Goal: Task Accomplishment & Management: Use online tool/utility

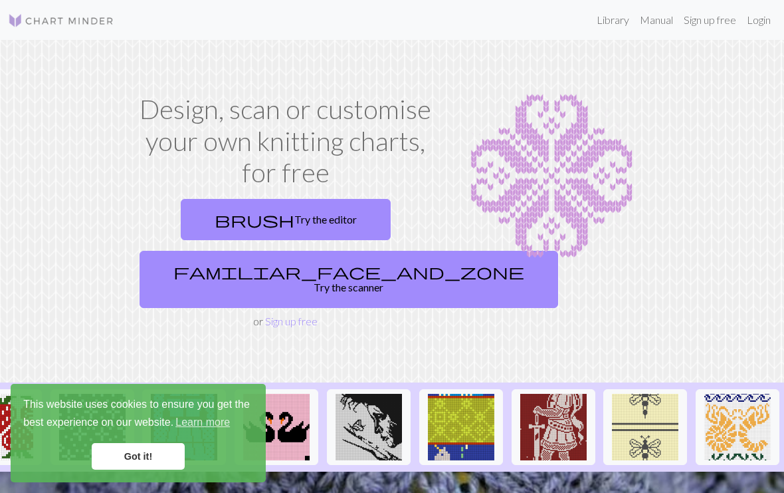
click at [765, 22] on link "Login" at bounding box center [759, 20] width 35 height 27
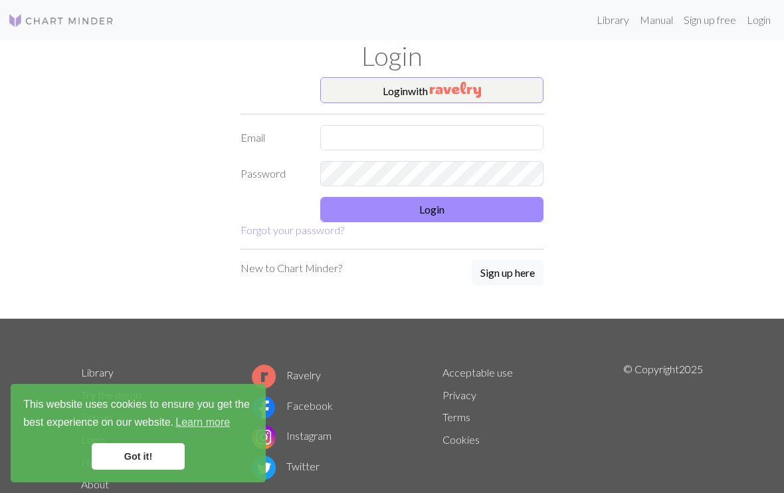
click at [156, 456] on link "Got it!" at bounding box center [138, 456] width 93 height 27
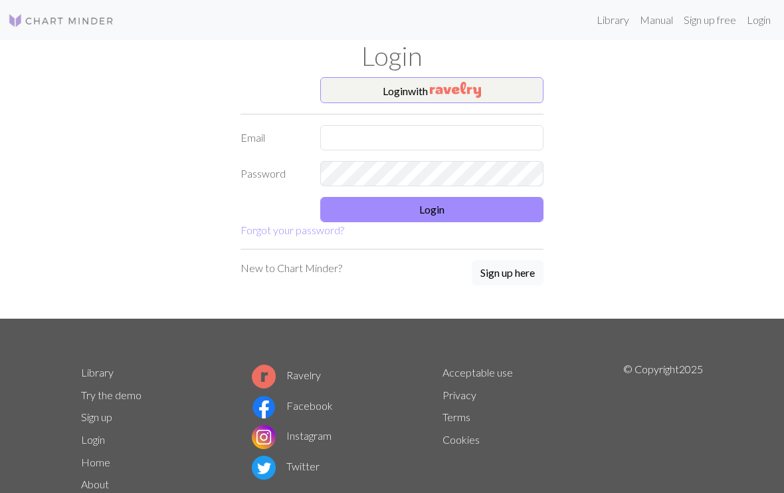
click at [509, 274] on button "Sign up here" at bounding box center [508, 272] width 72 height 25
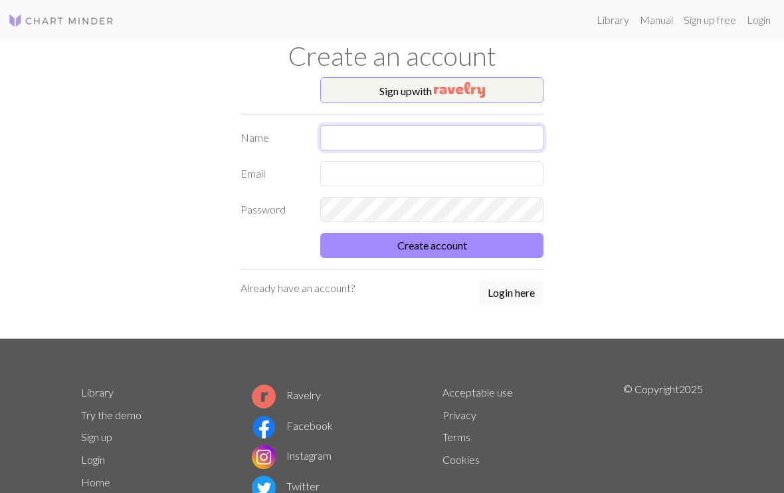
click at [449, 132] on input "text" at bounding box center [431, 137] width 223 height 25
type input "T"
type input "Fonsin"
click at [417, 169] on input "text" at bounding box center [431, 173] width 223 height 25
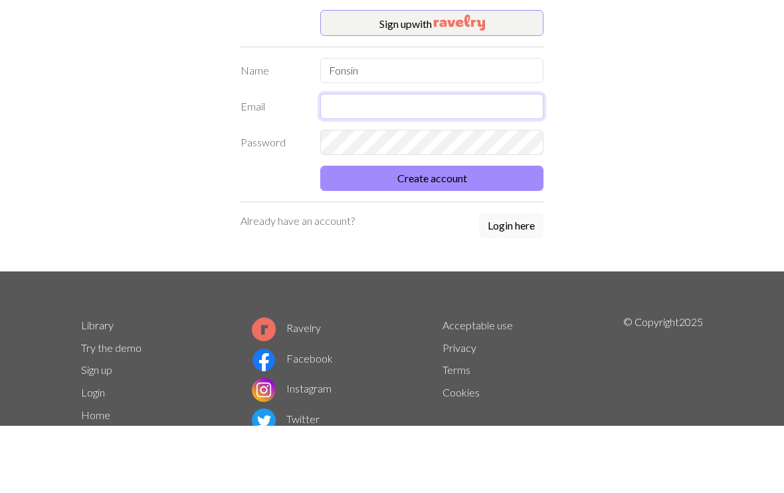
type input "fonstia77@gmail.com"
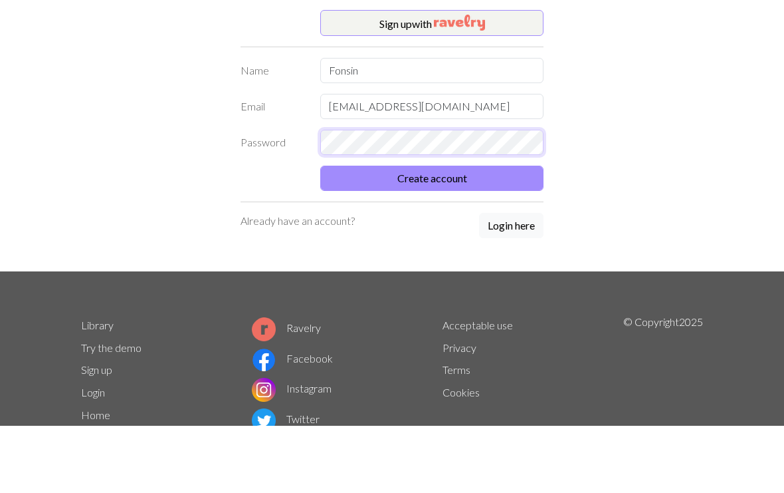
scroll to position [64, 0]
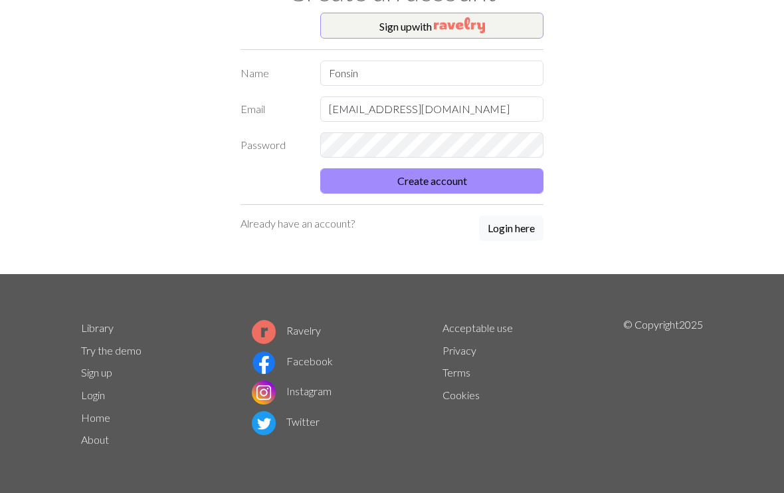
click at [475, 184] on button "Create account" at bounding box center [431, 180] width 223 height 25
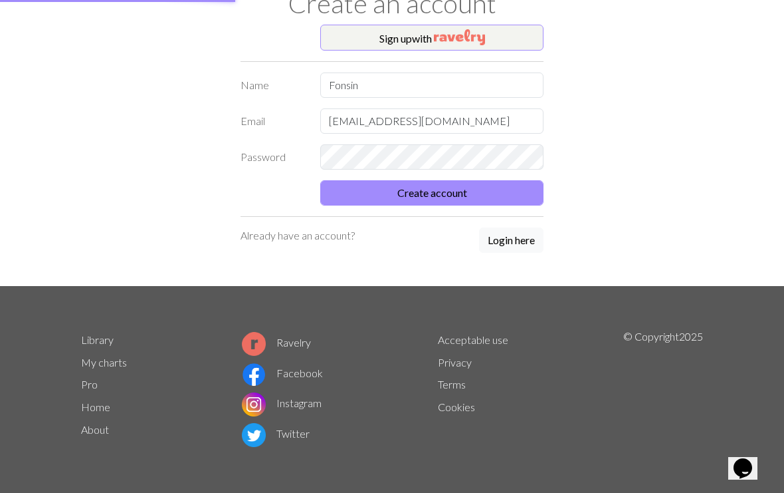
scroll to position [52, 0]
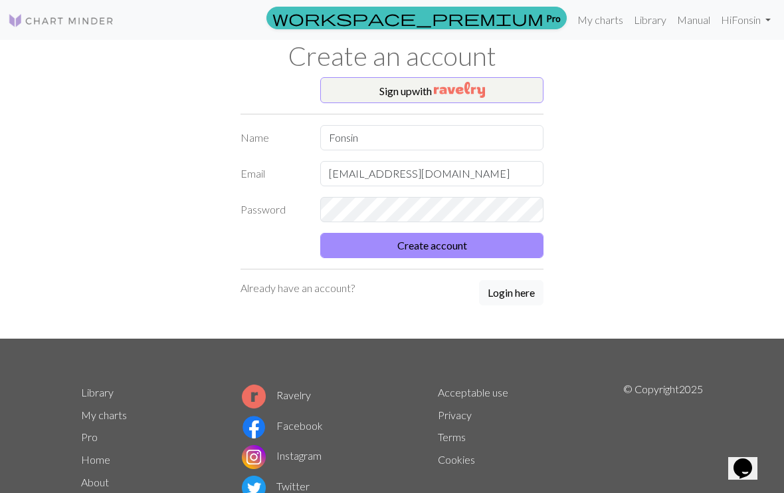
click at [493, 243] on button "Create account" at bounding box center [431, 245] width 223 height 25
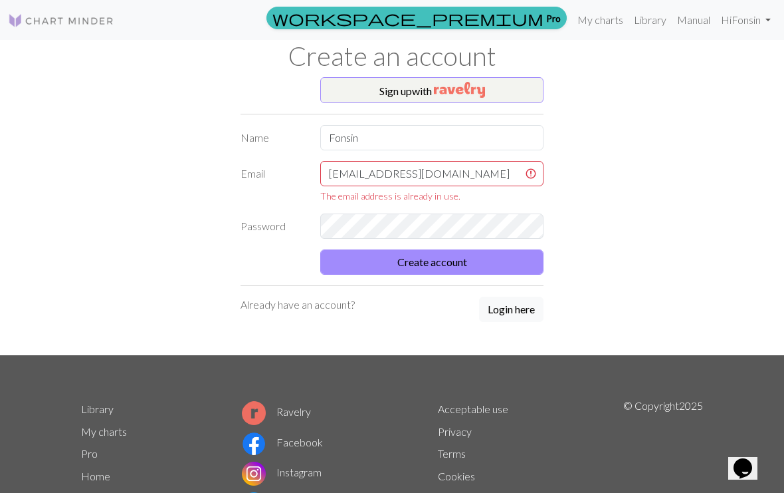
click at [749, 25] on link "Hi Fonsin" at bounding box center [746, 20] width 60 height 27
click at [739, 57] on link "Account settings" at bounding box center [722, 56] width 86 height 27
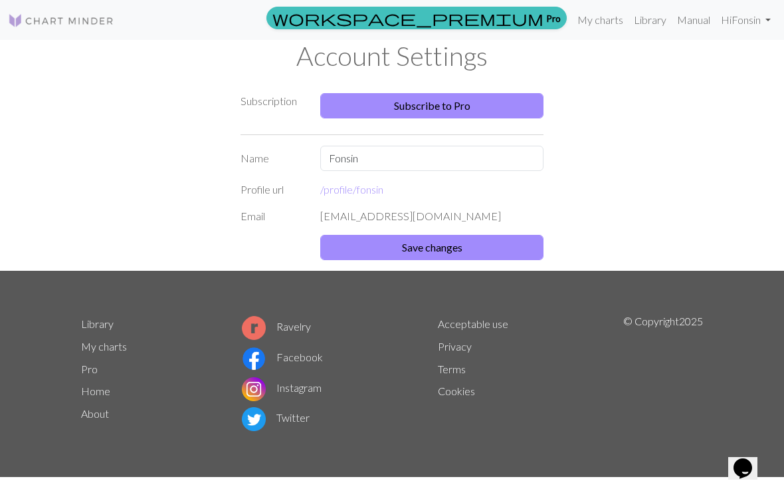
click at [621, 145] on div "Subscription Subscribe to Pro Name Fonsin Profile url /profile/ fonsin Email fo…" at bounding box center [392, 173] width 638 height 193
click at [600, 23] on link "My charts" at bounding box center [600, 20] width 57 height 27
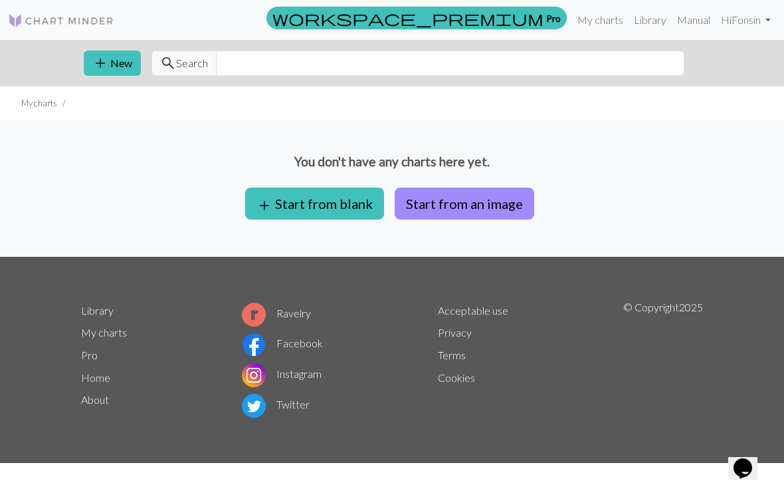
click at [358, 208] on button "add Start from blank" at bounding box center [314, 203] width 139 height 32
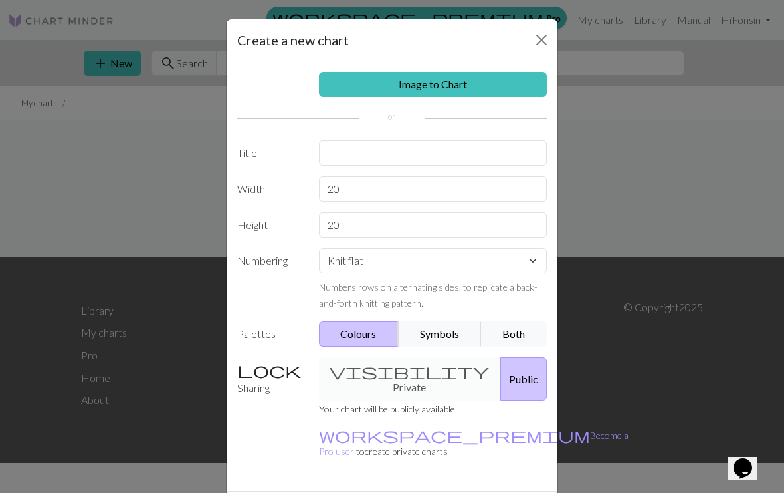
click at [416, 366] on div "visibility Private Public" at bounding box center [433, 378] width 245 height 43
click at [392, 366] on div "visibility Private Public" at bounding box center [433, 378] width 245 height 43
click at [401, 372] on div "visibility Private Public" at bounding box center [433, 378] width 245 height 43
click at [508, 368] on button "Public" at bounding box center [524, 378] width 47 height 43
click at [433, 365] on div "visibility Private Public" at bounding box center [433, 378] width 245 height 43
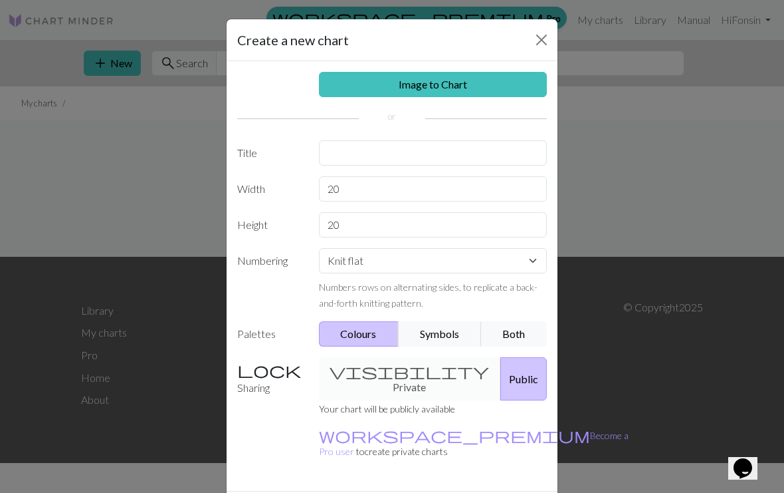
click at [367, 368] on div "visibility Private Public" at bounding box center [433, 378] width 245 height 43
click at [523, 254] on select "Knit flat Knit in the round Lace knitting Cross stitch" at bounding box center [433, 260] width 229 height 25
click at [535, 267] on select "Knit flat Knit in the round Lace knitting Cross stitch" at bounding box center [433, 260] width 229 height 25
select select "crossstitch"
click at [521, 74] on link "Image to Chart" at bounding box center [433, 84] width 229 height 25
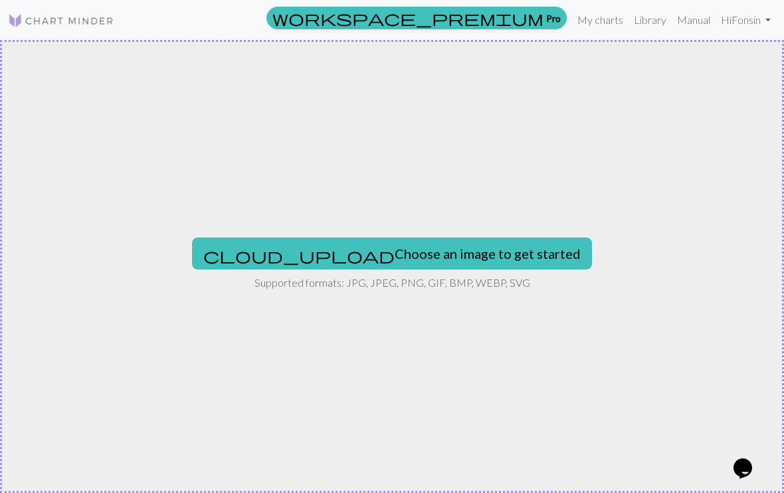
click at [410, 247] on button "cloud_upload Choose an image to get started" at bounding box center [392, 253] width 400 height 32
click at [474, 249] on button "cloud_upload Choose an image to get started" at bounding box center [392, 253] width 400 height 32
click at [431, 247] on button "cloud_upload Choose an image to get started" at bounding box center [392, 253] width 400 height 32
click at [608, 26] on link "My charts" at bounding box center [600, 20] width 57 height 27
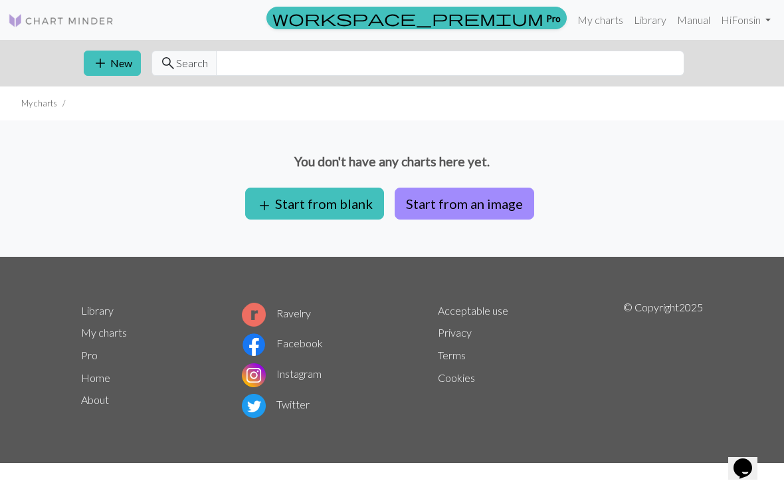
click at [660, 31] on link "Library" at bounding box center [650, 20] width 43 height 27
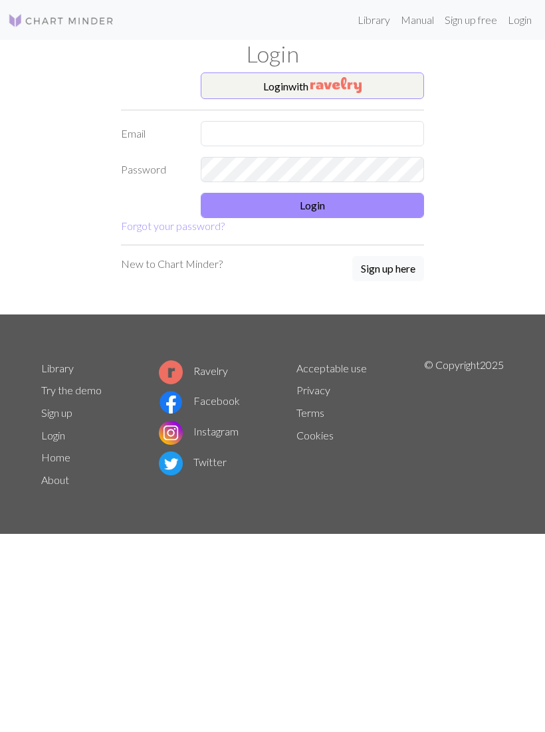
click at [524, 18] on link "Login" at bounding box center [520, 20] width 35 height 27
click at [330, 130] on input "text" at bounding box center [312, 133] width 223 height 25
type input "fonstia77@gmail.com"
click at [400, 210] on button "Login" at bounding box center [312, 205] width 223 height 25
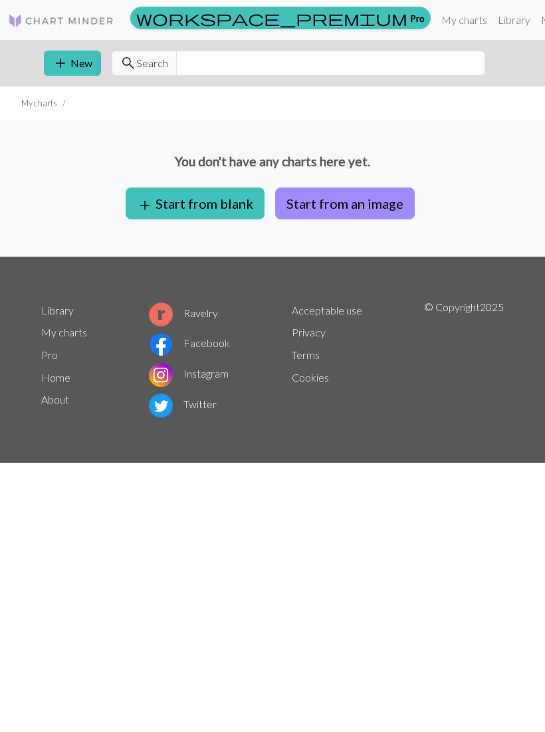
click at [72, 25] on img at bounding box center [61, 21] width 106 height 16
click at [436, 19] on link "My charts" at bounding box center [464, 20] width 57 height 27
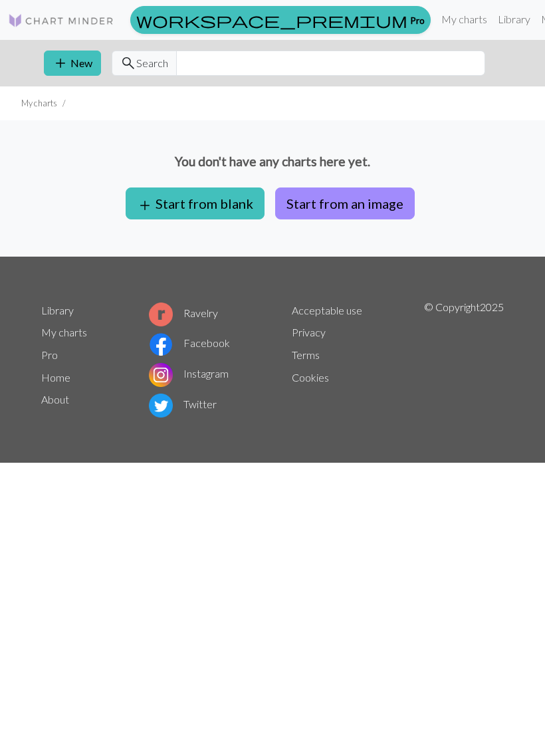
click at [324, 203] on button "Start from an image" at bounding box center [345, 203] width 140 height 32
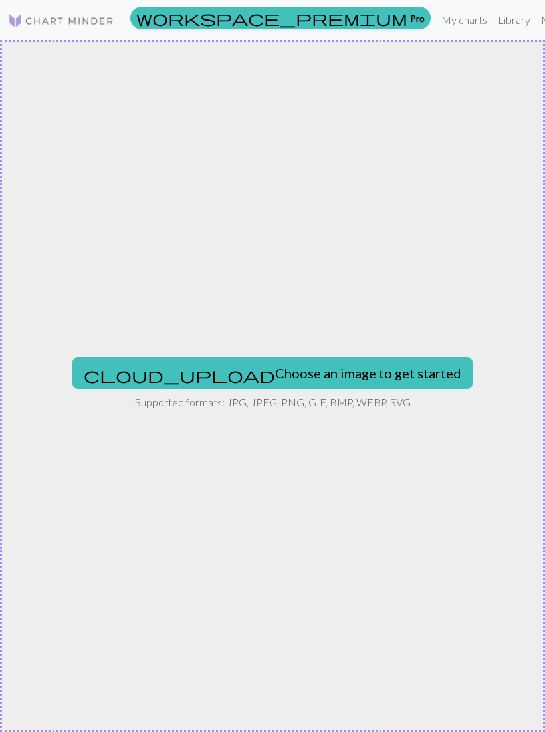
click at [319, 366] on button "cloud_upload Choose an image to get started" at bounding box center [272, 373] width 400 height 32
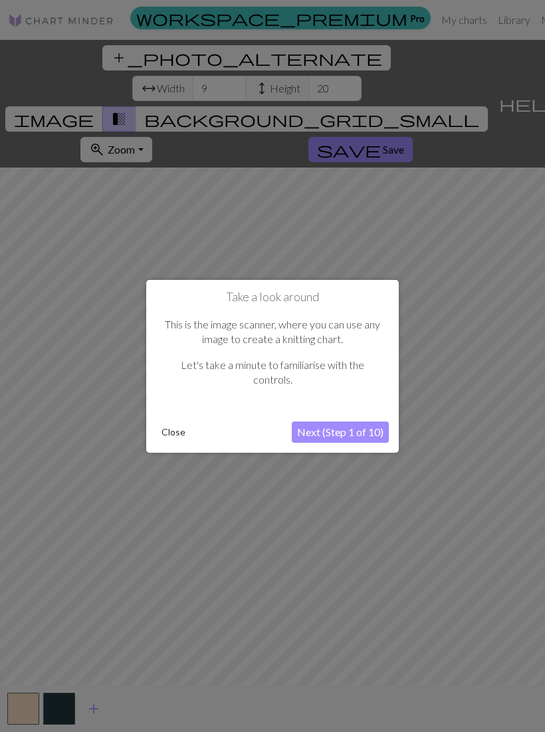
click at [359, 435] on button "Next (Step 1 of 10)" at bounding box center [340, 431] width 97 height 21
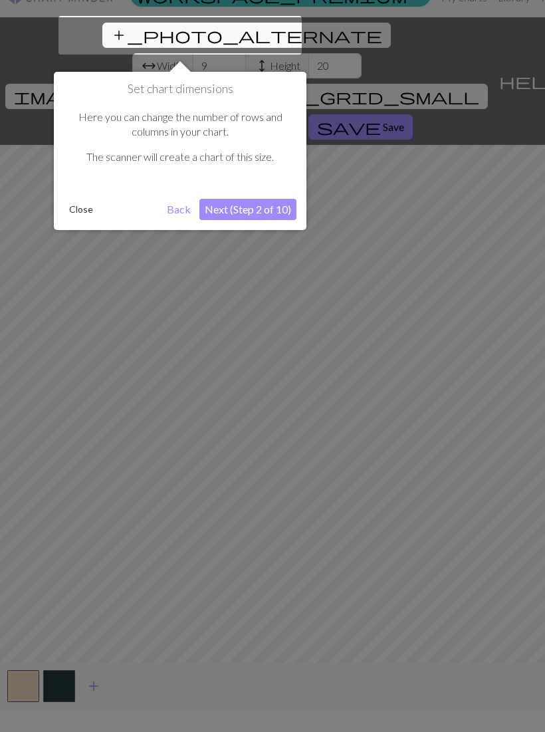
scroll to position [24, 0]
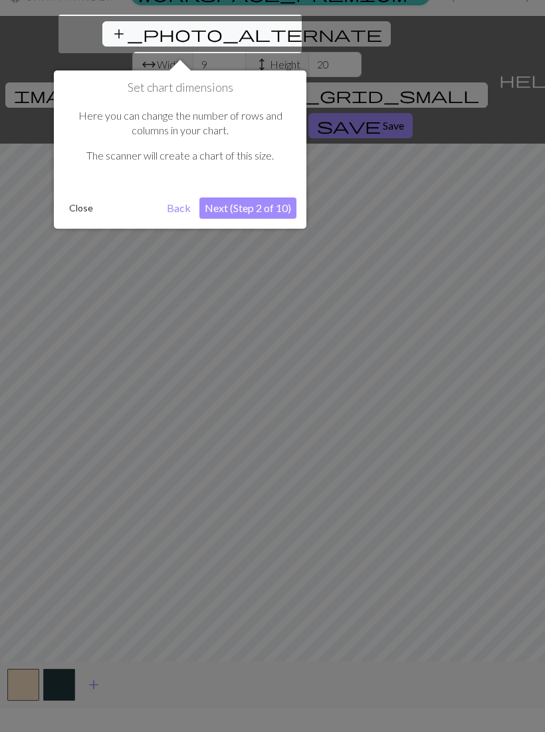
click at [86, 215] on button "Close" at bounding box center [81, 208] width 35 height 20
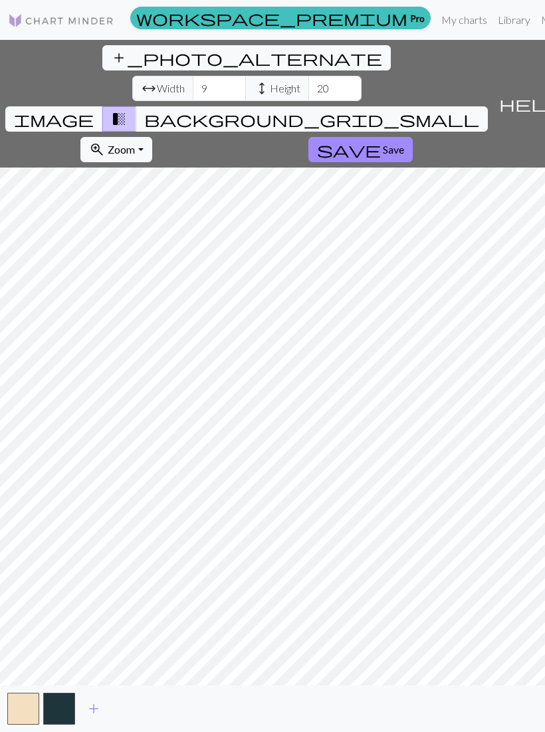
scroll to position [0, 0]
click at [308, 76] on input "20" at bounding box center [334, 88] width 53 height 25
type input "2"
type input "6"
type input "70"
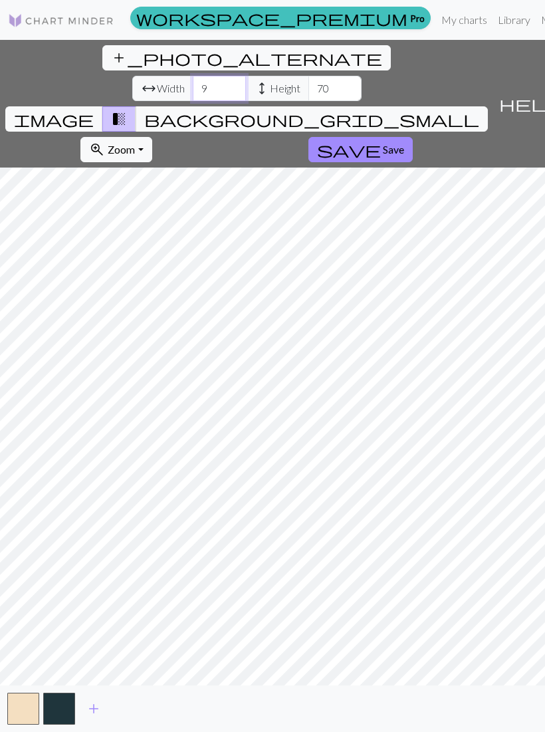
click at [193, 76] on input "9" at bounding box center [219, 88] width 53 height 25
type input "7"
type input "59"
click at [280, 40] on div "add_photo_alternate Change image arrow_range Width 59 height Height 70 image tr…" at bounding box center [246, 104] width 493 height 128
click at [308, 76] on input "70" at bounding box center [334, 88] width 53 height 25
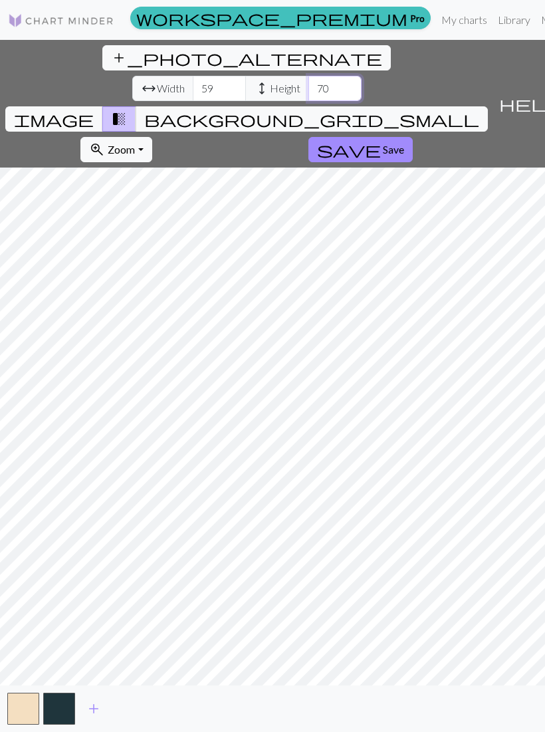
type input "7"
click at [94, 110] on span "image" at bounding box center [54, 119] width 80 height 19
click at [100, 721] on button "add" at bounding box center [93, 708] width 33 height 25
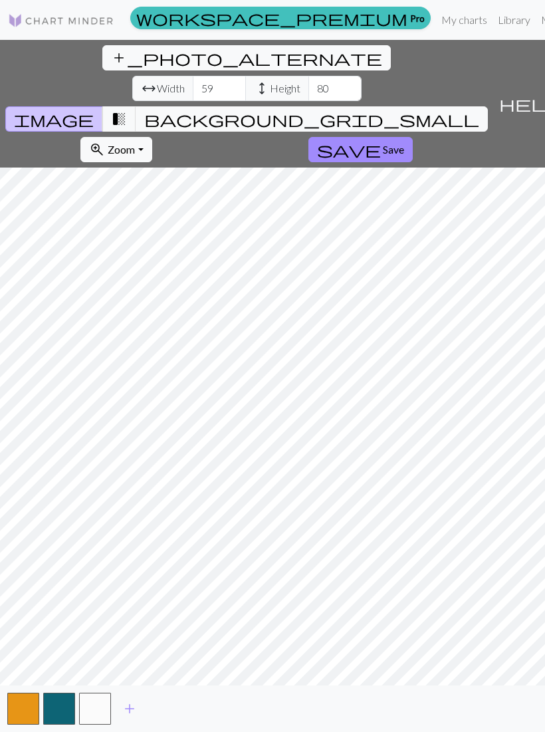
click at [127, 110] on span "transition_fade" at bounding box center [119, 119] width 16 height 19
click at [397, 110] on span "background_grid_small" at bounding box center [311, 119] width 335 height 19
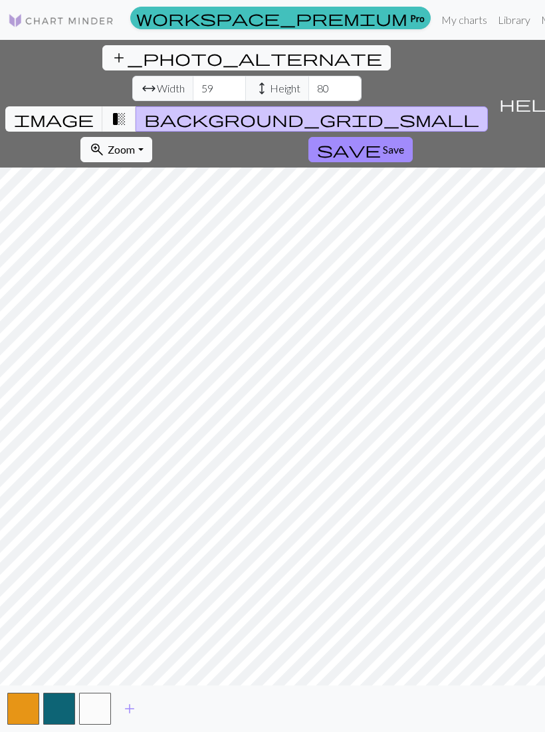
click at [127, 110] on span "transition_fade" at bounding box center [119, 119] width 16 height 19
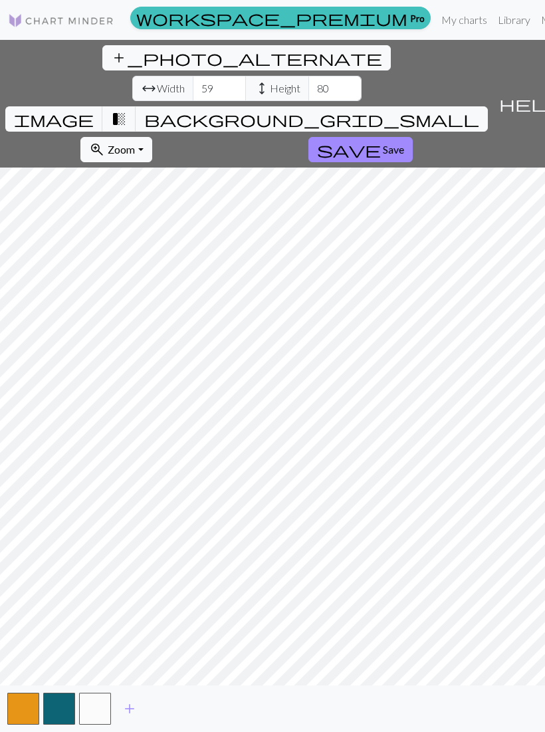
click at [94, 110] on span "image" at bounding box center [54, 119] width 80 height 19
click at [129, 718] on span "add" at bounding box center [130, 708] width 16 height 19
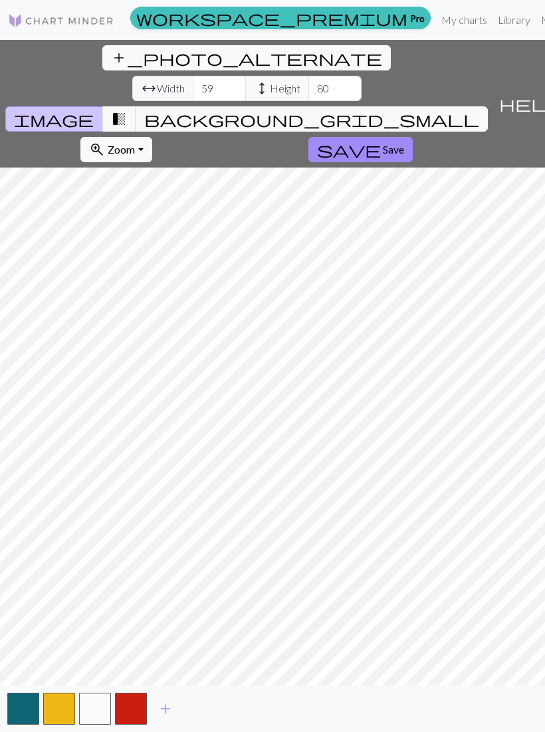
click at [162, 718] on span "add" at bounding box center [166, 708] width 16 height 19
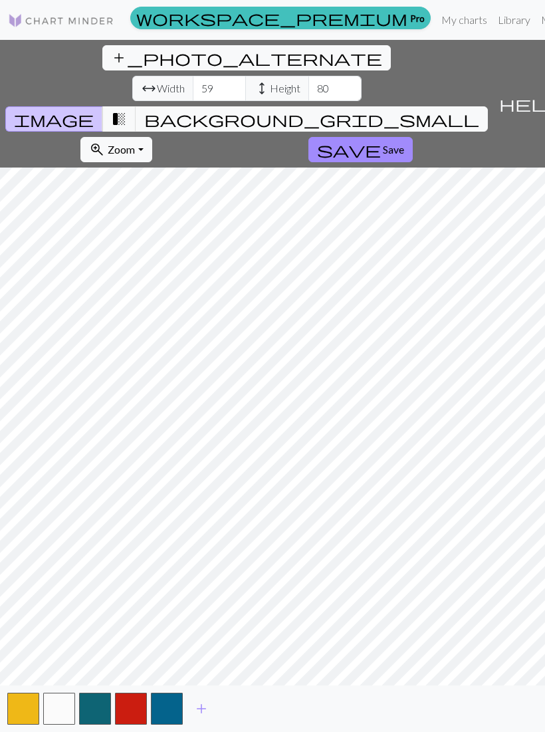
click at [127, 110] on span "transition_fade" at bounding box center [119, 119] width 16 height 19
click at [206, 718] on span "add" at bounding box center [201, 708] width 16 height 19
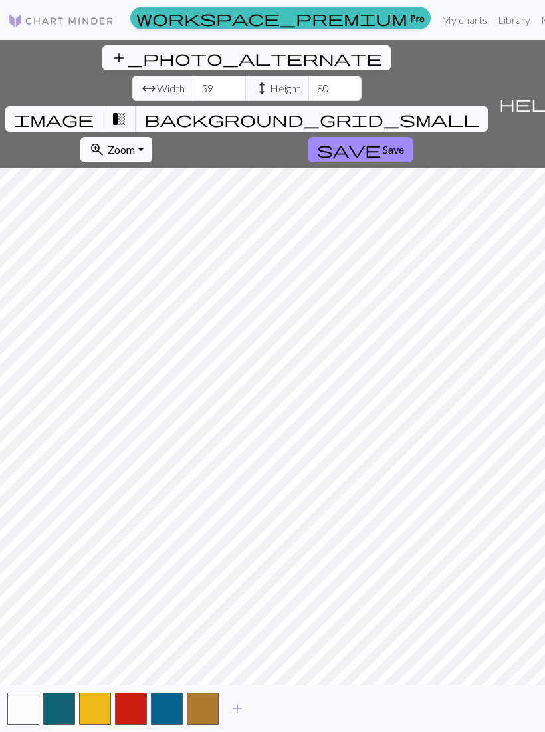
click at [237, 718] on span "add" at bounding box center [237, 708] width 16 height 19
click at [239, 723] on button "button" at bounding box center [239, 709] width 32 height 32
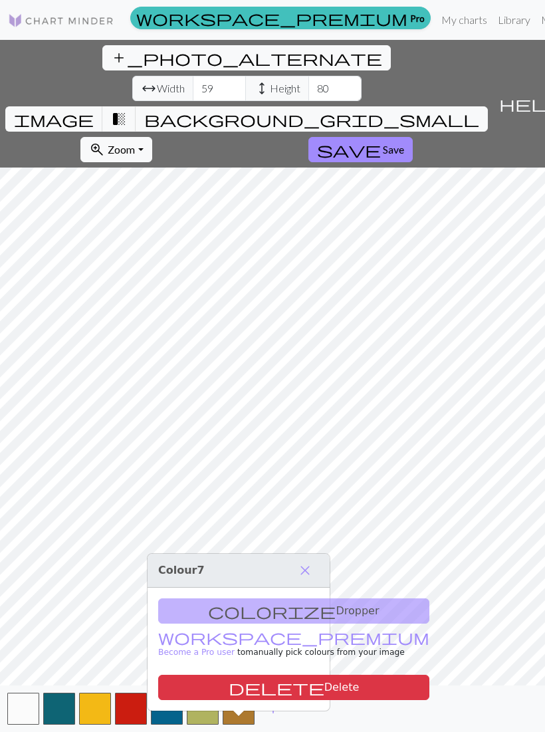
click at [311, 567] on span "close" at bounding box center [305, 570] width 16 height 19
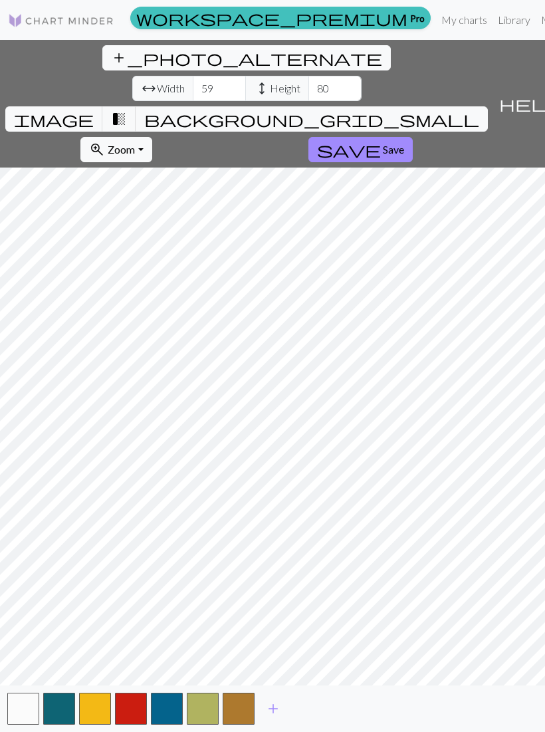
click at [274, 718] on span "add" at bounding box center [273, 708] width 16 height 19
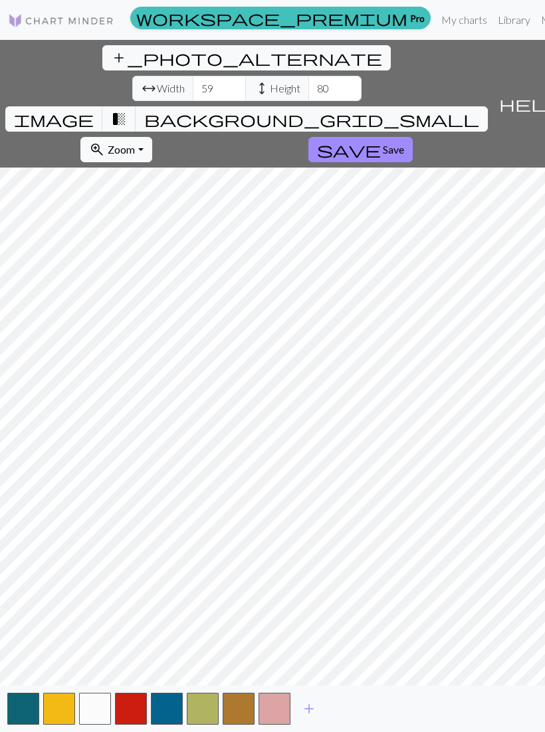
click at [310, 718] on span "add" at bounding box center [309, 708] width 16 height 19
click at [346, 718] on span "add" at bounding box center [345, 708] width 16 height 19
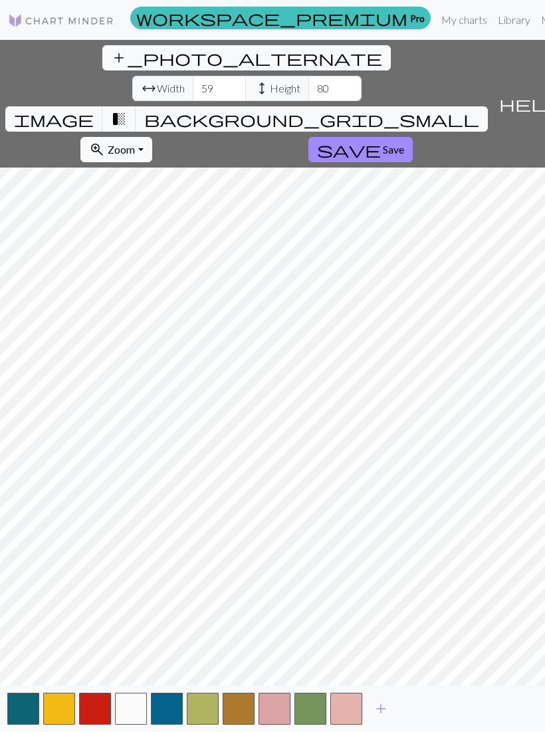
click at [382, 718] on span "add" at bounding box center [381, 708] width 16 height 19
click at [419, 718] on span "add" at bounding box center [417, 708] width 16 height 19
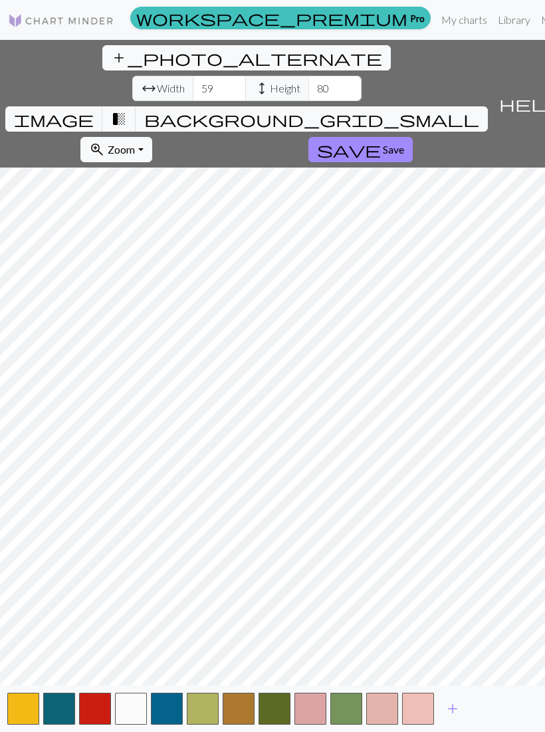
click at [457, 718] on span "add" at bounding box center [453, 708] width 16 height 19
click at [487, 718] on span "add" at bounding box center [489, 708] width 16 height 19
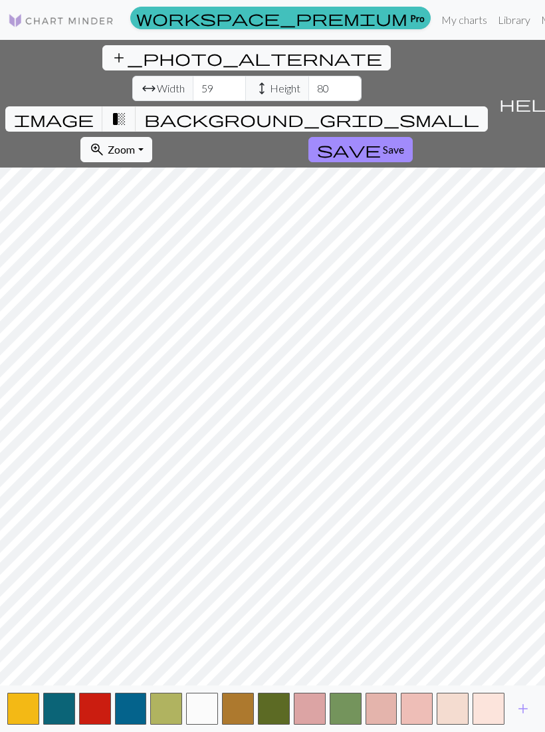
click at [526, 718] on span "add" at bounding box center [523, 708] width 16 height 19
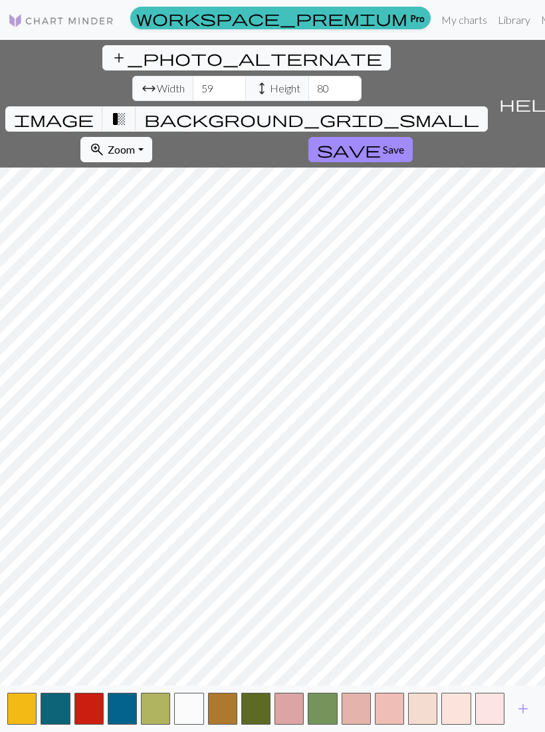
click at [524, 718] on span "add" at bounding box center [523, 708] width 16 height 19
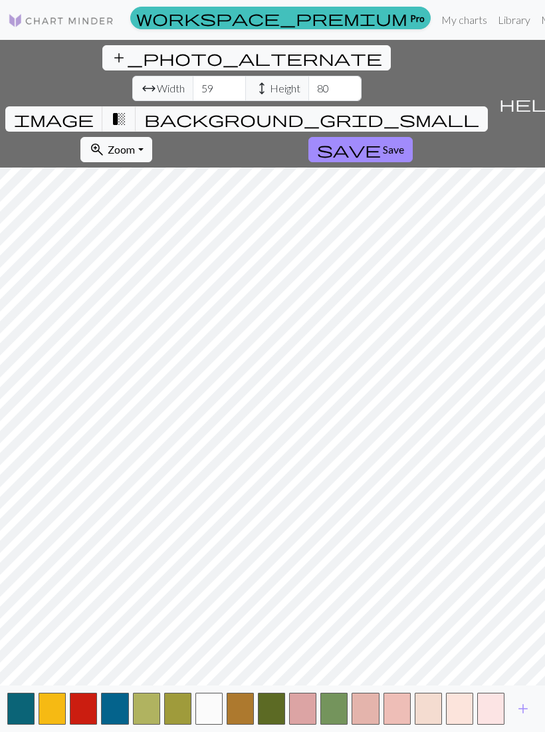
click at [524, 718] on span "add" at bounding box center [523, 708] width 16 height 19
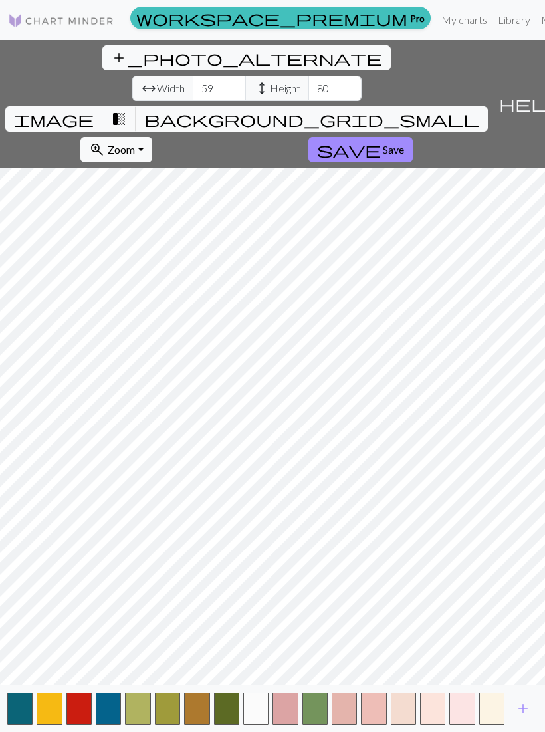
click at [524, 718] on span "add" at bounding box center [523, 708] width 16 height 19
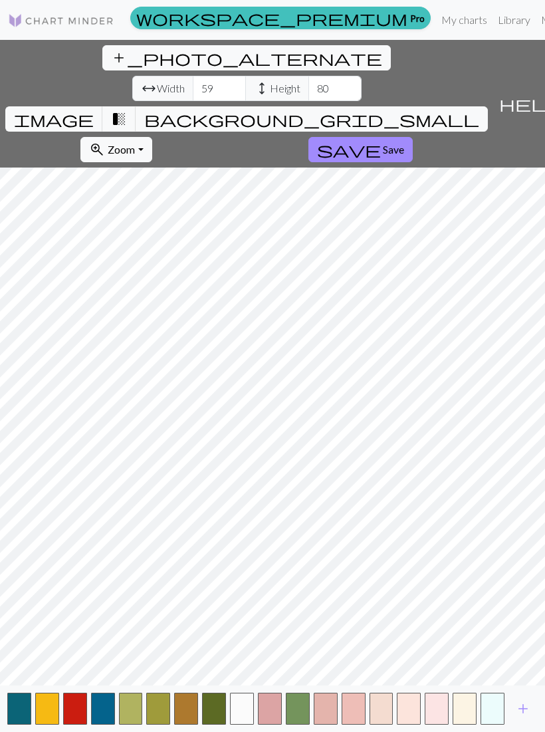
click at [526, 718] on span "add" at bounding box center [523, 708] width 16 height 19
click at [525, 718] on span "add" at bounding box center [523, 708] width 16 height 19
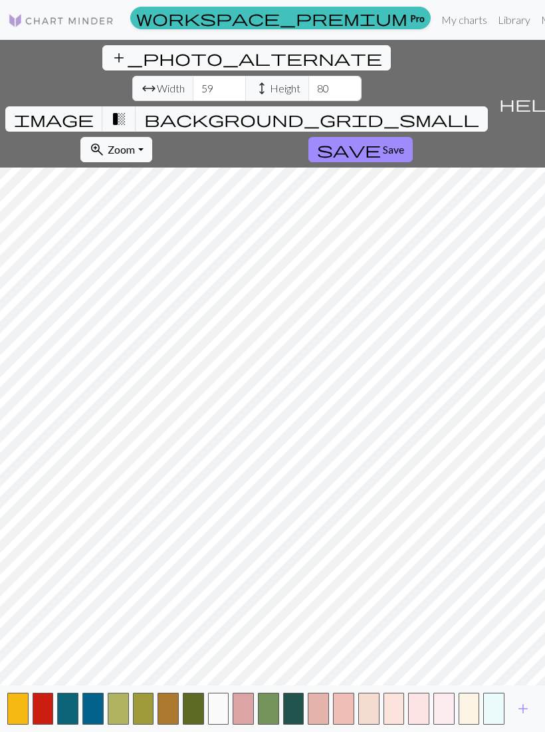
click at [529, 718] on span "add" at bounding box center [523, 708] width 16 height 19
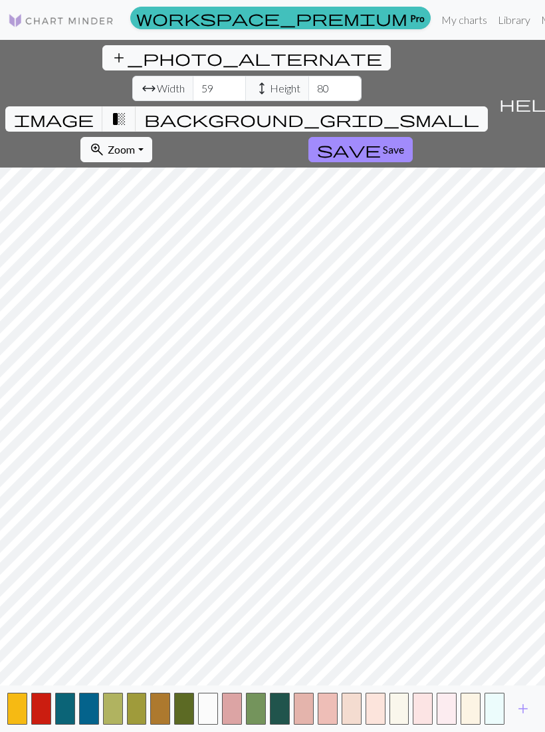
click at [528, 718] on span "add" at bounding box center [523, 708] width 16 height 19
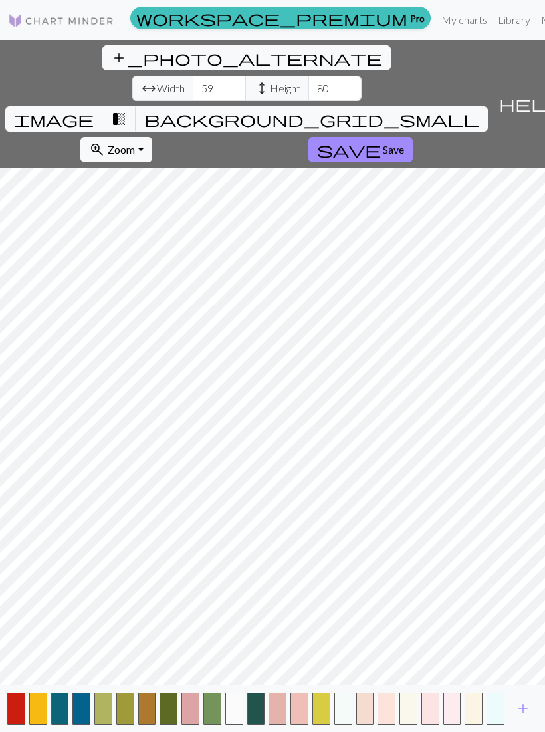
click at [527, 718] on span "add" at bounding box center [523, 708] width 16 height 19
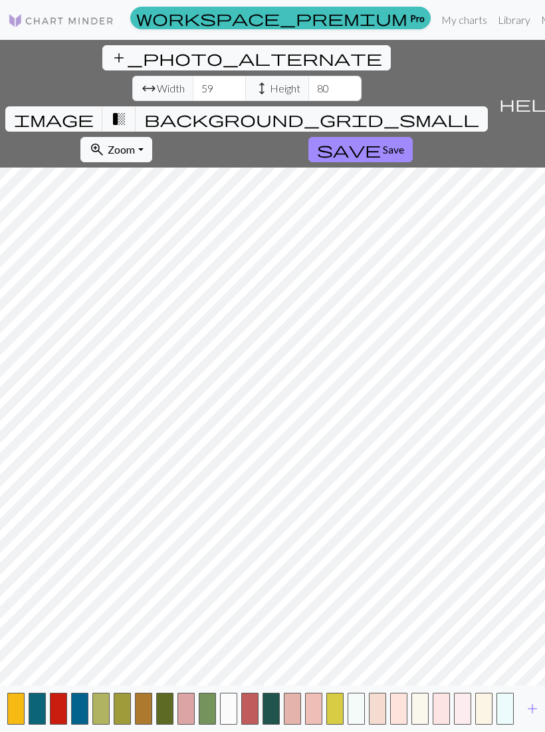
click at [534, 718] on span "add" at bounding box center [533, 708] width 16 height 19
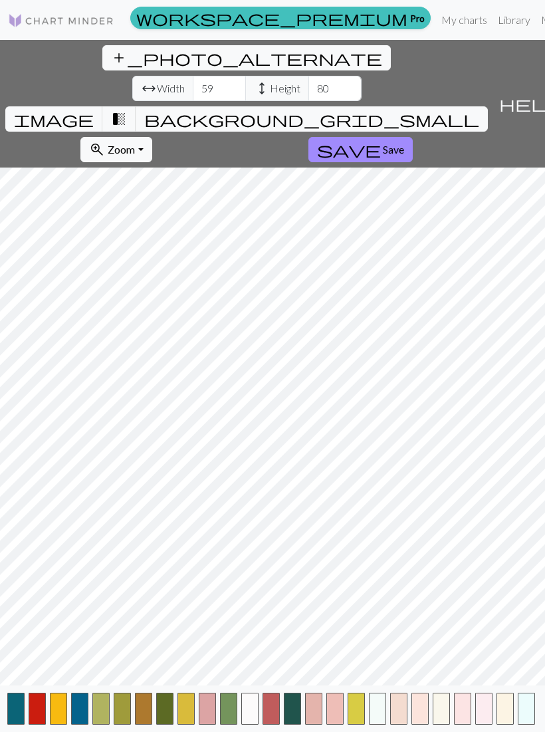
click at [94, 110] on span "image" at bounding box center [54, 119] width 80 height 19
click at [127, 110] on span "transition_fade" at bounding box center [119, 119] width 16 height 19
click at [94, 110] on span "image" at bounding box center [54, 119] width 80 height 19
click at [127, 110] on span "transition_fade" at bounding box center [119, 119] width 16 height 19
click at [94, 110] on span "image" at bounding box center [54, 119] width 80 height 19
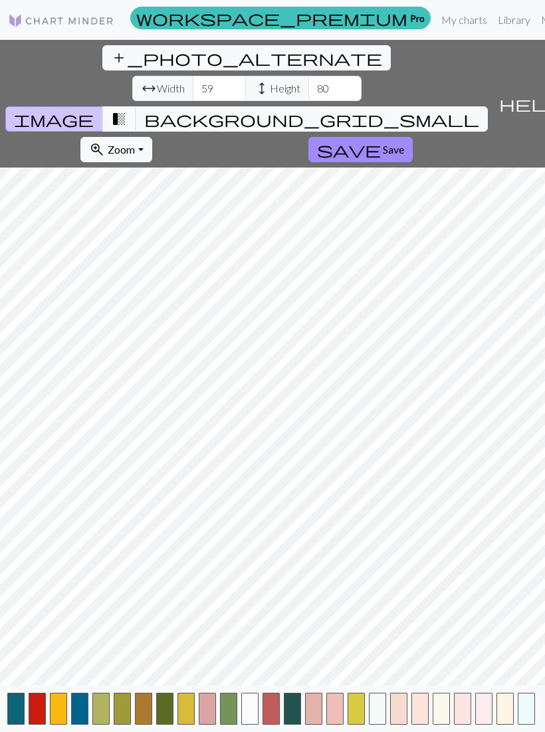
click at [57, 724] on button "button" at bounding box center [58, 709] width 17 height 32
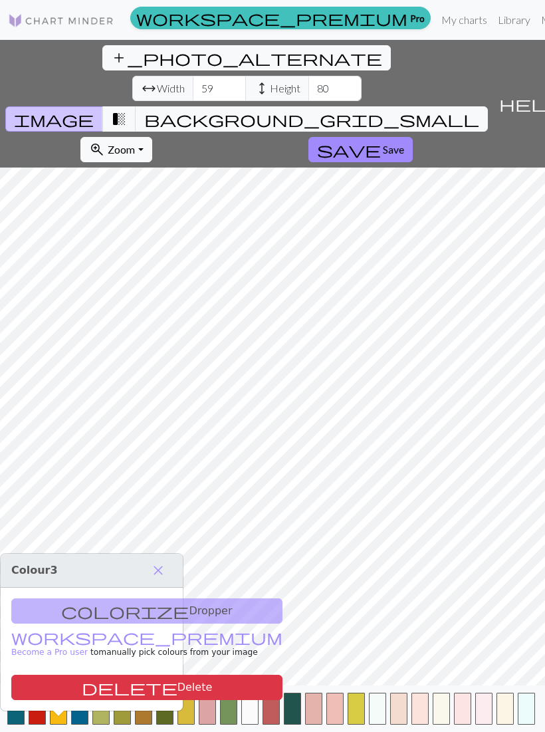
click at [127, 110] on span "transition_fade" at bounding box center [119, 119] width 16 height 19
click at [59, 723] on button "button" at bounding box center [58, 709] width 17 height 32
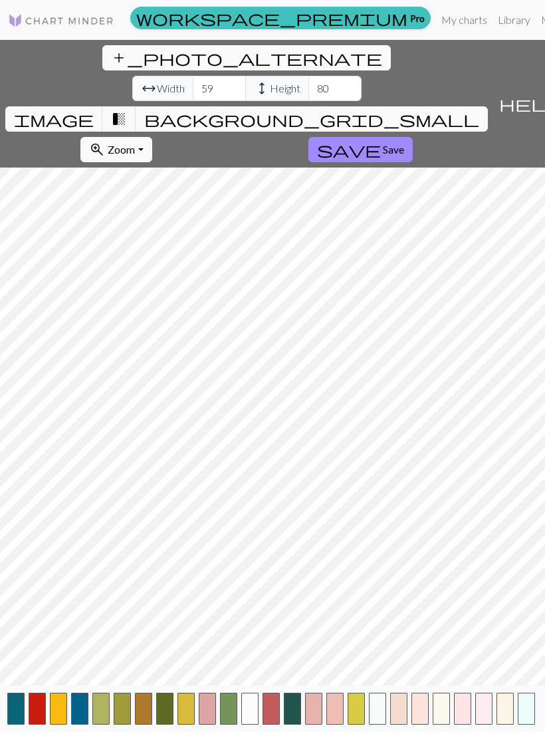
click at [59, 721] on button "button" at bounding box center [58, 709] width 17 height 32
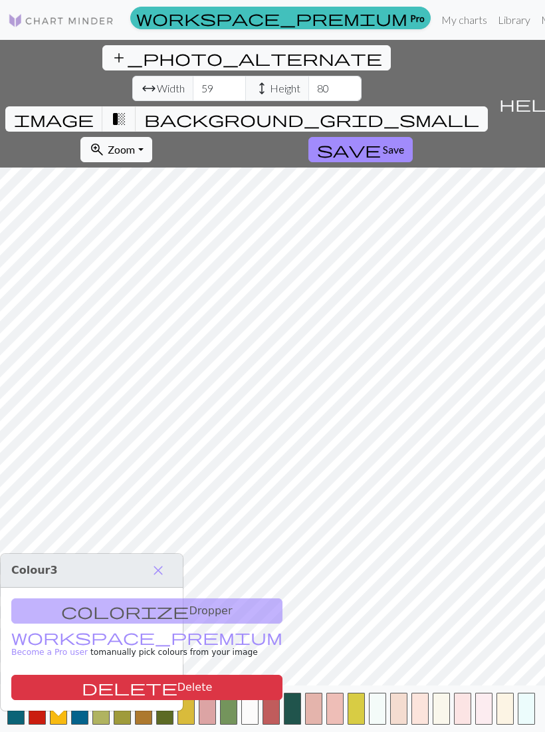
click at [161, 570] on span "close" at bounding box center [158, 570] width 16 height 19
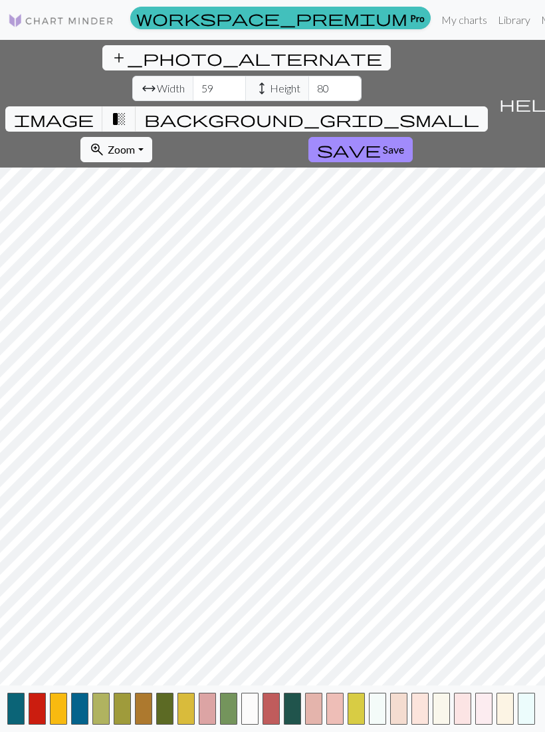
click at [60, 722] on button "button" at bounding box center [58, 709] width 17 height 32
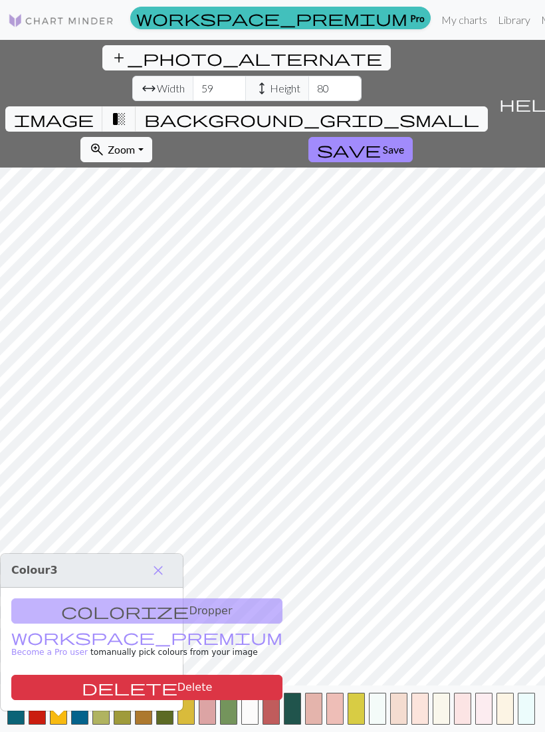
click at [130, 608] on div "colorize Dropper workspace_premium Become a Pro user to manually pick colours f…" at bounding box center [92, 649] width 182 height 123
click at [527, 721] on button "button" at bounding box center [526, 709] width 17 height 32
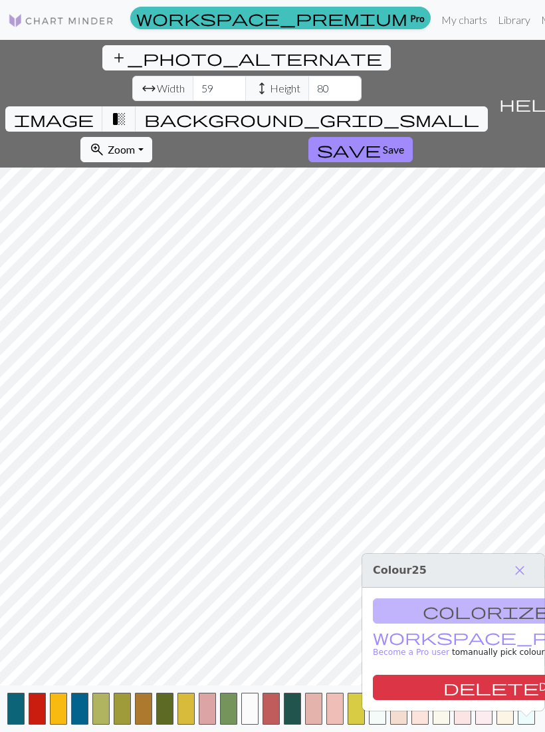
click at [497, 689] on button "delete Delete" at bounding box center [508, 687] width 271 height 25
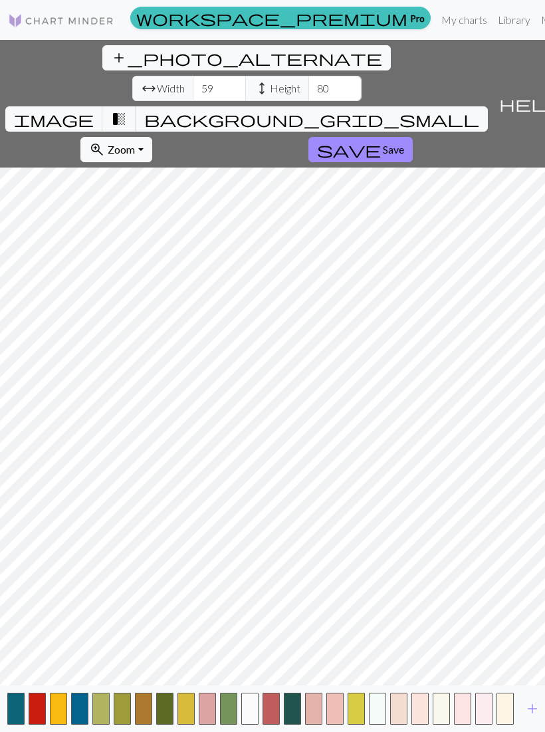
click at [508, 720] on button "button" at bounding box center [505, 709] width 17 height 32
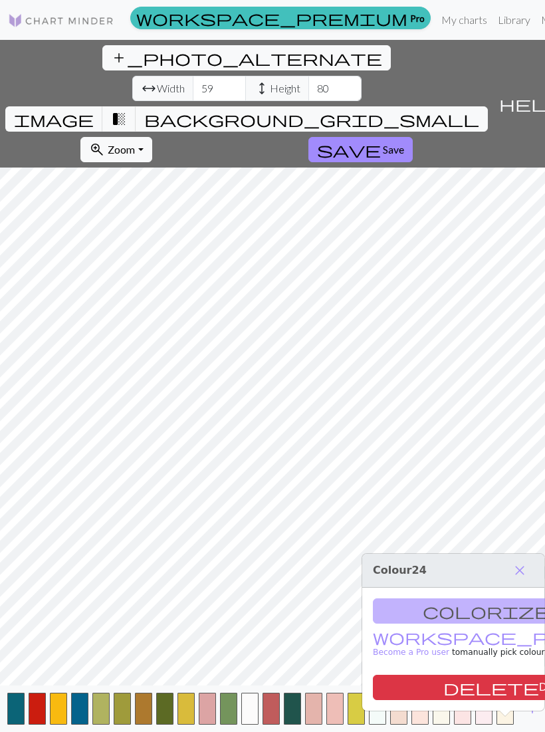
click at [505, 685] on button "delete Delete" at bounding box center [508, 687] width 271 height 25
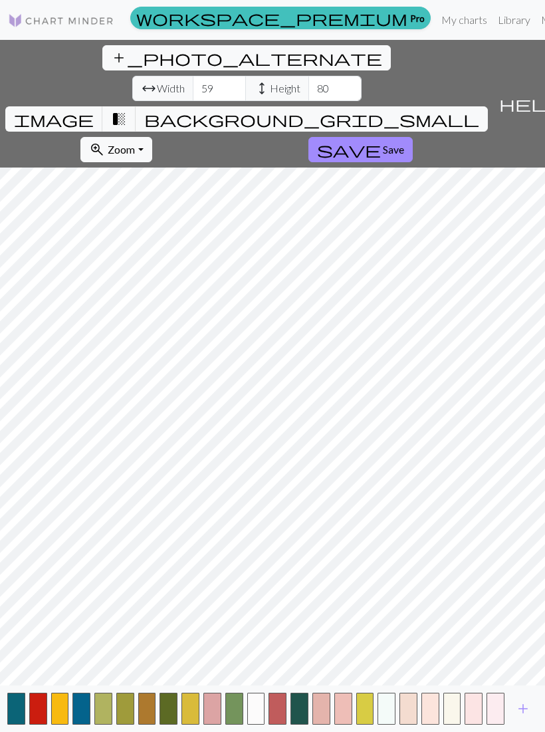
click at [523, 718] on span "add" at bounding box center [523, 708] width 16 height 19
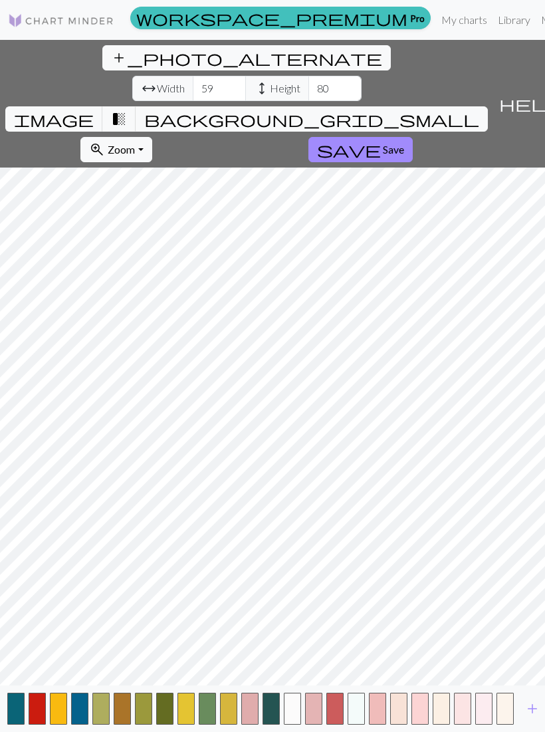
click at [503, 722] on button "button" at bounding box center [505, 709] width 17 height 32
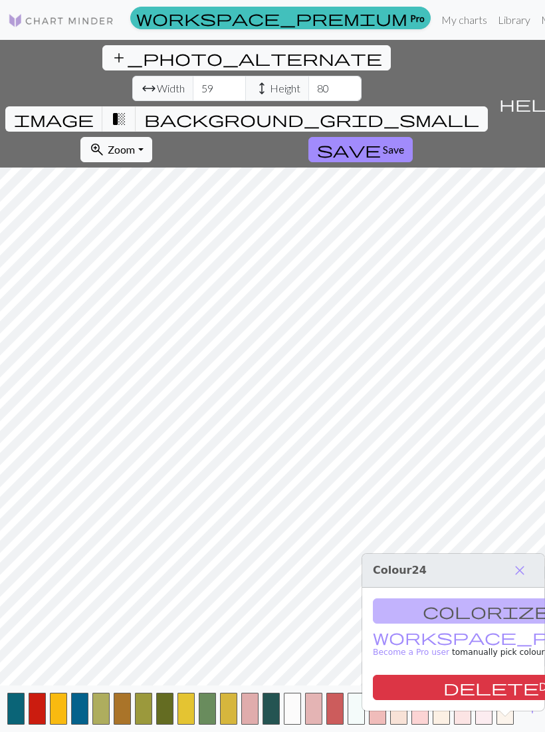
click at [508, 689] on button "delete Delete" at bounding box center [508, 687] width 271 height 25
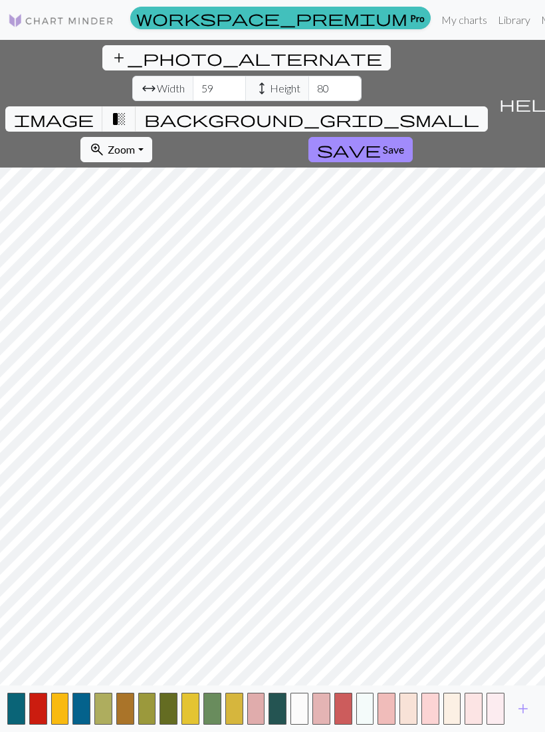
click at [497, 720] on button "button" at bounding box center [496, 709] width 18 height 32
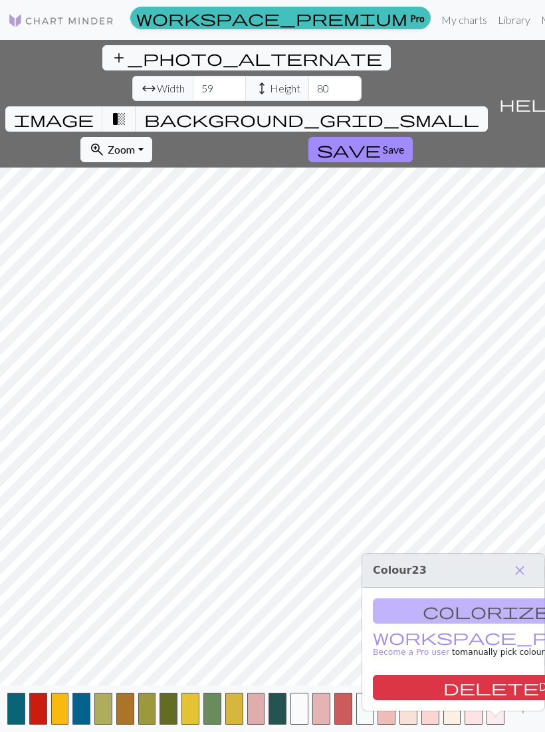
click at [499, 691] on button "delete Delete" at bounding box center [508, 687] width 271 height 25
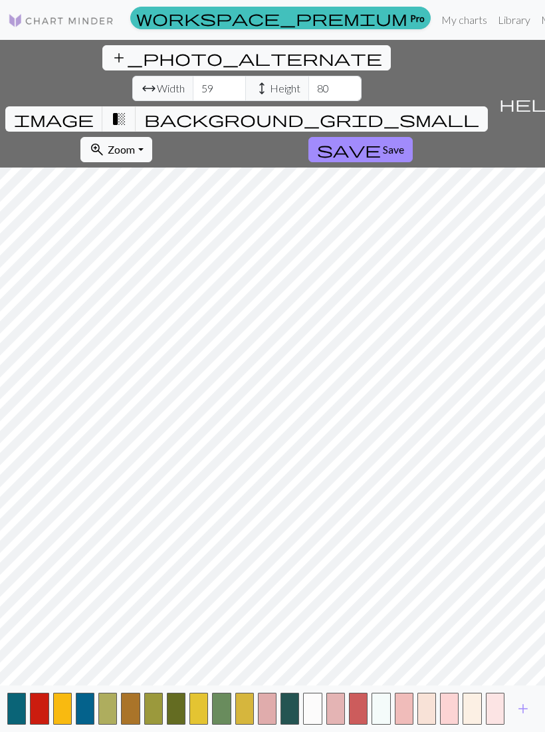
click at [497, 720] on button "button" at bounding box center [495, 709] width 19 height 32
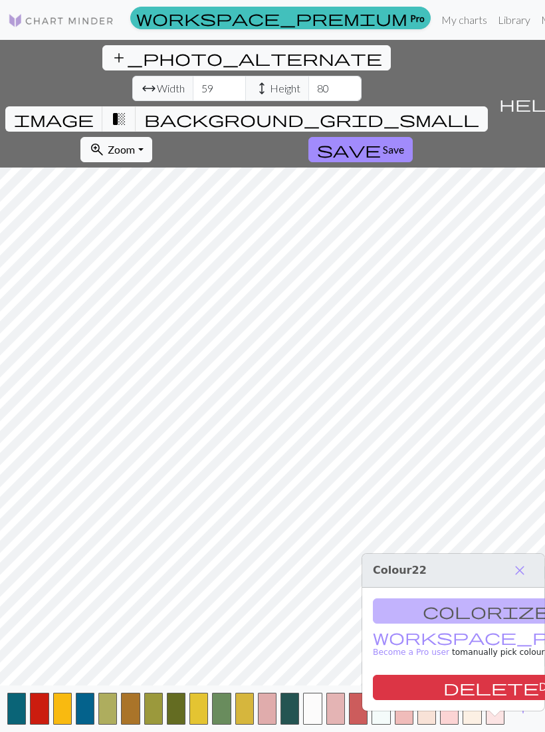
click at [497, 690] on button "delete Delete" at bounding box center [508, 687] width 271 height 25
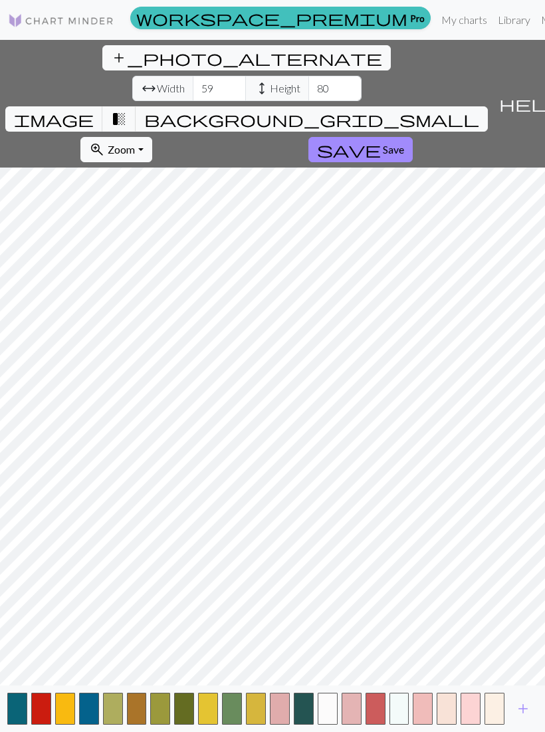
click at [491, 720] on button "button" at bounding box center [495, 709] width 20 height 32
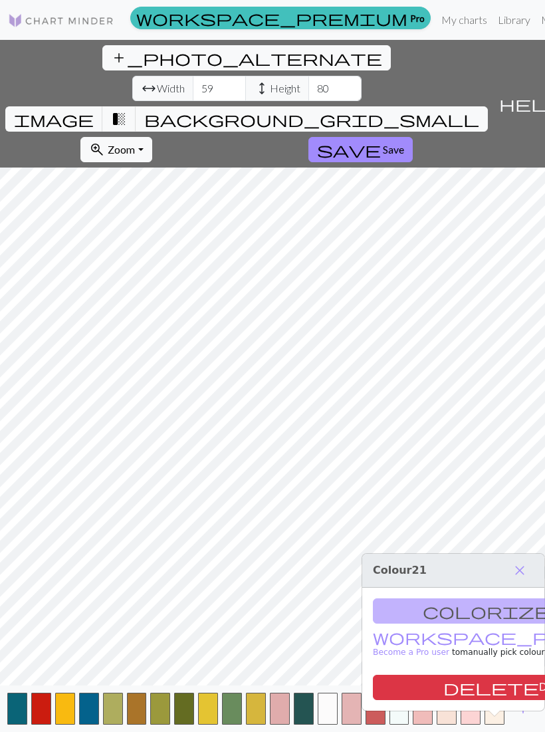
click at [501, 689] on button "delete Delete" at bounding box center [508, 687] width 271 height 25
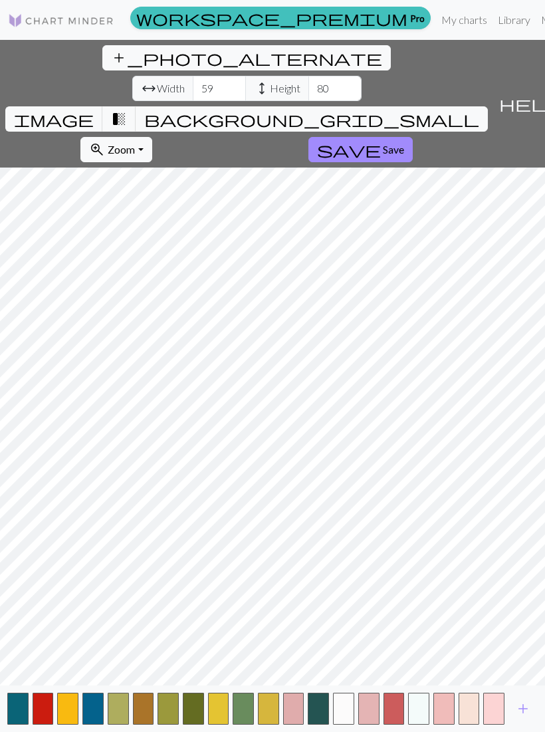
click at [496, 721] on button "button" at bounding box center [493, 709] width 21 height 32
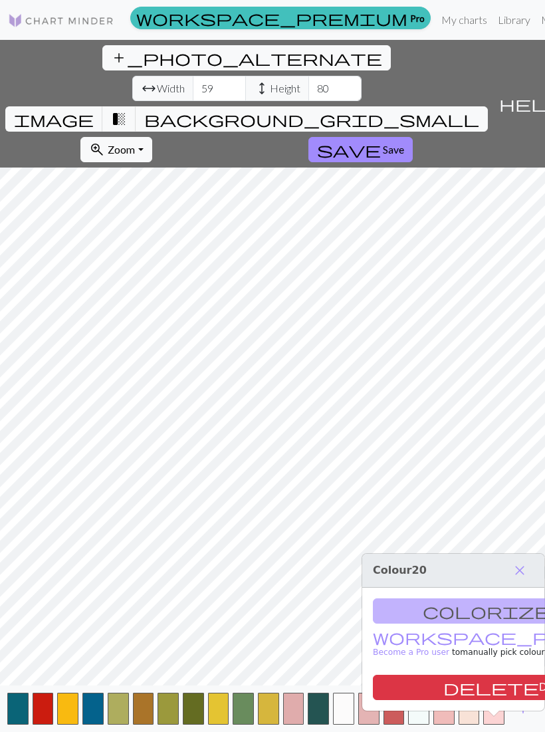
click at [501, 687] on button "delete Delete" at bounding box center [508, 687] width 271 height 25
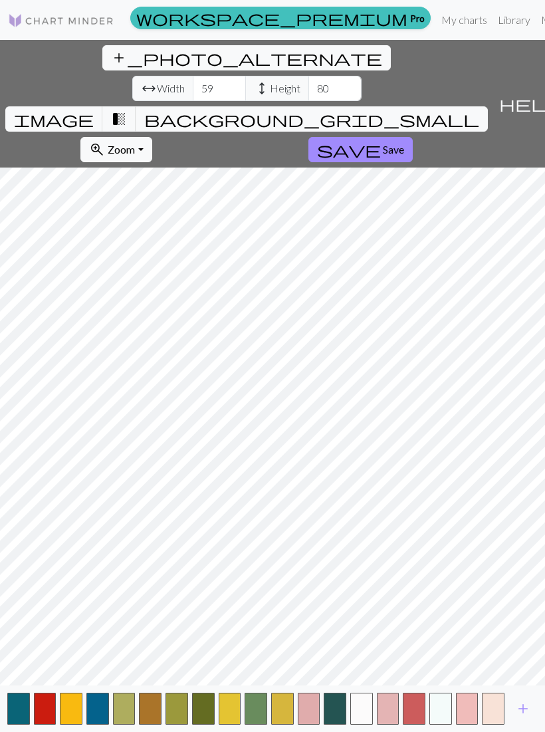
click at [499, 719] on button "button" at bounding box center [493, 709] width 23 height 32
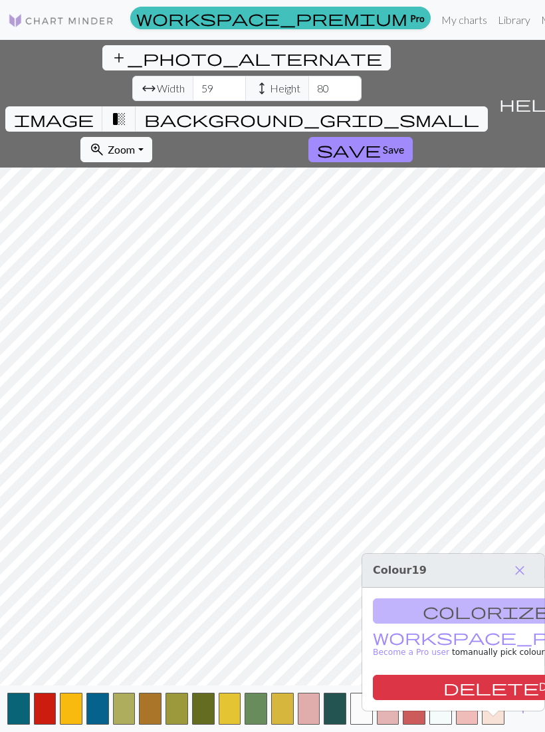
click at [500, 689] on button "delete Delete" at bounding box center [508, 687] width 271 height 25
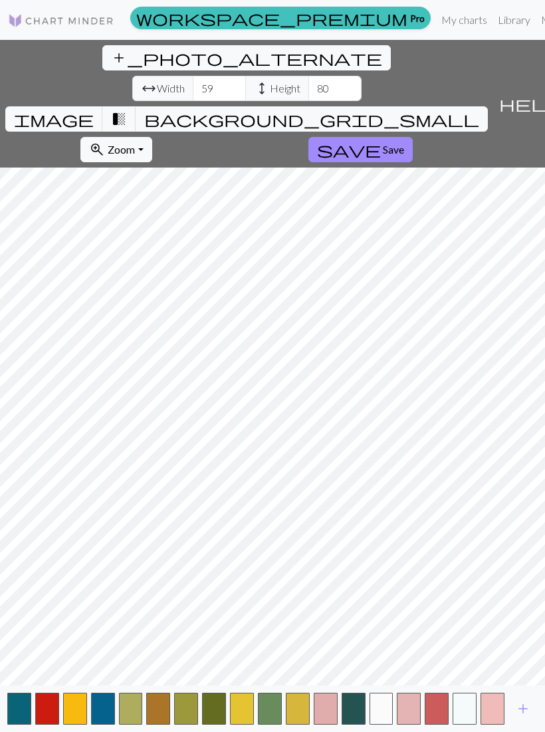
click at [495, 723] on button "button" at bounding box center [493, 709] width 24 height 32
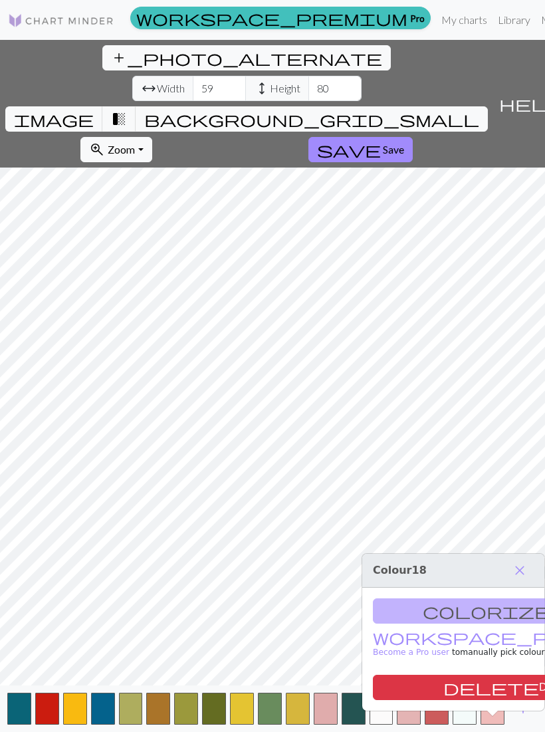
click at [493, 691] on button "delete Delete" at bounding box center [508, 687] width 271 height 25
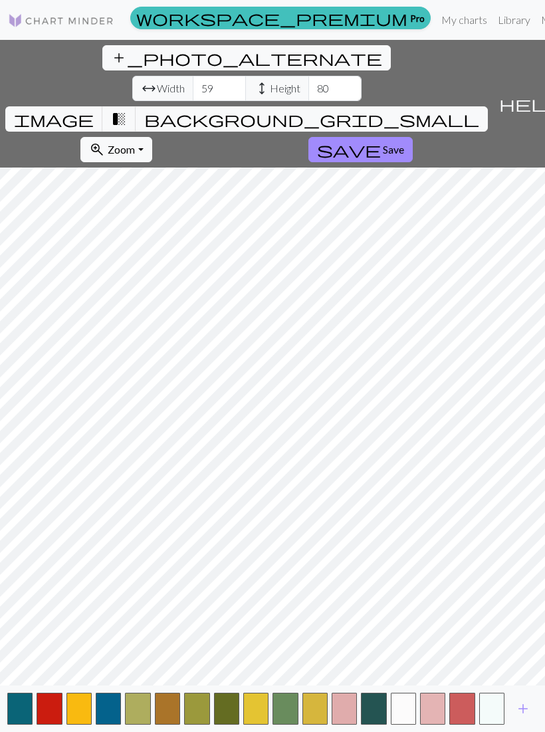
click at [492, 721] on button "button" at bounding box center [491, 709] width 25 height 32
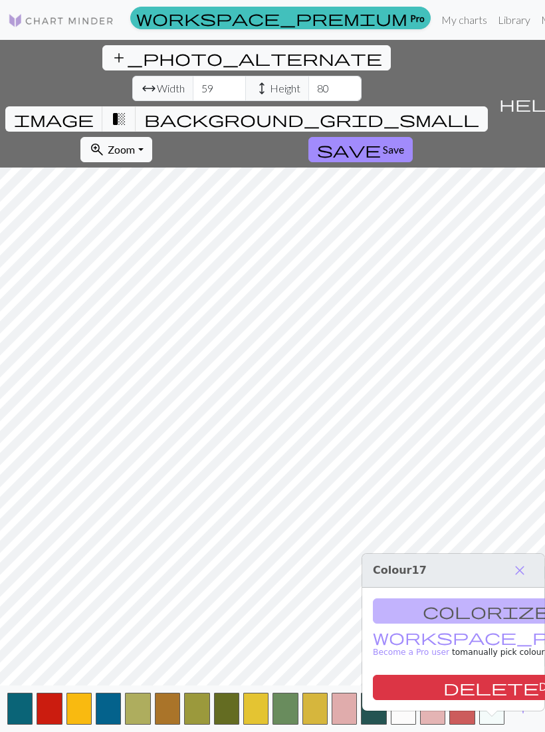
click at [502, 681] on button "delete Delete" at bounding box center [508, 687] width 271 height 25
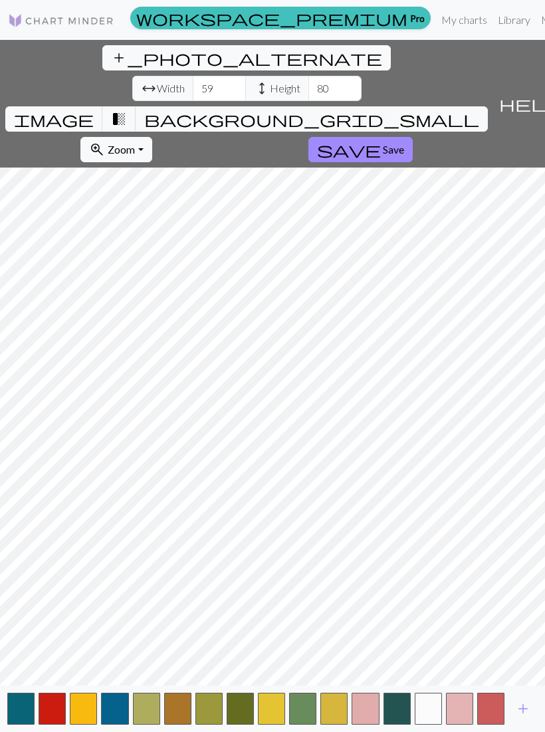
click at [498, 719] on button "button" at bounding box center [490, 709] width 27 height 32
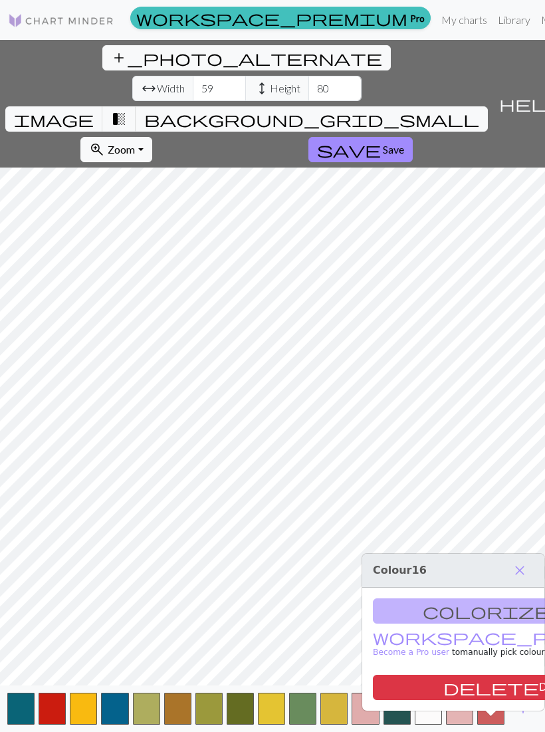
click at [503, 690] on button "delete Delete" at bounding box center [508, 687] width 271 height 25
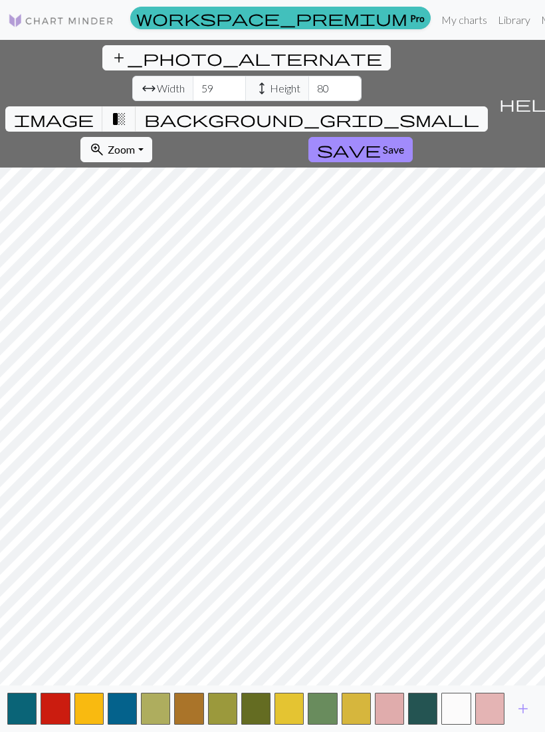
click at [495, 721] on button "button" at bounding box center [489, 709] width 29 height 32
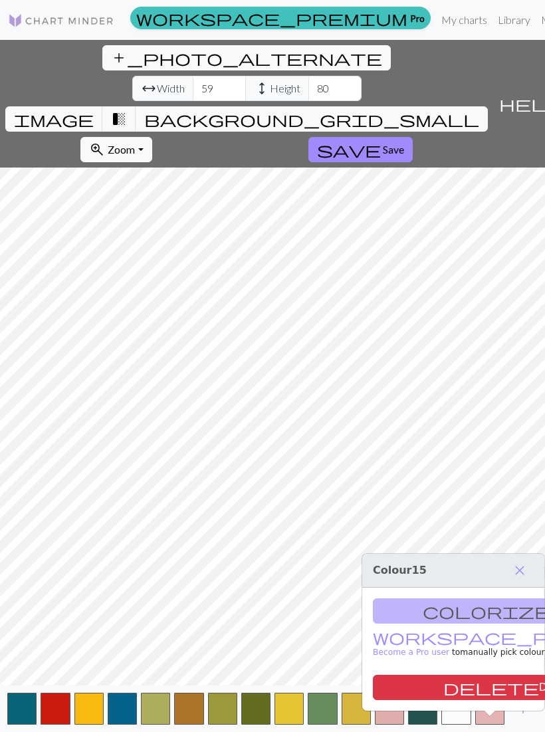
click at [506, 693] on button "delete Delete" at bounding box center [508, 687] width 271 height 25
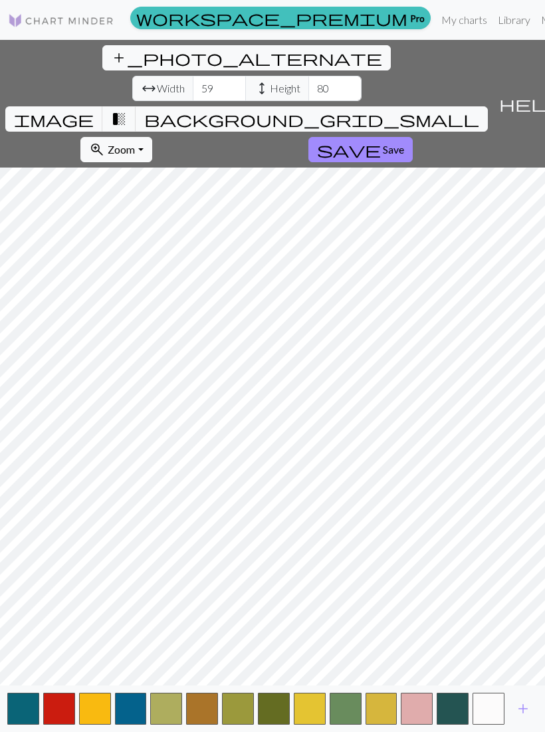
click at [489, 721] on button "button" at bounding box center [489, 709] width 32 height 32
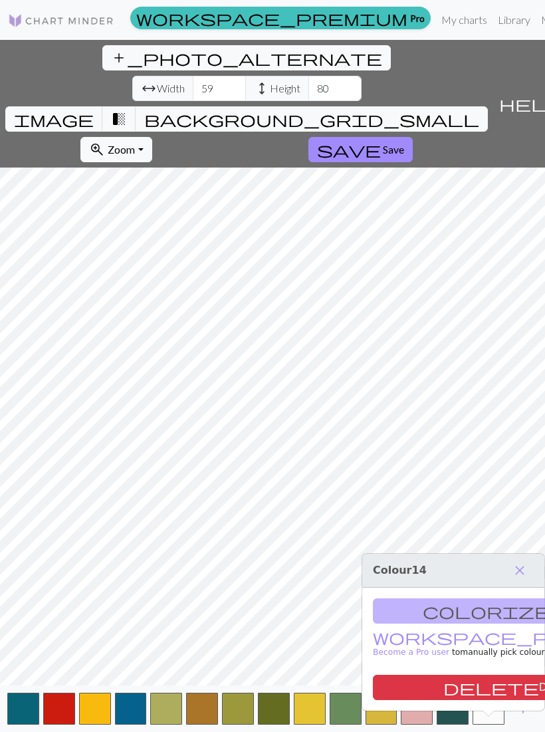
click at [503, 691] on button "delete Delete" at bounding box center [508, 687] width 271 height 25
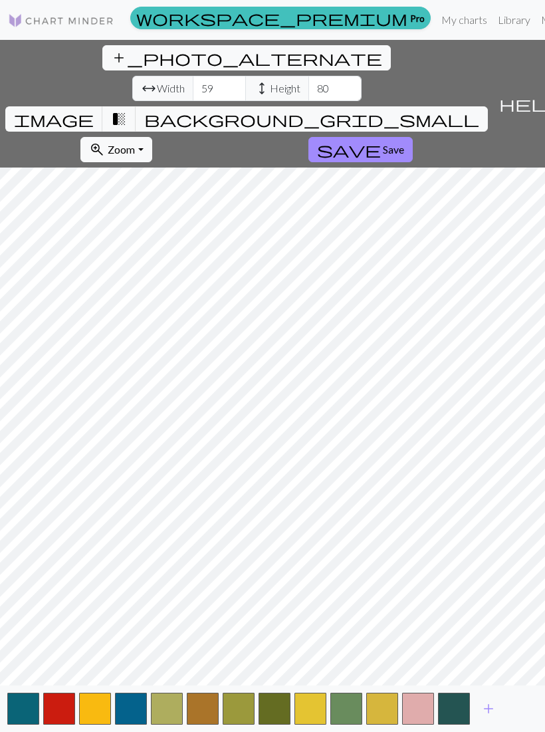
click at [492, 718] on span "add" at bounding box center [489, 708] width 16 height 19
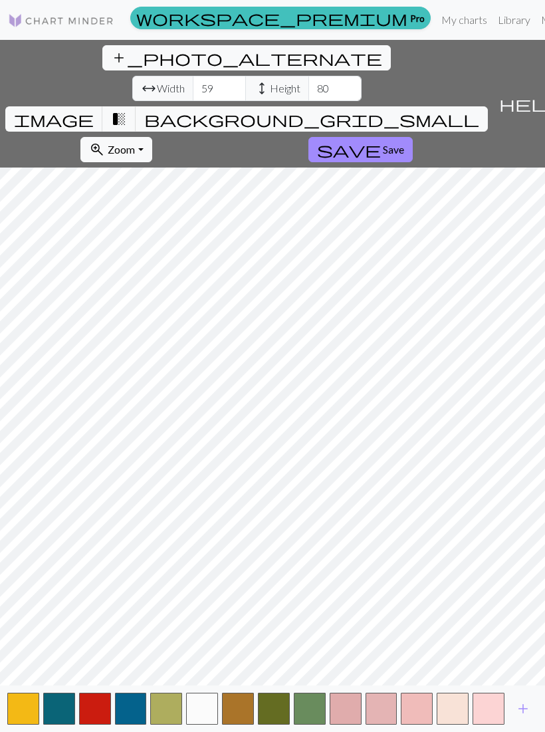
click at [94, 110] on span "image" at bounding box center [54, 119] width 80 height 19
click at [127, 110] on span "transition_fade" at bounding box center [119, 119] width 16 height 19
click at [388, 106] on button "background_grid_small" at bounding box center [312, 118] width 352 height 25
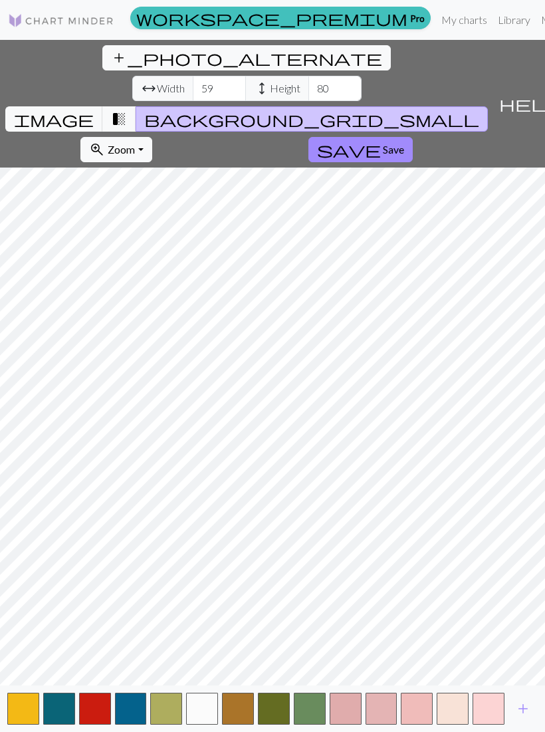
click at [94, 110] on span "image" at bounding box center [54, 119] width 80 height 19
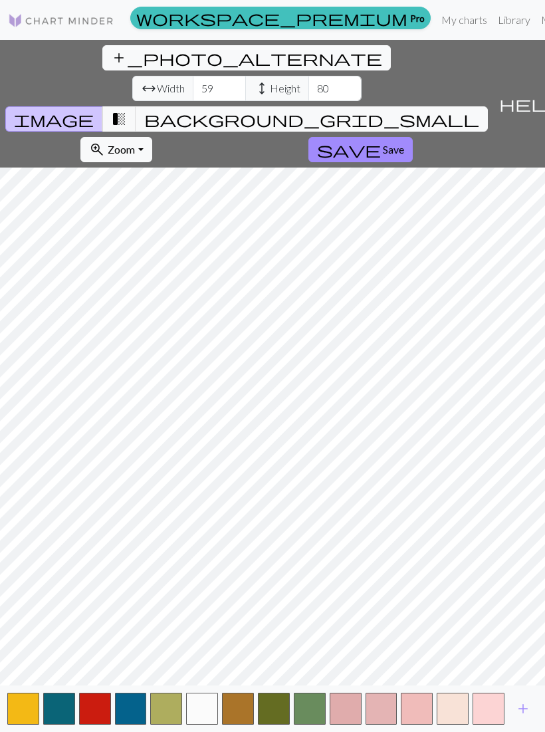
click at [136, 106] on button "transition_fade" at bounding box center [119, 118] width 34 height 25
click at [400, 110] on span "background_grid_small" at bounding box center [311, 119] width 335 height 19
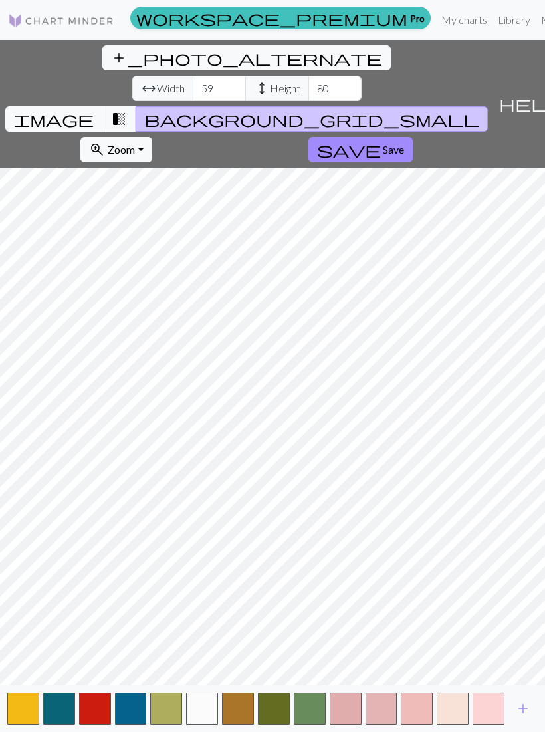
click at [382, 106] on button "background_grid_small" at bounding box center [312, 118] width 352 height 25
click at [127, 110] on span "transition_fade" at bounding box center [119, 119] width 16 height 19
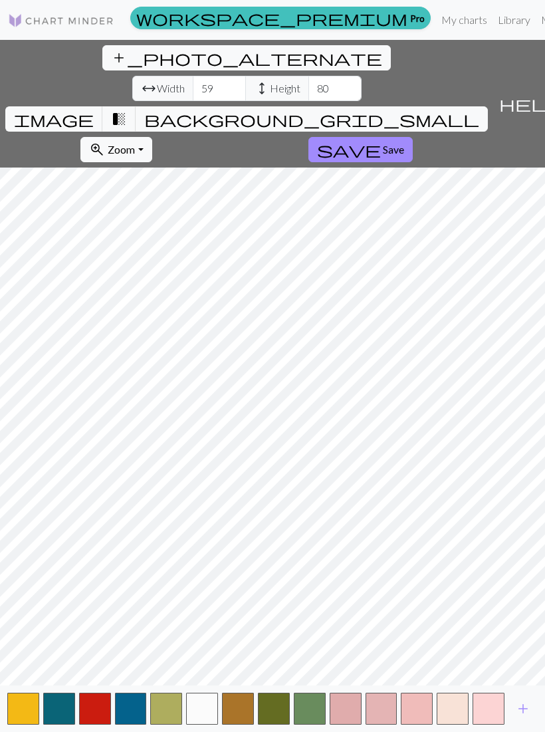
click at [400, 110] on span "background_grid_small" at bounding box center [311, 119] width 335 height 19
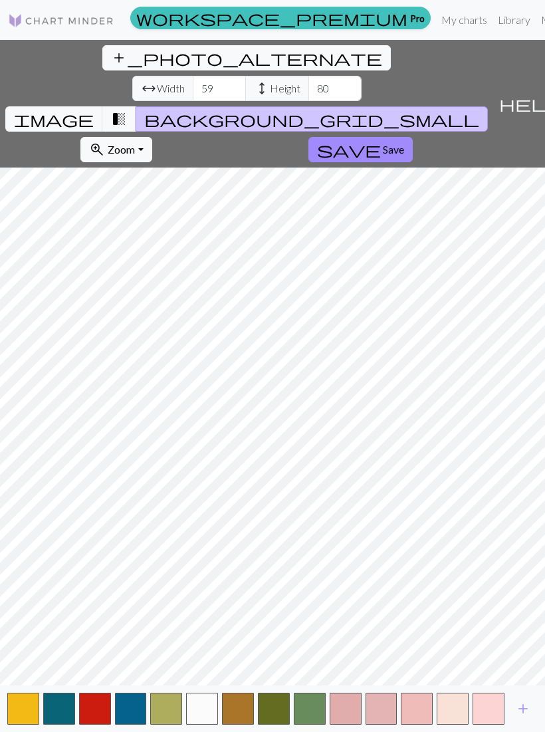
click at [310, 723] on button "button" at bounding box center [310, 709] width 32 height 32
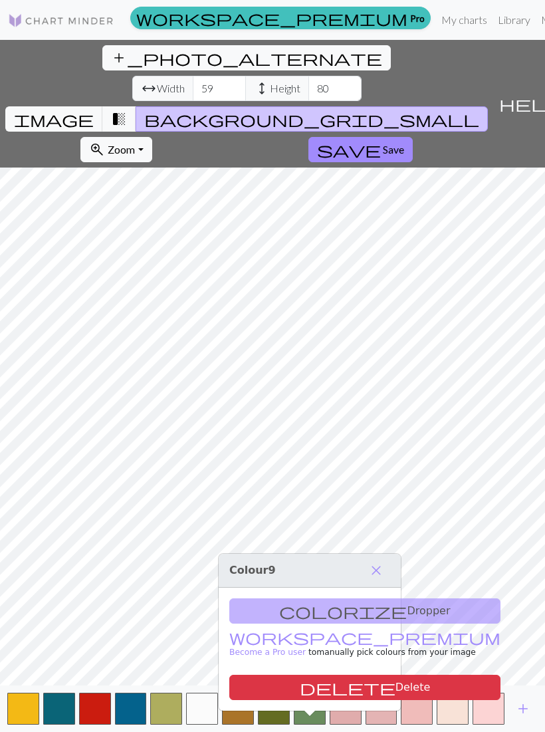
click at [348, 608] on div "colorize Dropper workspace_premium Become a Pro user to manually pick colours f…" at bounding box center [310, 649] width 182 height 123
click at [335, 624] on div "colorize Dropper workspace_premium Become a Pro user to manually pick colours f…" at bounding box center [310, 649] width 182 height 123
click at [338, 612] on div "colorize Dropper workspace_premium Become a Pro user to manually pick colours f…" at bounding box center [310, 649] width 182 height 123
click at [328, 689] on button "delete Delete" at bounding box center [364, 687] width 271 height 25
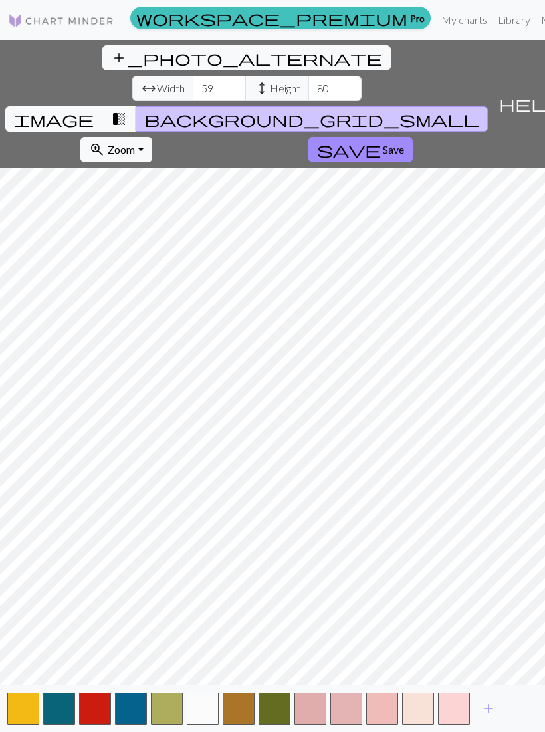
click at [127, 110] on span "transition_fade" at bounding box center [119, 119] width 16 height 19
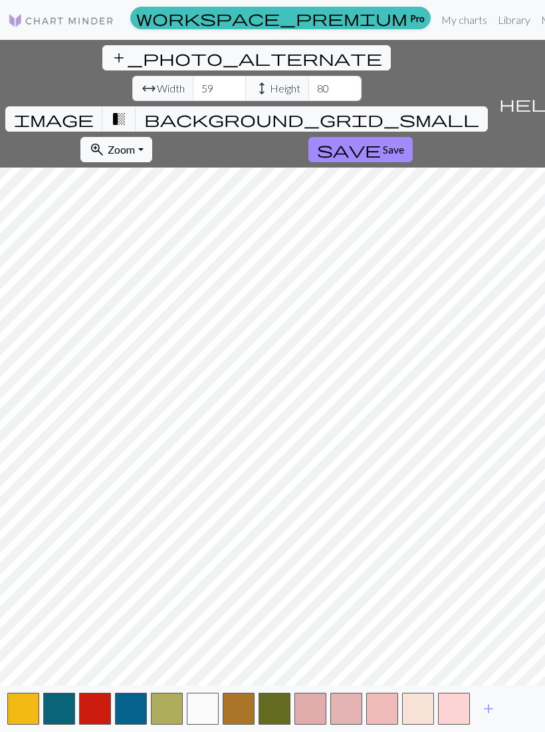
click at [127, 110] on span "transition_fade" at bounding box center [119, 119] width 16 height 19
click at [94, 110] on span "image" at bounding box center [54, 119] width 80 height 19
click at [127, 110] on span "transition_fade" at bounding box center [119, 119] width 16 height 19
click at [278, 723] on button "button" at bounding box center [275, 709] width 32 height 32
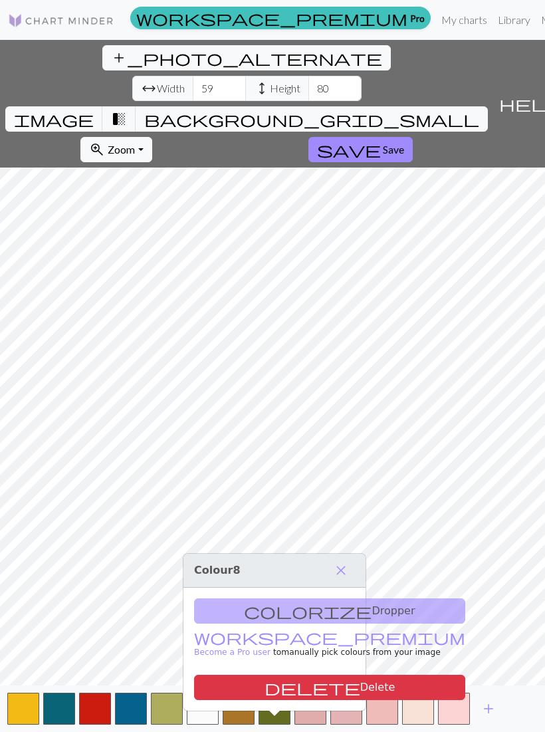
click at [298, 689] on button "delete Delete" at bounding box center [329, 687] width 271 height 25
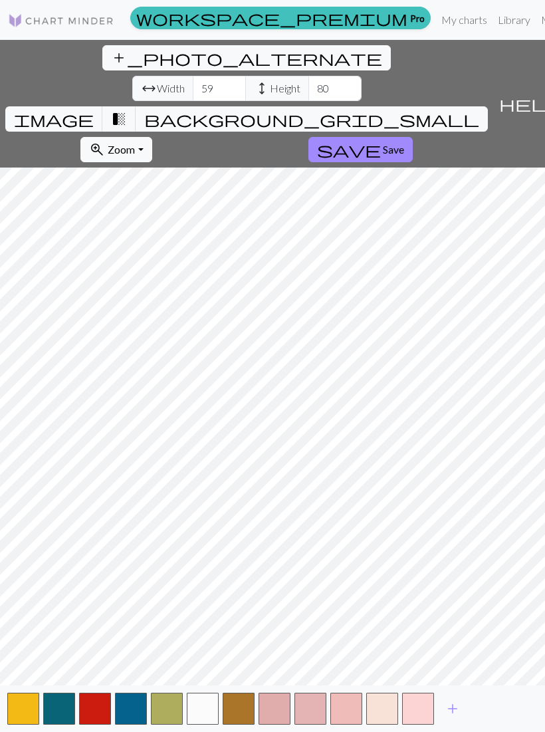
click at [241, 723] on button "button" at bounding box center [239, 709] width 32 height 32
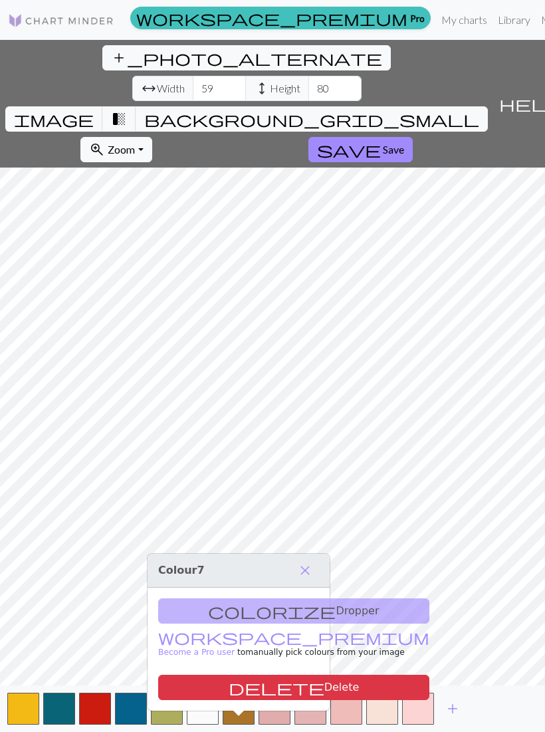
click at [263, 688] on button "delete Delete" at bounding box center [293, 687] width 271 height 25
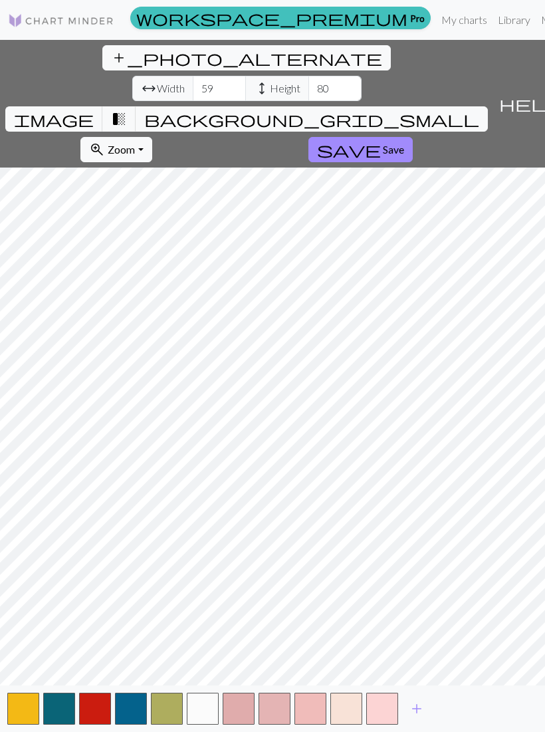
click at [168, 723] on button "button" at bounding box center [167, 709] width 32 height 32
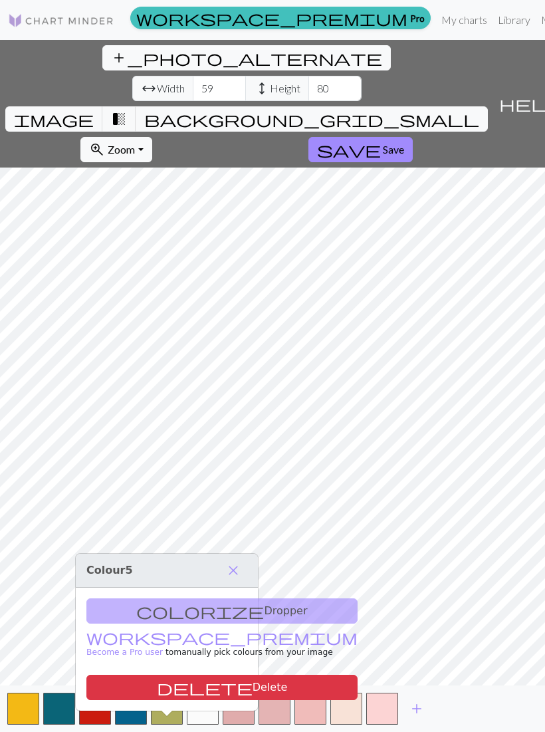
click at [206, 685] on button "delete Delete" at bounding box center [221, 687] width 271 height 25
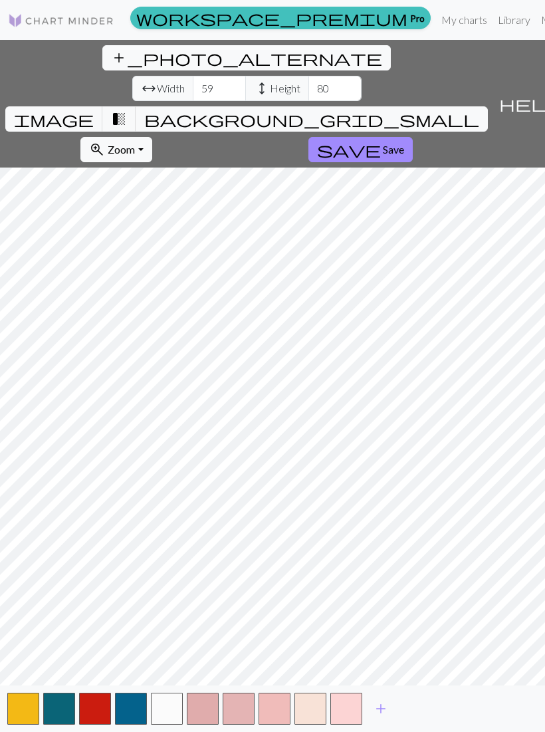
click at [384, 718] on span "add" at bounding box center [381, 708] width 16 height 19
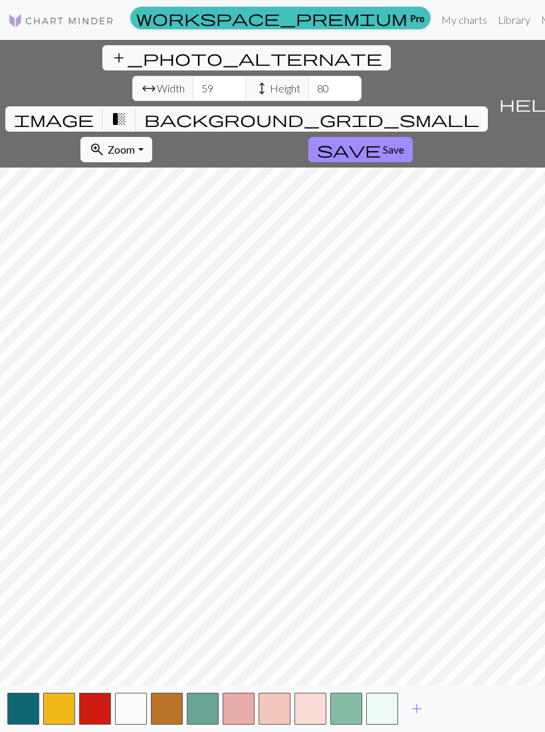
click at [385, 721] on button "button" at bounding box center [382, 709] width 32 height 32
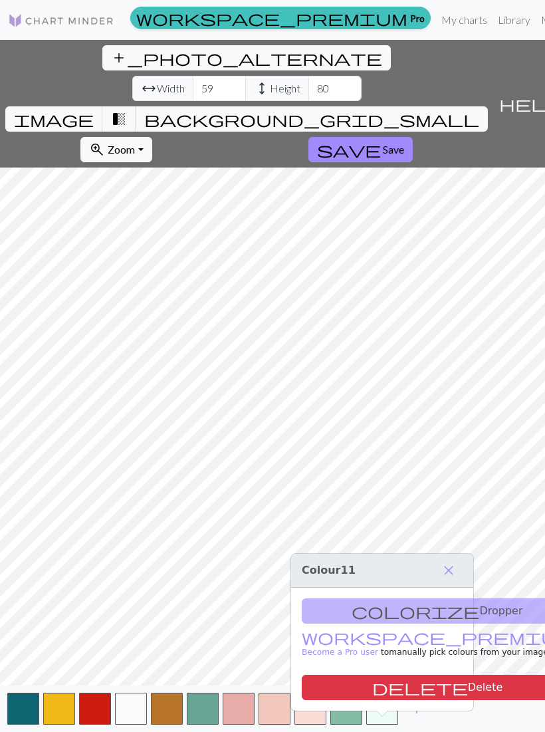
click at [419, 718] on span "add" at bounding box center [417, 708] width 16 height 19
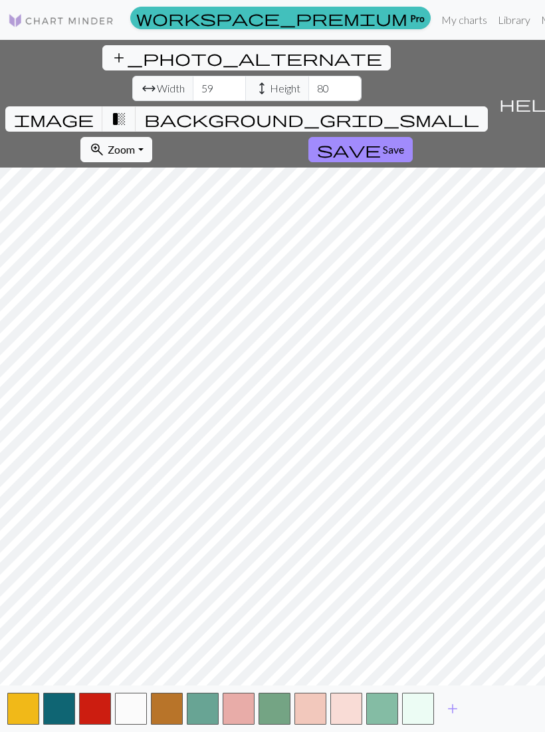
click at [433, 723] on button "button" at bounding box center [418, 709] width 32 height 32
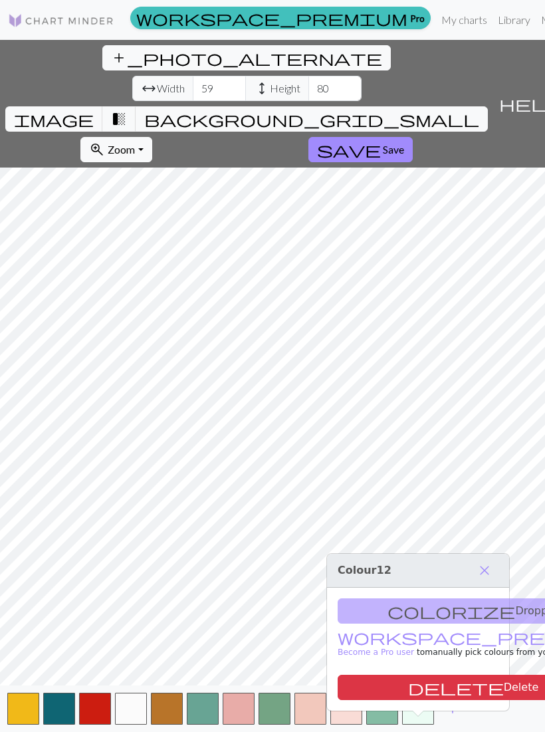
click at [455, 718] on span "add" at bounding box center [453, 708] width 16 height 19
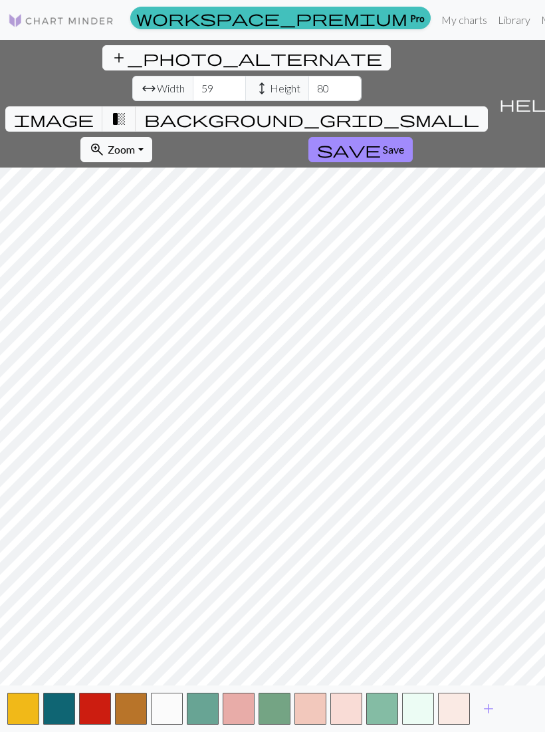
click at [486, 718] on span "add" at bounding box center [489, 708] width 16 height 19
click at [489, 725] on button "button" at bounding box center [489, 709] width 32 height 32
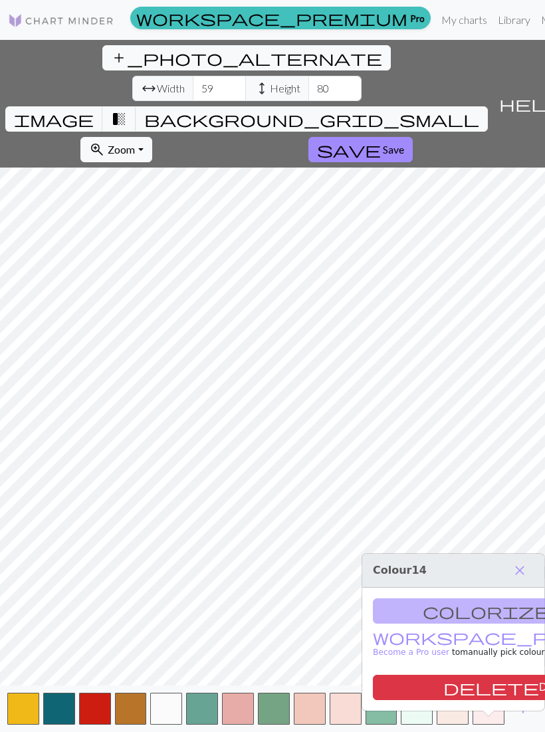
click at [483, 689] on button "delete Delete" at bounding box center [508, 687] width 271 height 25
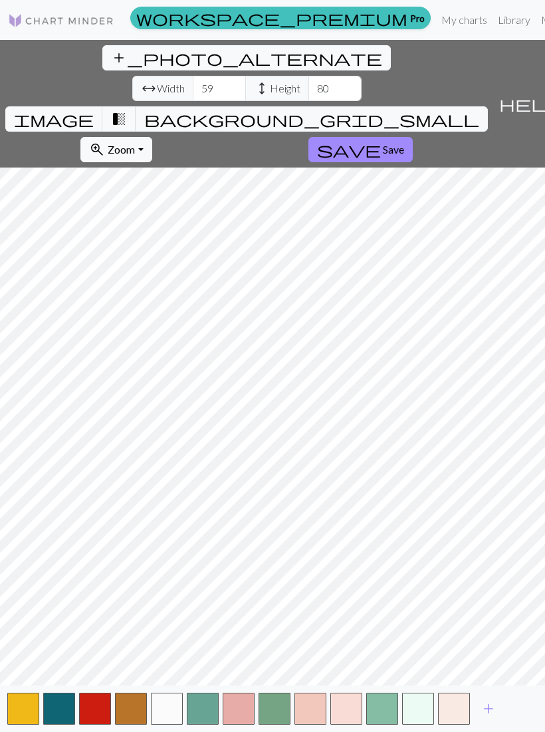
click at [465, 725] on button "button" at bounding box center [454, 709] width 32 height 32
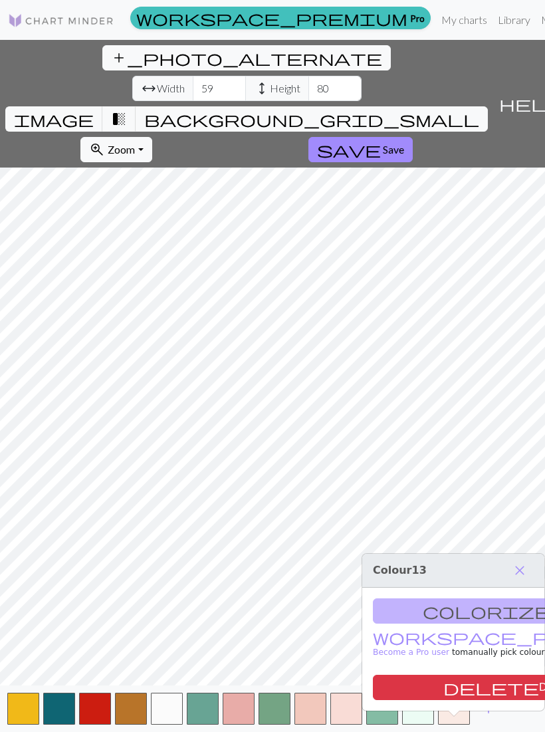
click at [472, 687] on button "delete Delete" at bounding box center [508, 687] width 271 height 25
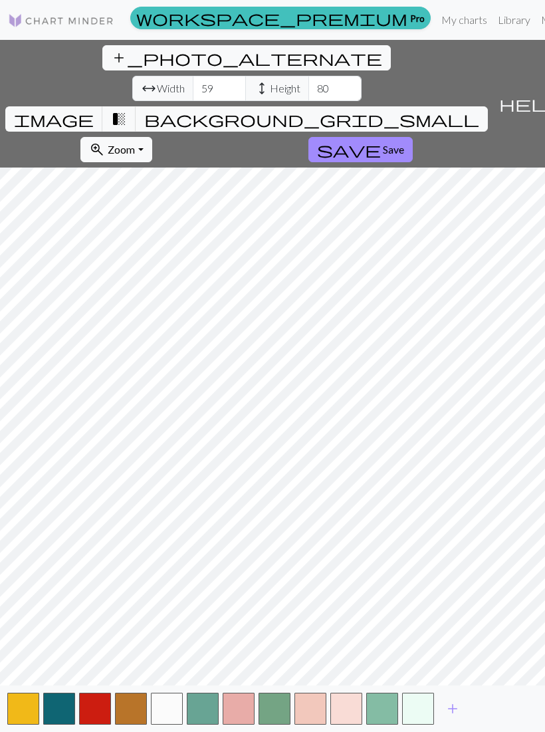
click at [419, 723] on button "button" at bounding box center [418, 709] width 32 height 32
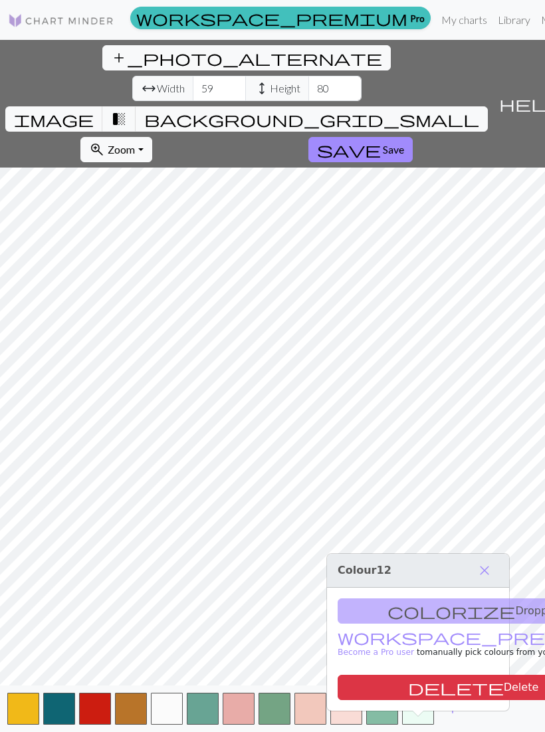
click at [451, 683] on button "delete Delete" at bounding box center [473, 687] width 271 height 25
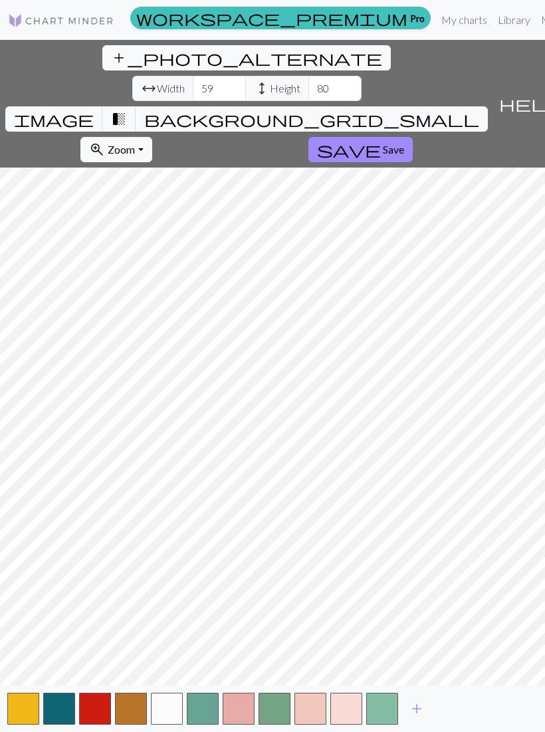
click at [392, 718] on button "button" at bounding box center [382, 709] width 32 height 32
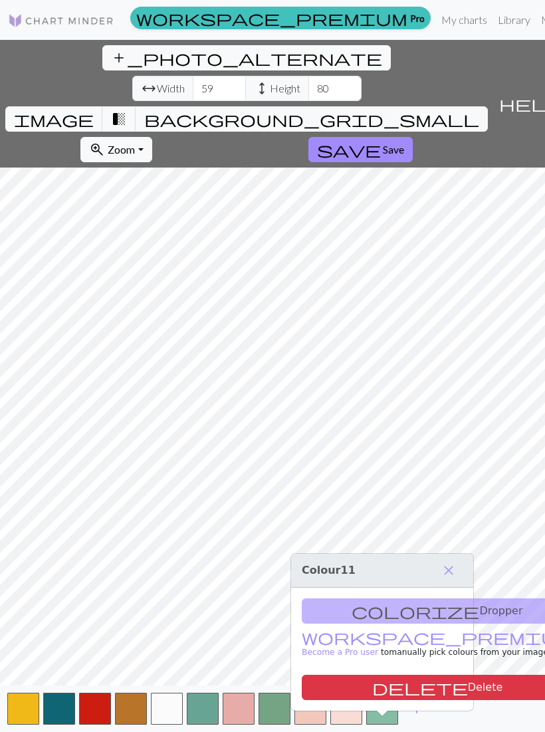
click at [419, 681] on button "delete Delete" at bounding box center [437, 687] width 271 height 25
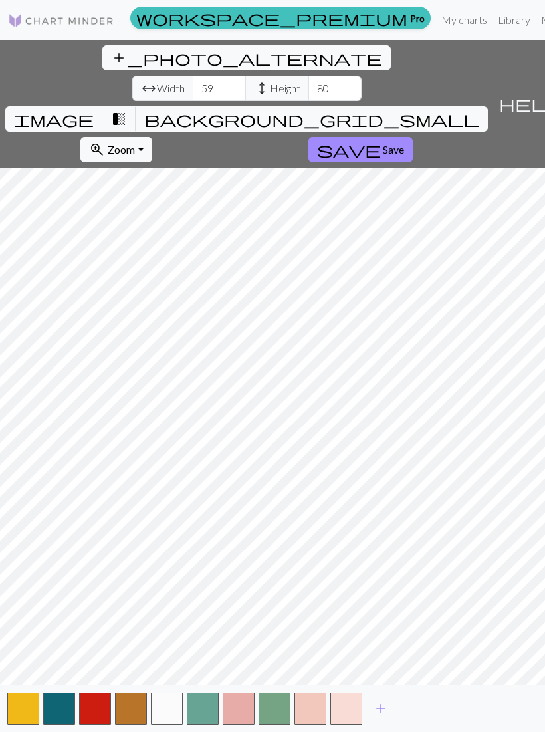
click at [352, 720] on button "button" at bounding box center [346, 709] width 32 height 32
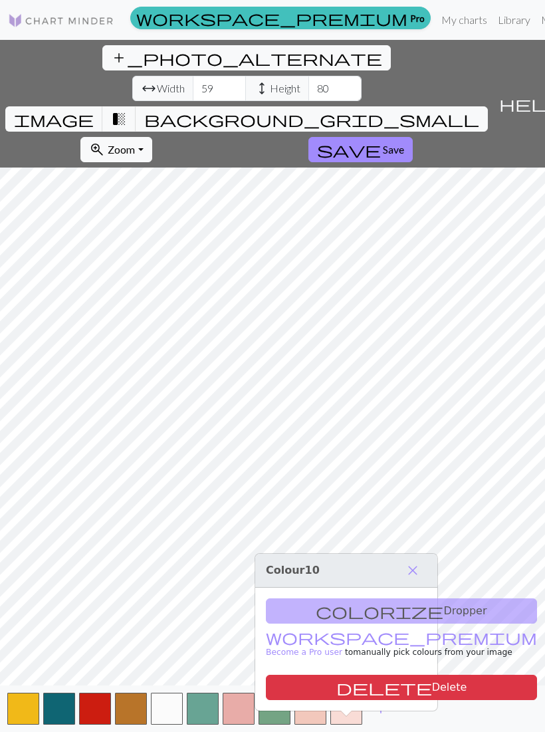
click at [389, 685] on button "delete Delete" at bounding box center [401, 687] width 271 height 25
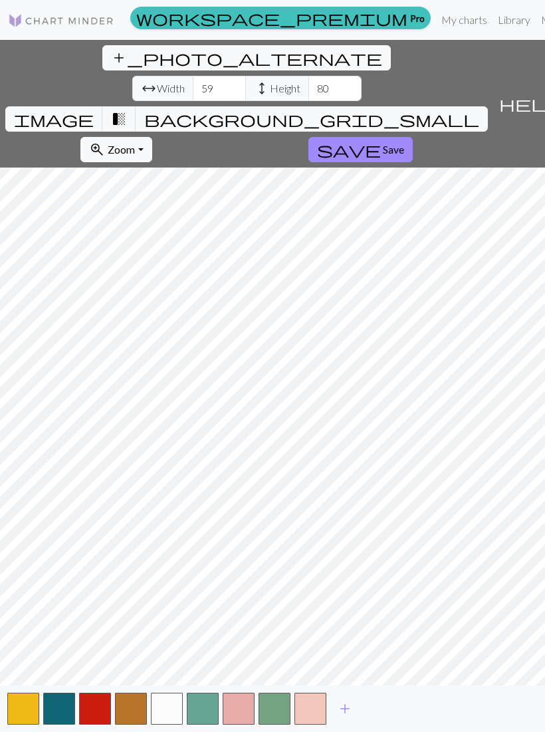
click at [313, 719] on button "button" at bounding box center [311, 709] width 32 height 32
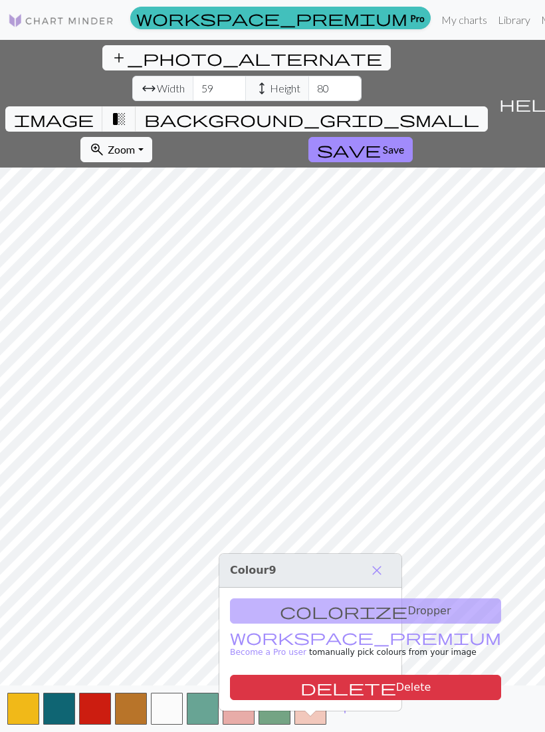
click at [337, 682] on button "delete Delete" at bounding box center [365, 687] width 271 height 25
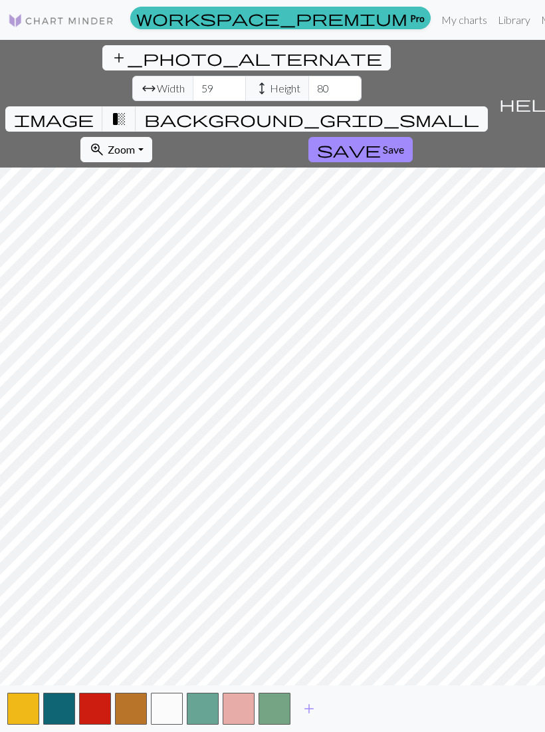
click at [277, 720] on button "button" at bounding box center [275, 709] width 32 height 32
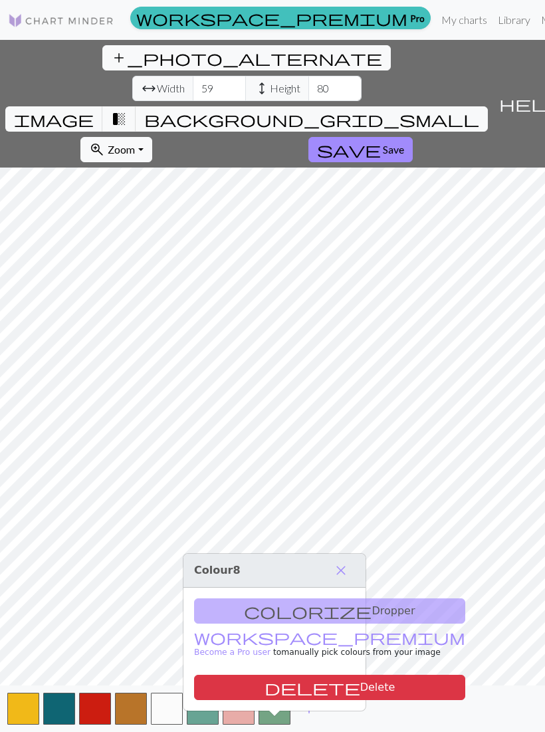
click at [305, 688] on button "delete Delete" at bounding box center [329, 687] width 271 height 25
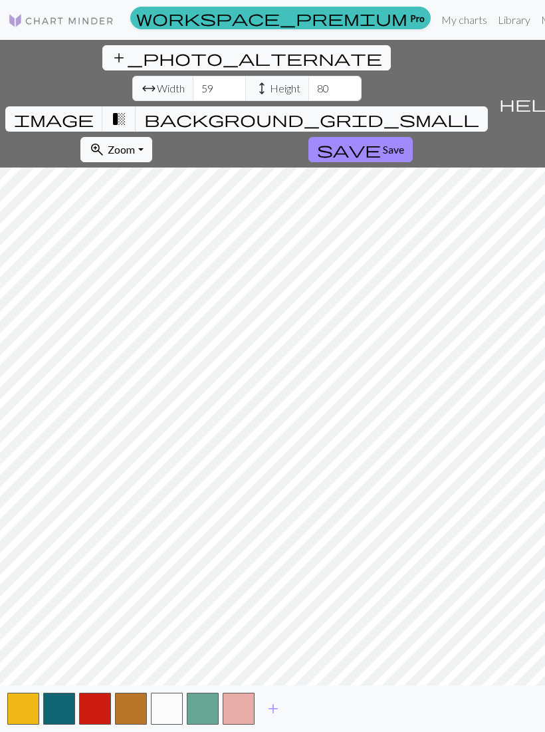
click at [243, 720] on button "button" at bounding box center [239, 709] width 32 height 32
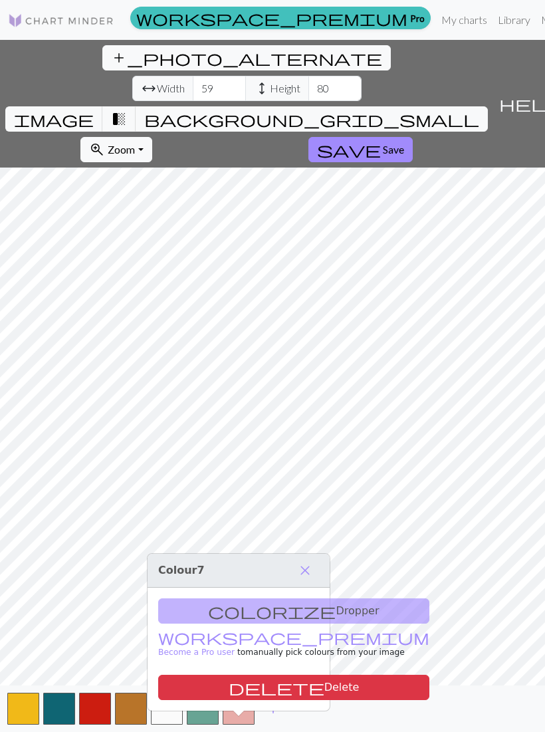
click at [277, 692] on button "delete Delete" at bounding box center [293, 687] width 271 height 25
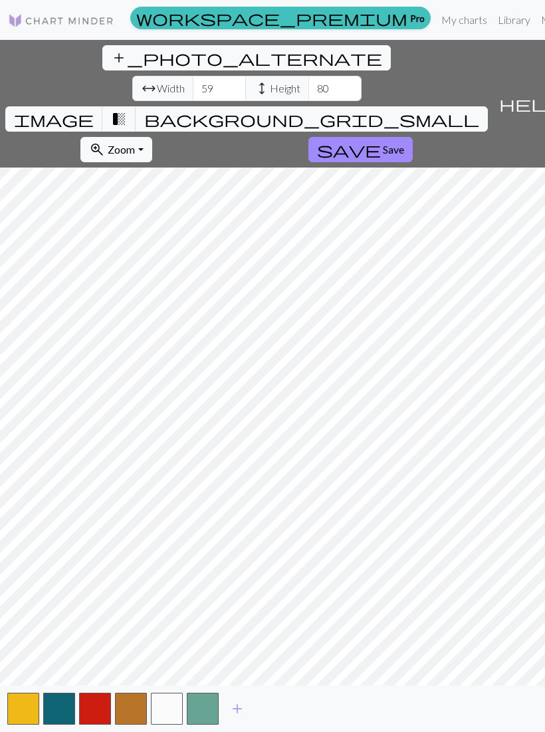
click at [207, 719] on button "button" at bounding box center [203, 709] width 32 height 32
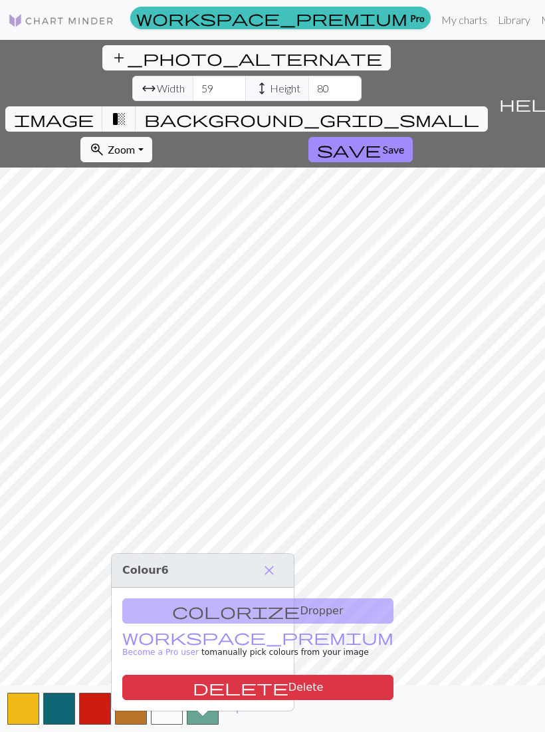
click at [244, 696] on button "delete Delete" at bounding box center [257, 687] width 271 height 25
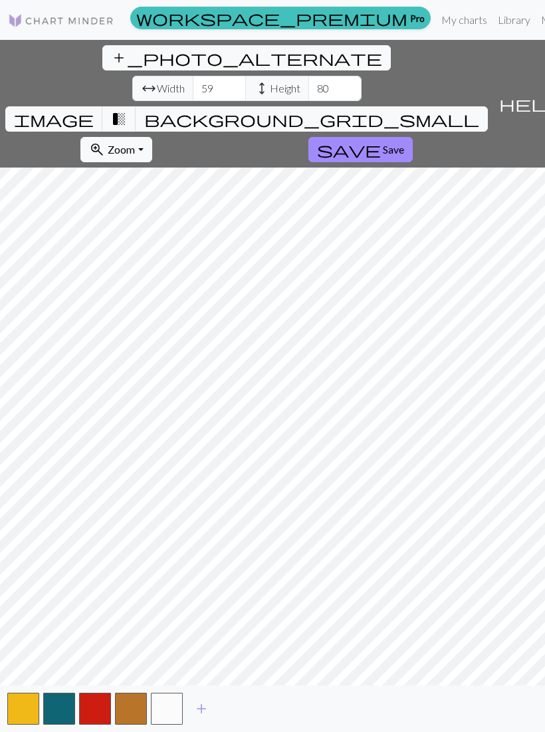
click at [172, 723] on button "button" at bounding box center [167, 709] width 32 height 32
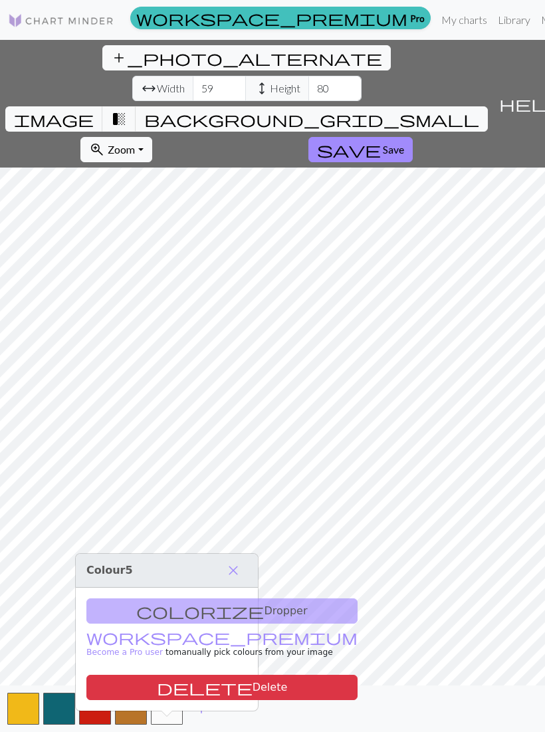
click at [24, 723] on button "button" at bounding box center [23, 709] width 32 height 32
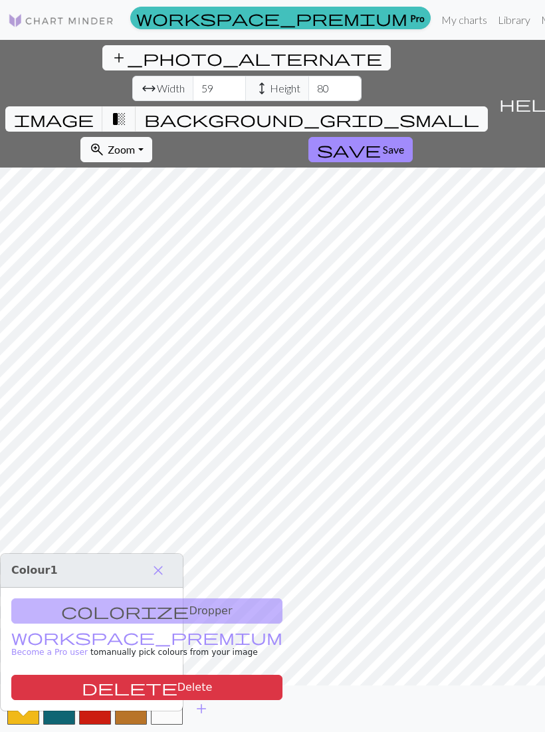
click at [94, 110] on span "image" at bounding box center [54, 119] width 80 height 19
click at [127, 110] on span "transition_fade" at bounding box center [119, 119] width 16 height 19
click at [140, 725] on button "button" at bounding box center [131, 709] width 32 height 32
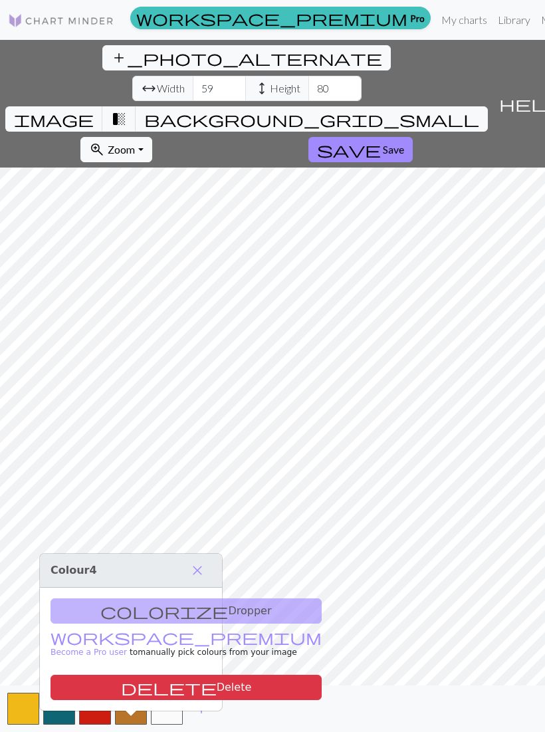
click at [189, 686] on button "delete Delete" at bounding box center [186, 687] width 271 height 25
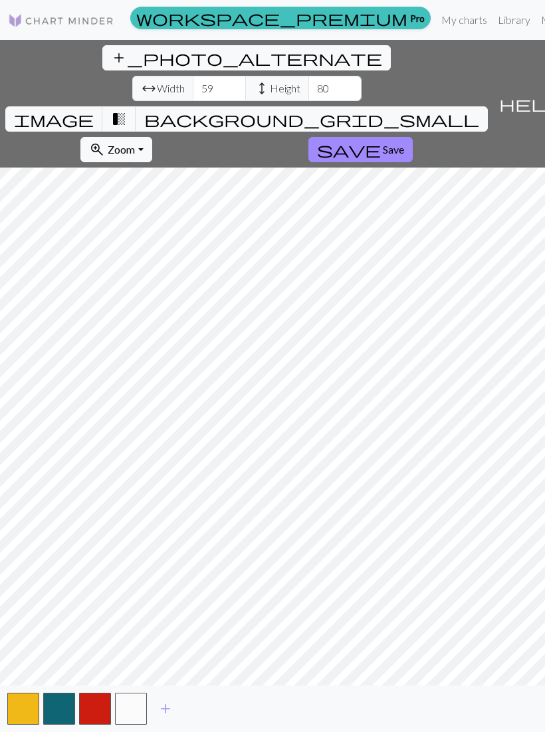
click at [33, 725] on button "button" at bounding box center [23, 709] width 32 height 32
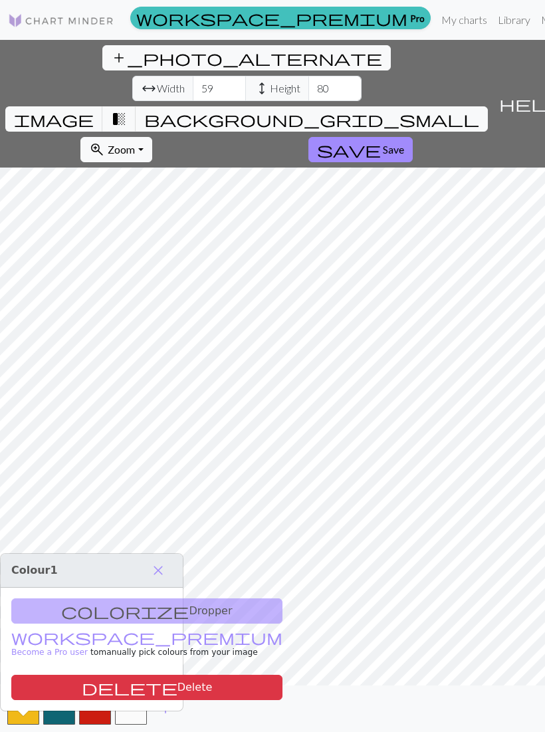
click at [104, 612] on div "colorize Dropper workspace_premium Become a Pro user to manually pick colours f…" at bounding box center [92, 649] width 182 height 123
click at [122, 614] on div "colorize Dropper workspace_premium Become a Pro user to manually pick colours f…" at bounding box center [92, 649] width 182 height 123
click at [166, 569] on span "close" at bounding box center [158, 570] width 16 height 19
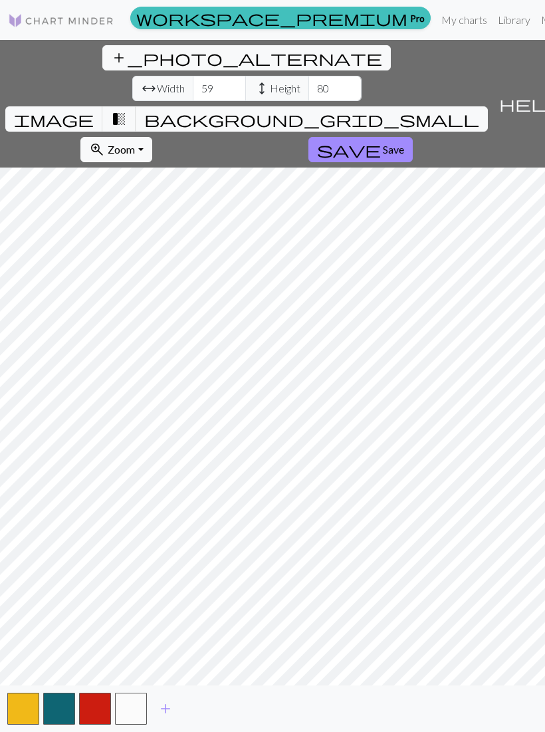
click at [135, 143] on span "Zoom" at bounding box center [121, 149] width 27 height 13
click at [404, 110] on span "background_grid_small" at bounding box center [311, 119] width 335 height 19
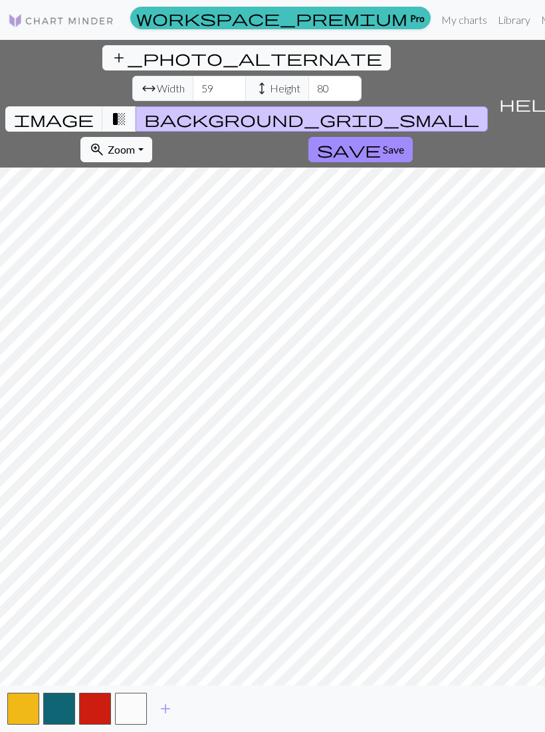
click at [136, 106] on button "transition_fade" at bounding box center [119, 118] width 34 height 25
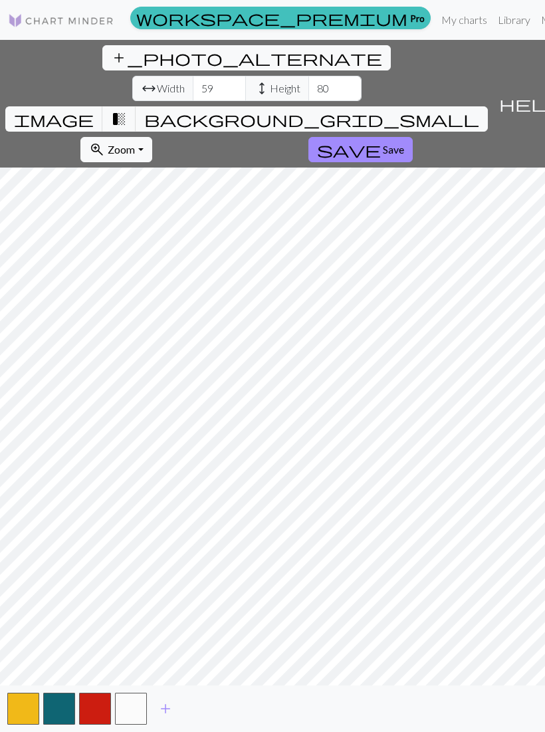
click at [404, 110] on span "background_grid_small" at bounding box center [311, 119] width 335 height 19
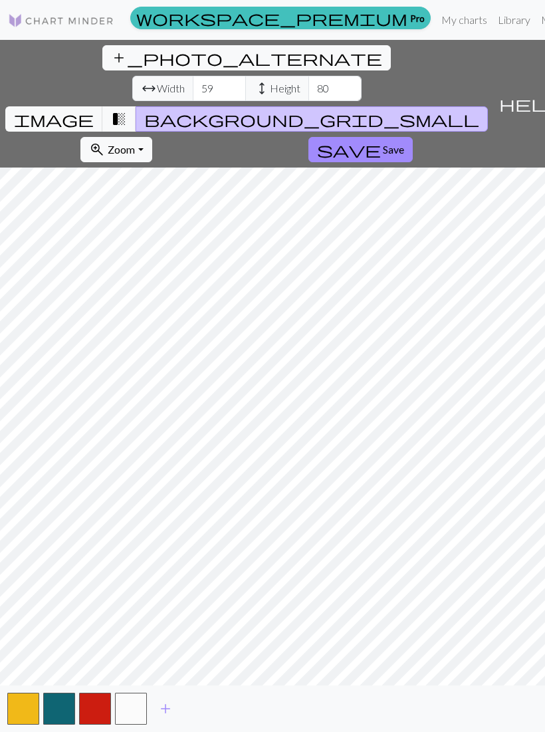
click at [94, 110] on span "image" at bounding box center [54, 119] width 80 height 19
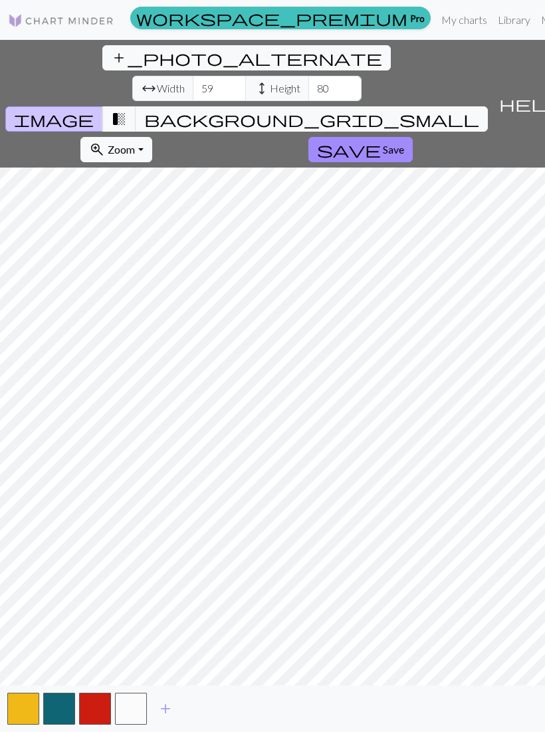
click at [127, 110] on span "transition_fade" at bounding box center [119, 119] width 16 height 19
click at [413, 106] on button "background_grid_small" at bounding box center [312, 118] width 352 height 25
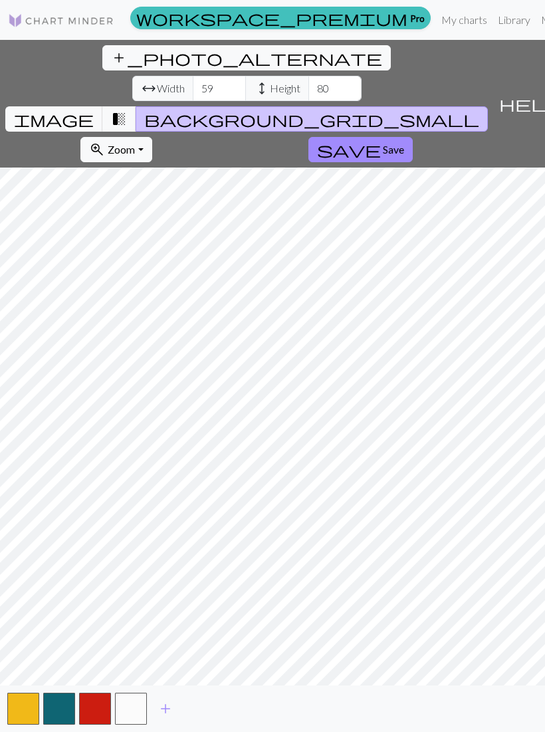
click at [127, 110] on span "transition_fade" at bounding box center [119, 119] width 16 height 19
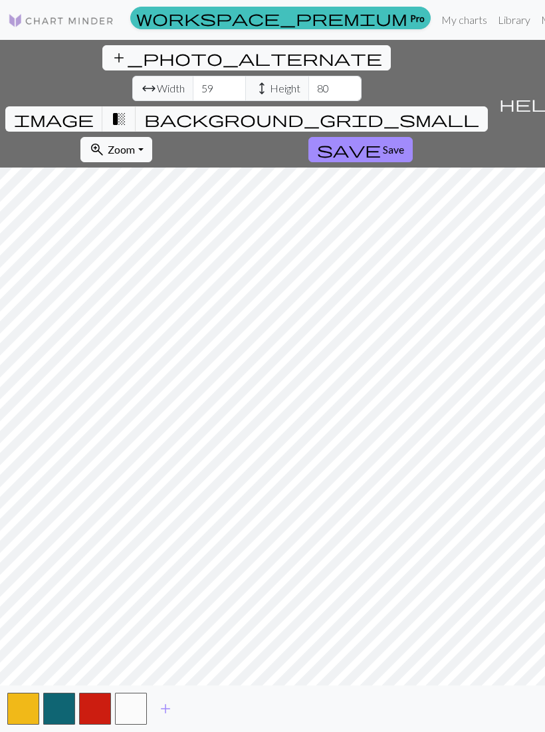
click at [398, 110] on span "background_grid_small" at bounding box center [311, 119] width 335 height 19
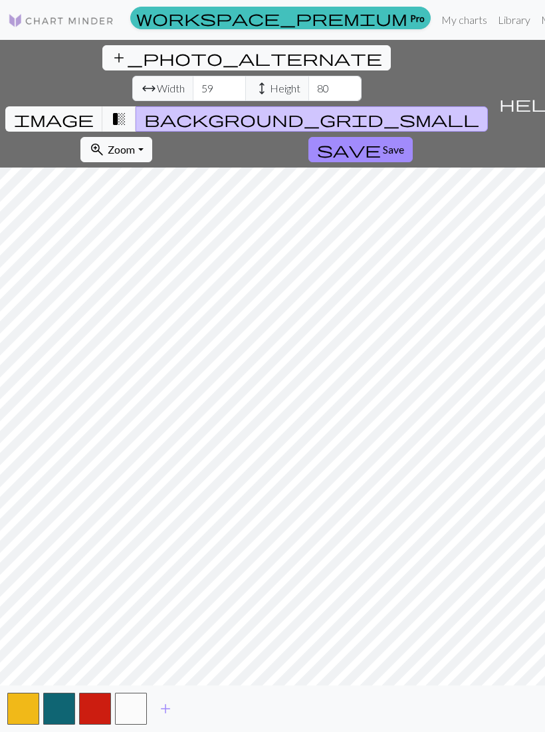
click at [135, 723] on button "button" at bounding box center [131, 709] width 32 height 32
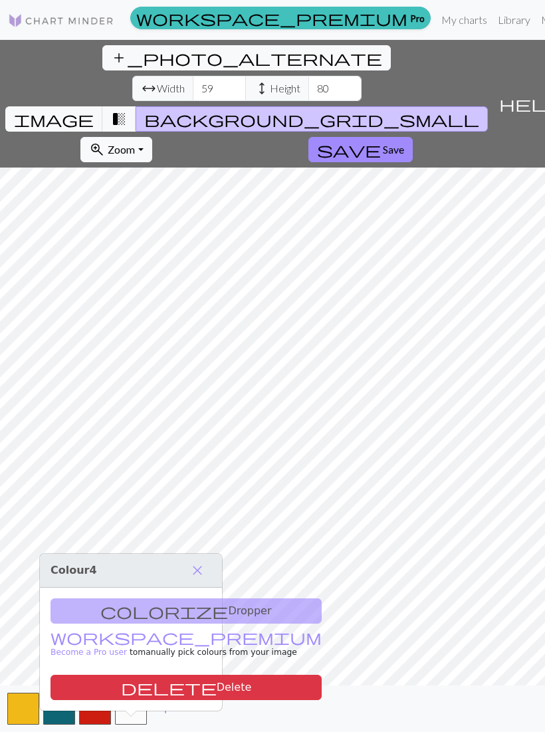
click at [185, 683] on button "delete Delete" at bounding box center [186, 687] width 271 height 25
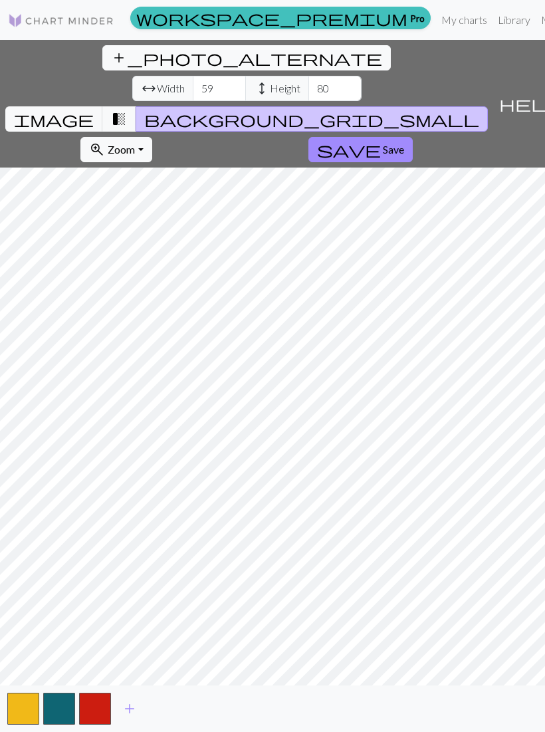
click at [140, 721] on button "add" at bounding box center [129, 708] width 33 height 25
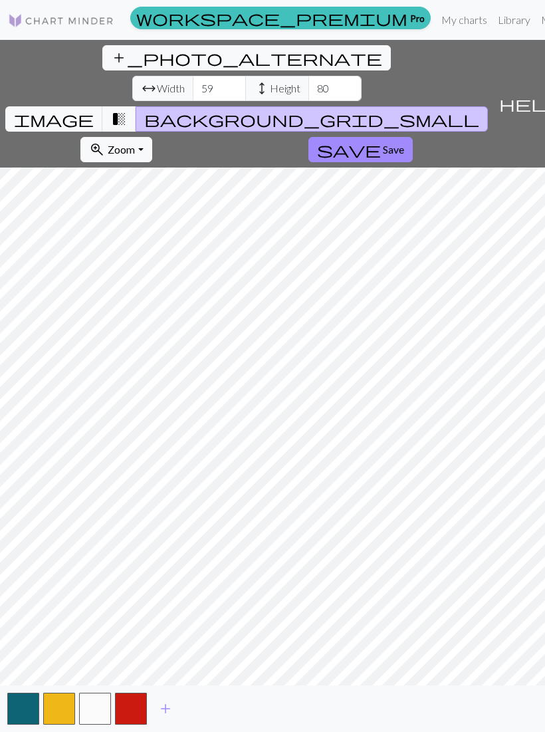
click at [102, 722] on button "button" at bounding box center [95, 709] width 32 height 32
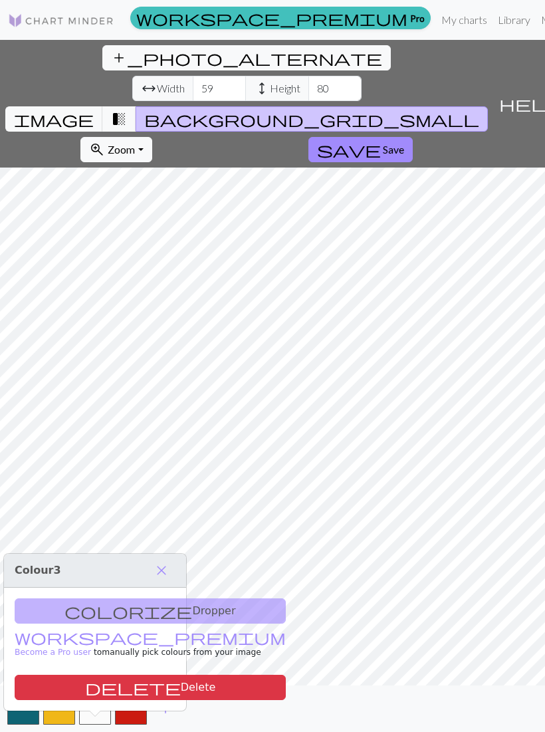
click at [131, 688] on button "delete Delete" at bounding box center [150, 687] width 271 height 25
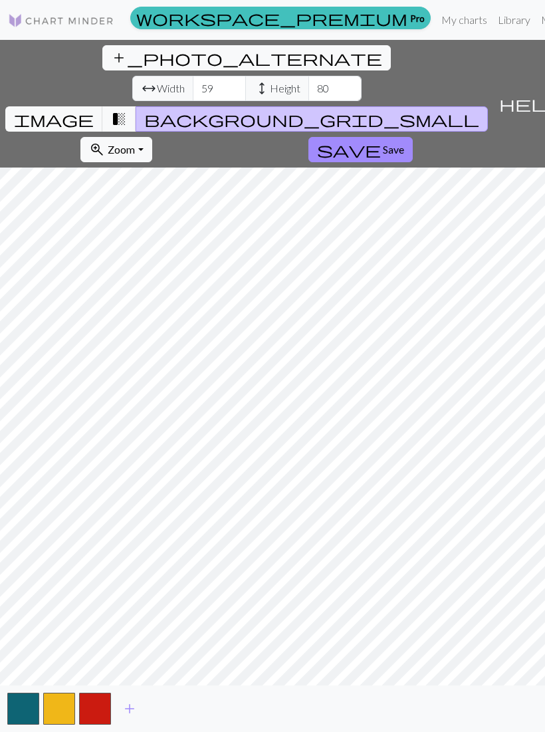
click at [128, 718] on span "add" at bounding box center [130, 708] width 16 height 19
click at [163, 721] on button "add" at bounding box center [165, 708] width 33 height 25
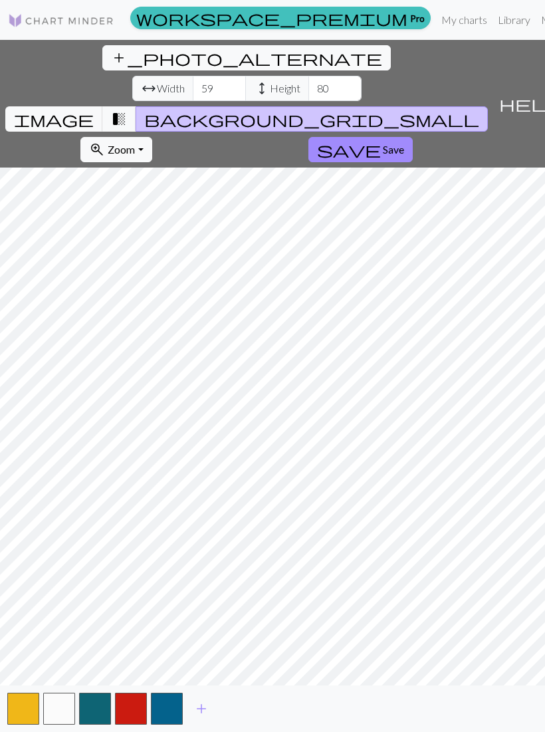
click at [98, 721] on button "button" at bounding box center [95, 709] width 32 height 32
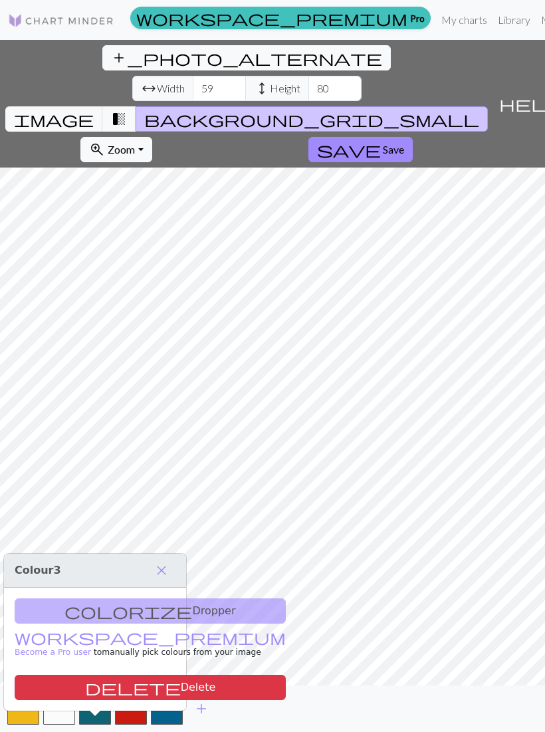
click at [124, 678] on button "delete Delete" at bounding box center [150, 687] width 271 height 25
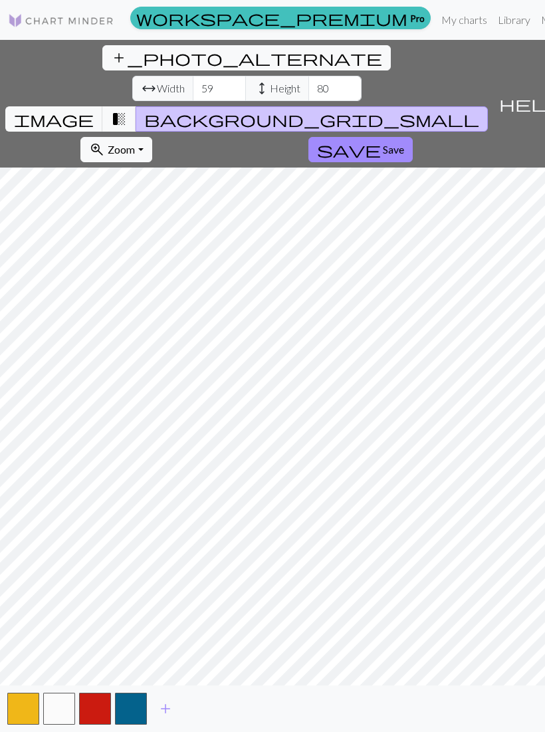
click at [165, 721] on button "add" at bounding box center [165, 708] width 33 height 25
click at [204, 718] on span "add" at bounding box center [201, 708] width 16 height 19
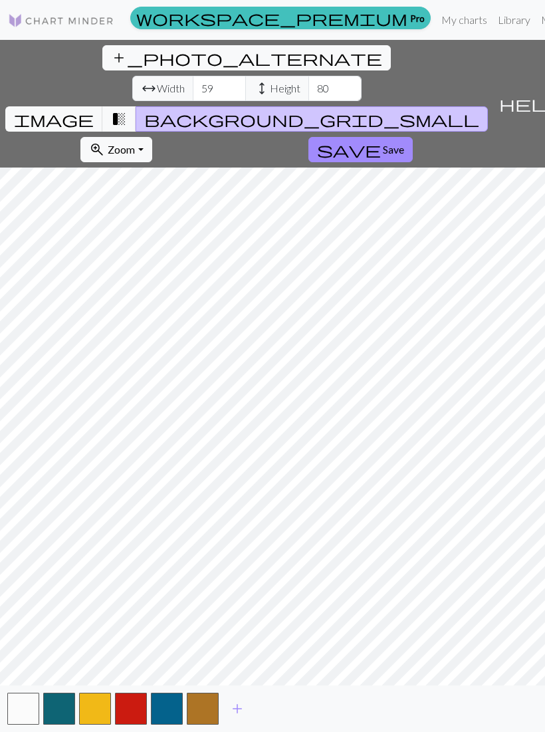
click at [70, 723] on button "button" at bounding box center [59, 709] width 32 height 32
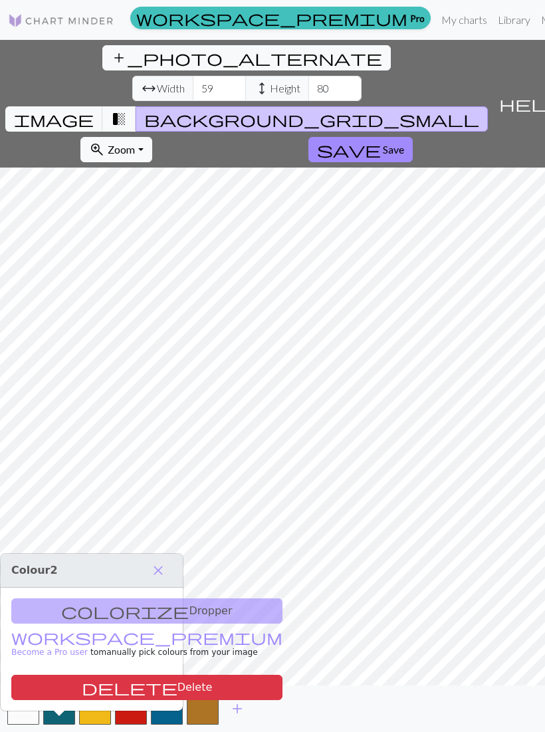
click at [122, 688] on button "delete Delete" at bounding box center [146, 687] width 271 height 25
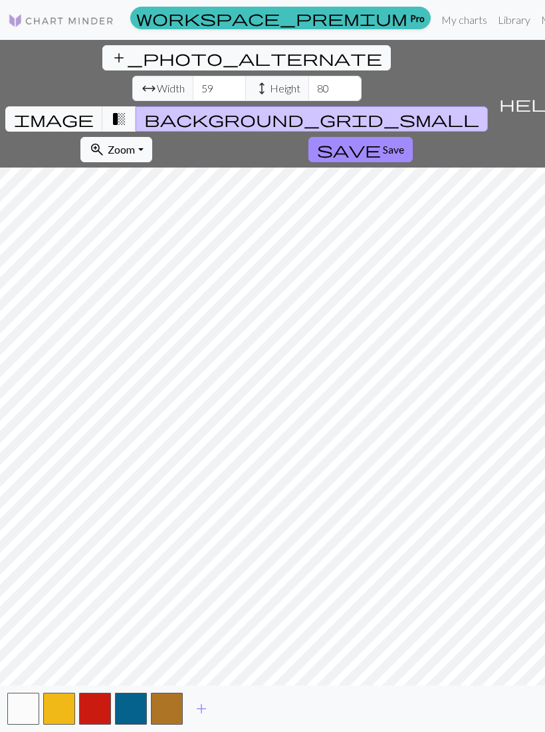
click at [163, 720] on button "button" at bounding box center [167, 709] width 32 height 32
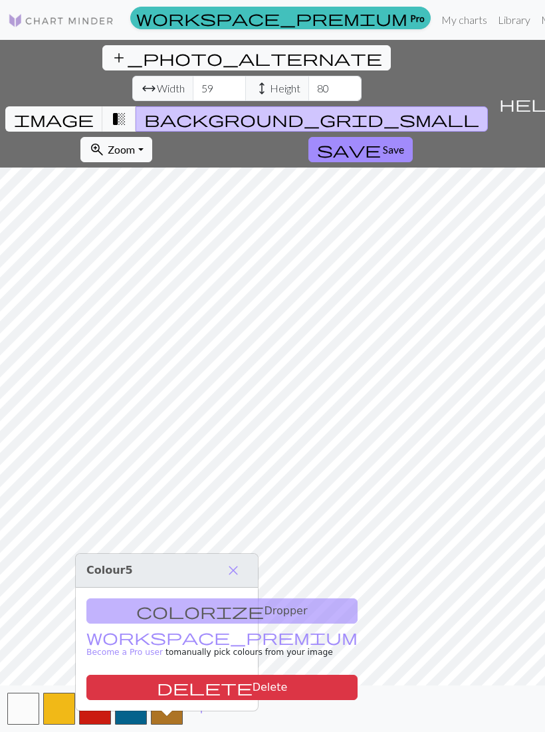
click at [183, 688] on button "delete Delete" at bounding box center [221, 687] width 271 height 25
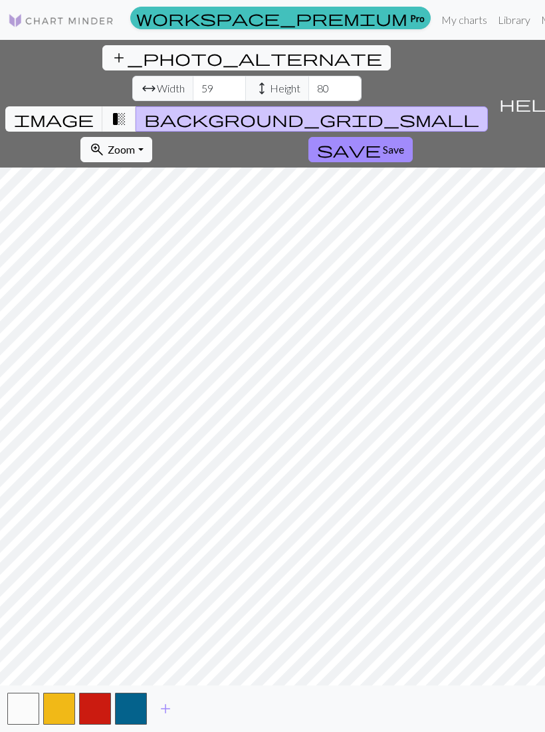
click at [94, 110] on span "image" at bounding box center [54, 119] width 80 height 19
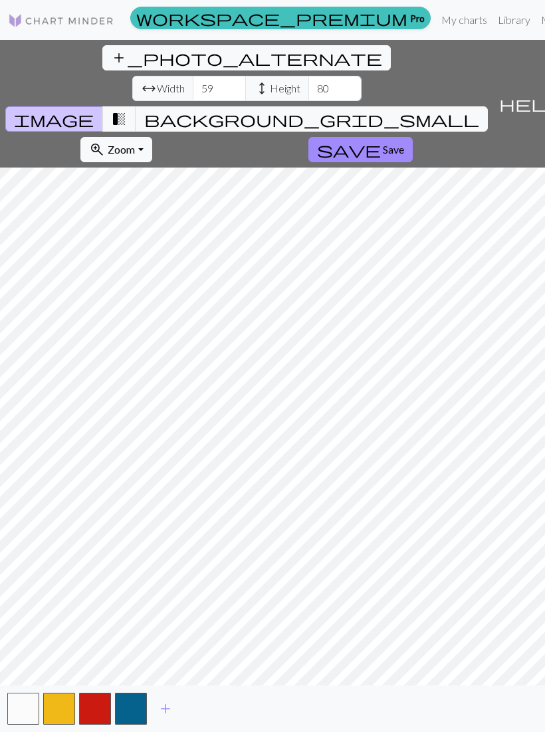
click at [136, 106] on button "transition_fade" at bounding box center [119, 118] width 34 height 25
click at [401, 110] on span "background_grid_small" at bounding box center [311, 119] width 335 height 19
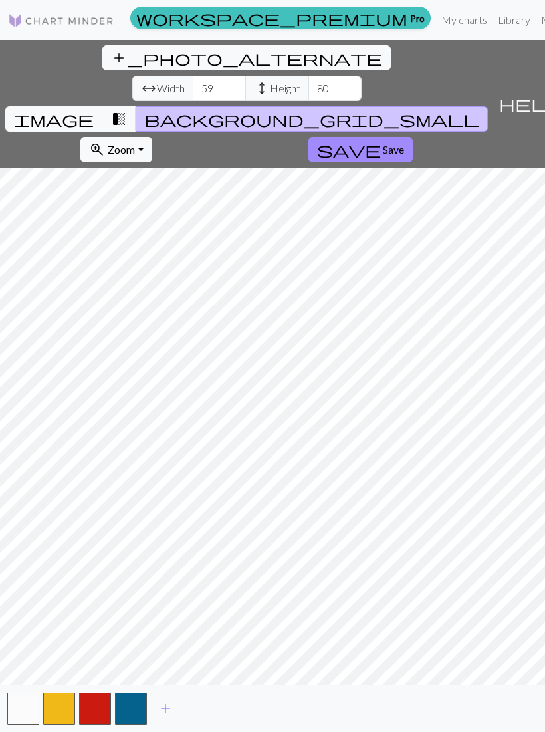
click at [127, 110] on span "transition_fade" at bounding box center [119, 119] width 16 height 19
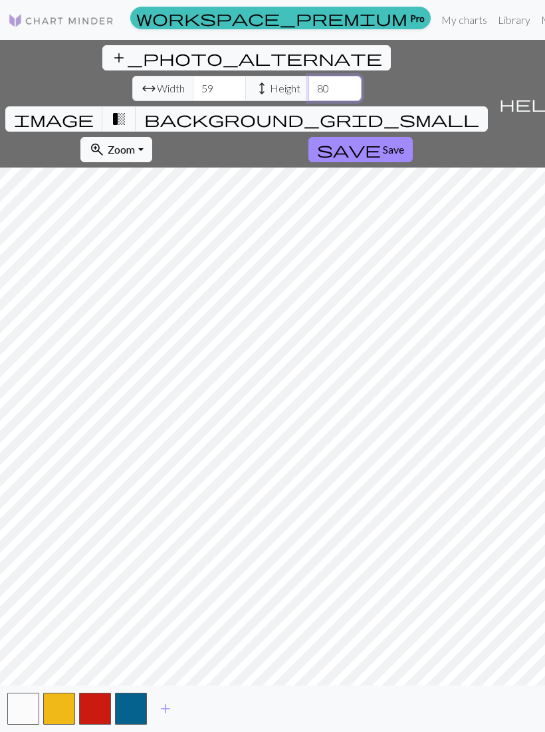
click at [308, 76] on input "80" at bounding box center [334, 88] width 53 height 25
type input "8"
type input "70"
click at [193, 76] on input "59" at bounding box center [219, 88] width 53 height 25
type input "5"
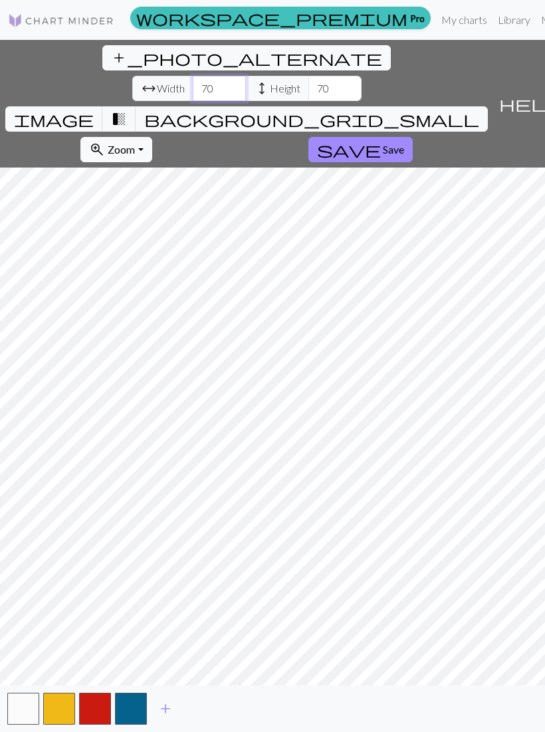
type input "70"
click at [383, 143] on span "Save" at bounding box center [393, 149] width 21 height 13
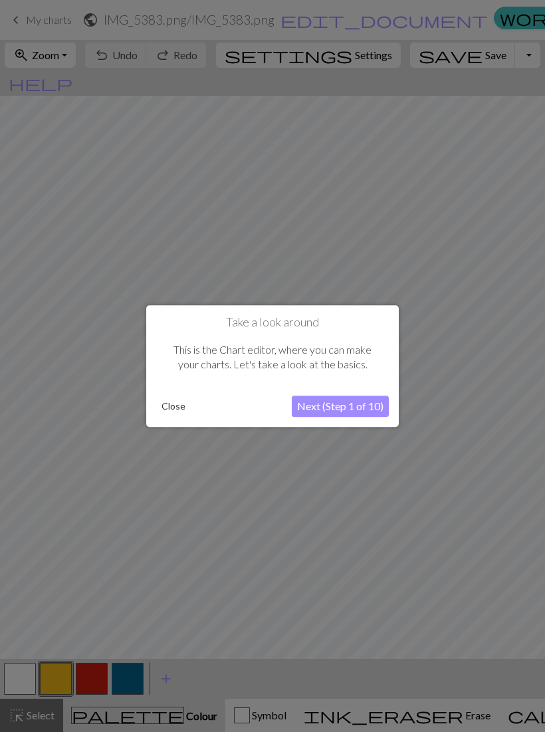
click at [338, 413] on button "Next (Step 1 of 10)" at bounding box center [340, 406] width 97 height 21
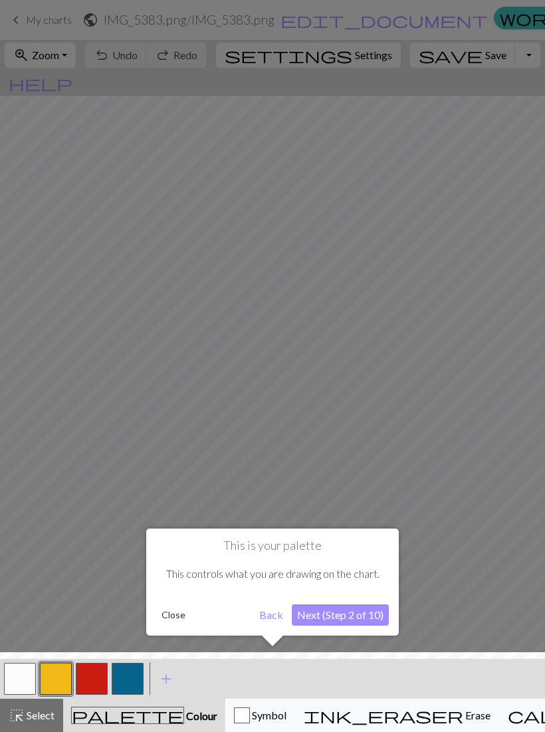
click at [350, 610] on button "Next (Step 2 of 10)" at bounding box center [340, 614] width 97 height 21
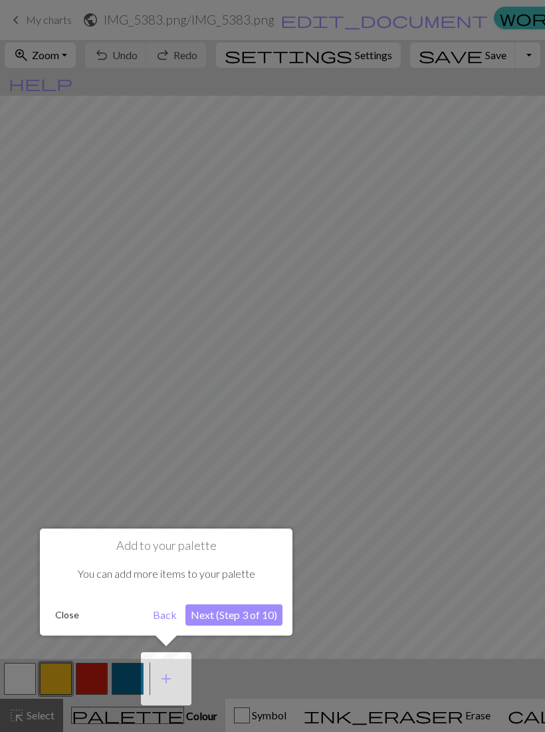
click at [265, 614] on button "Next (Step 3 of 10)" at bounding box center [233, 614] width 97 height 21
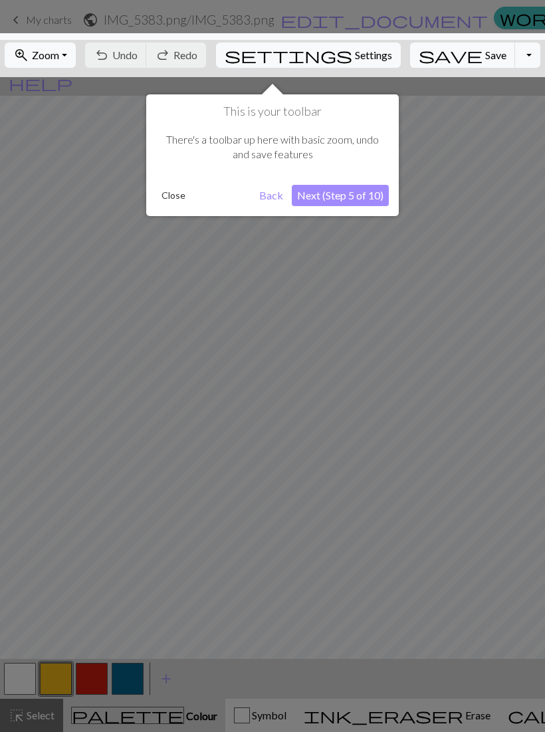
click at [344, 199] on button "Next (Step 5 of 10)" at bounding box center [340, 195] width 97 height 21
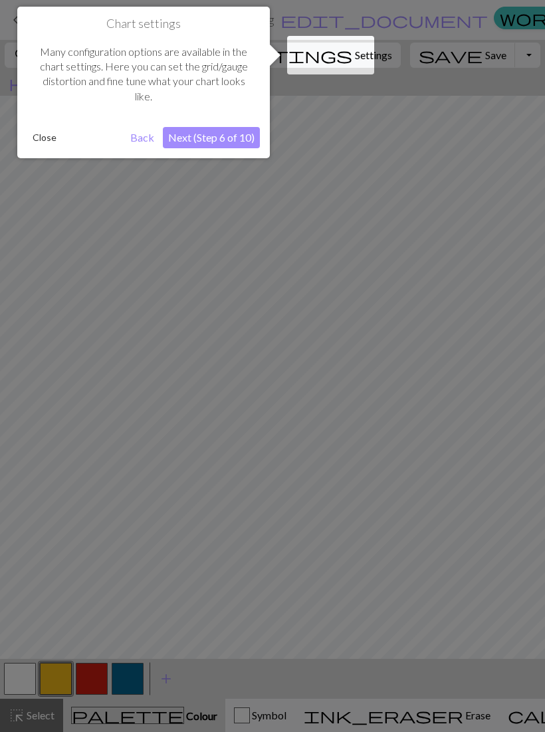
click at [240, 134] on button "Next (Step 6 of 10)" at bounding box center [211, 137] width 97 height 21
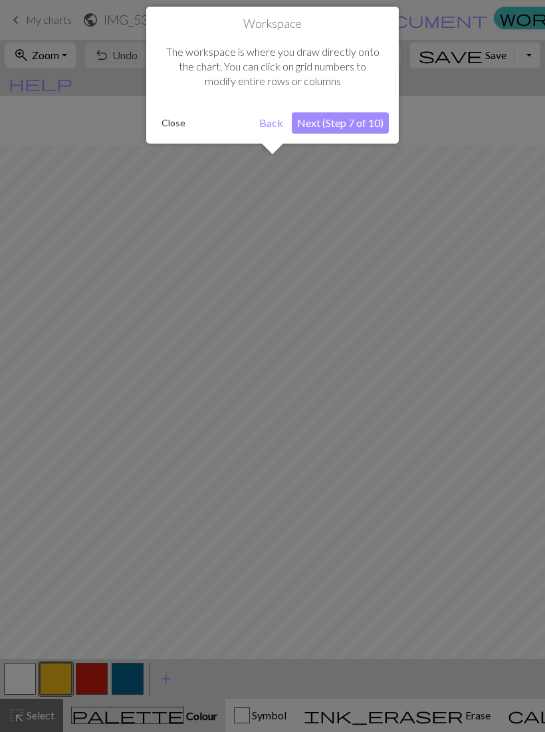
scroll to position [51, 0]
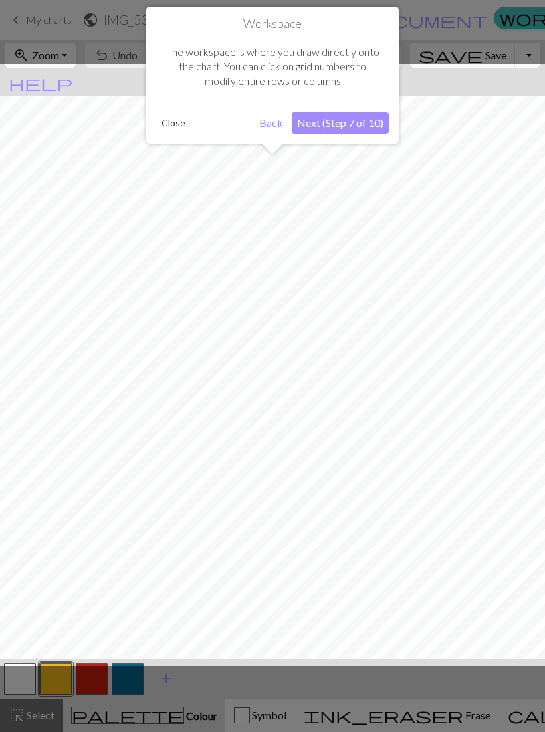
click at [334, 116] on button "Next (Step 7 of 10)" at bounding box center [340, 122] width 97 height 21
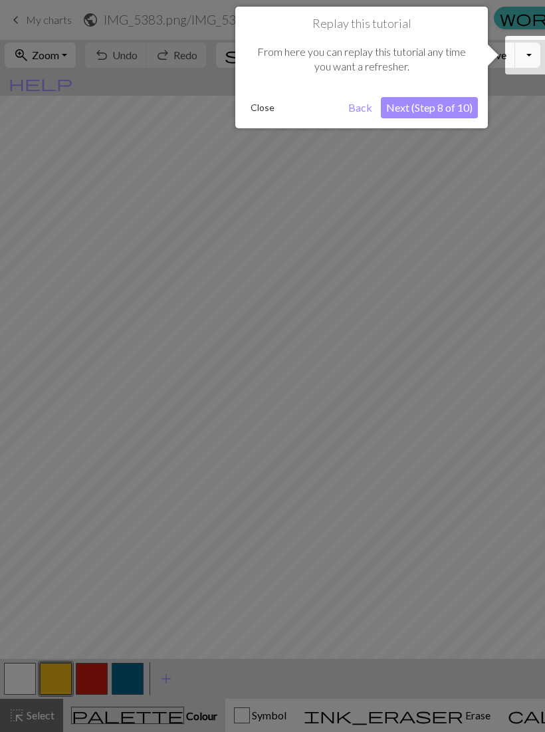
click at [419, 107] on button "Next (Step 8 of 10)" at bounding box center [429, 107] width 97 height 21
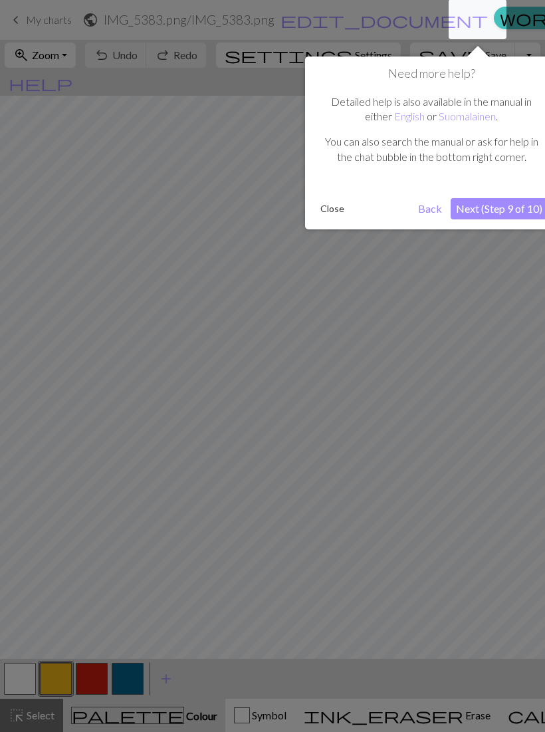
click at [489, 207] on button "Next (Step 9 of 10)" at bounding box center [499, 208] width 97 height 21
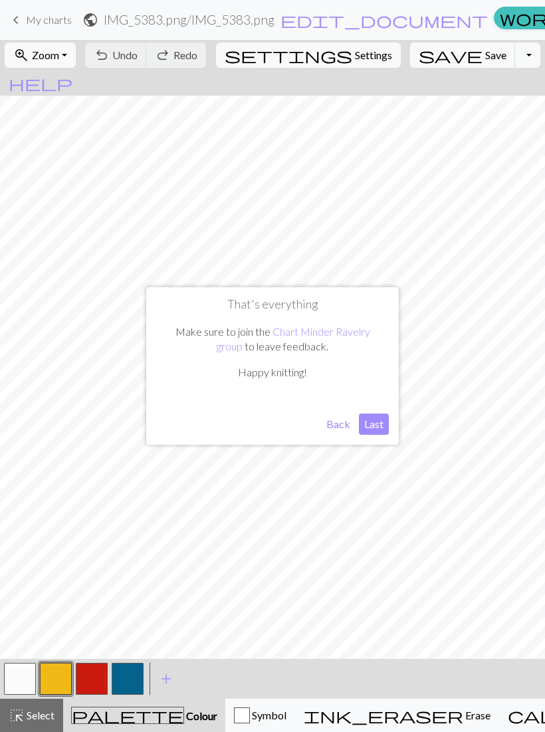
click at [375, 421] on button "Last" at bounding box center [374, 424] width 30 height 21
click at [126, 675] on button "button" at bounding box center [128, 679] width 32 height 32
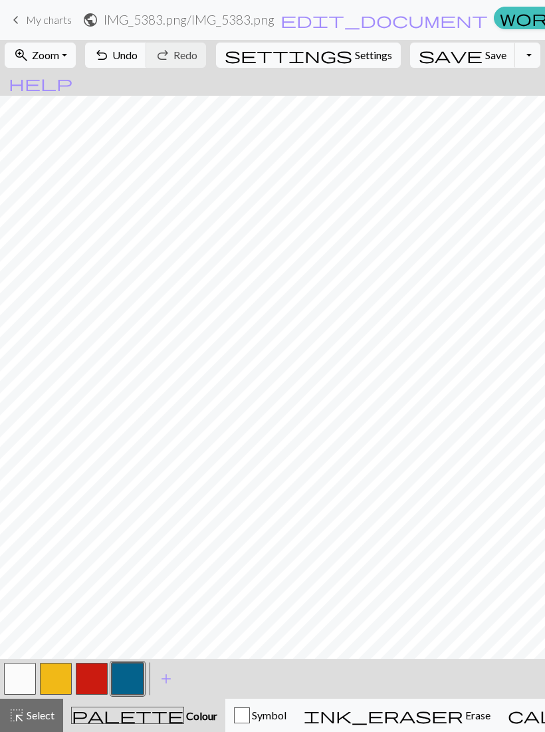
click at [61, 665] on button "button" at bounding box center [56, 679] width 32 height 32
click at [259, 715] on span "Symbol" at bounding box center [268, 715] width 37 height 13
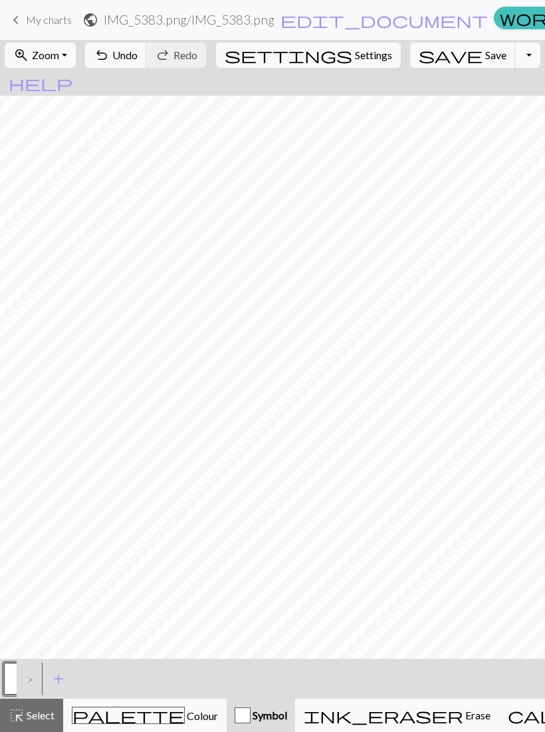
click at [64, 676] on span "add" at bounding box center [59, 678] width 16 height 19
click at [185, 714] on span "Colour" at bounding box center [201, 715] width 33 height 13
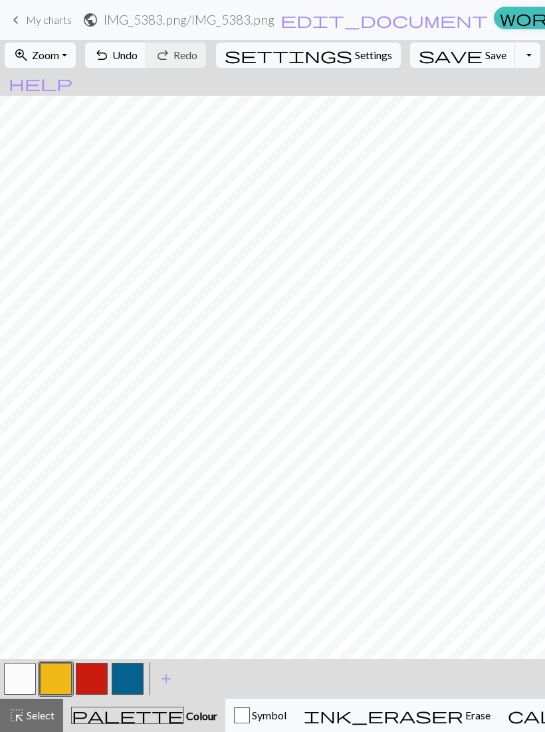
click at [130, 674] on button "button" at bounding box center [128, 679] width 32 height 32
click at [63, 672] on button "button" at bounding box center [56, 679] width 32 height 32
click at [128, 680] on button "button" at bounding box center [128, 679] width 32 height 32
click at [63, 669] on button "button" at bounding box center [56, 679] width 32 height 32
click at [128, 676] on button "button" at bounding box center [128, 679] width 32 height 32
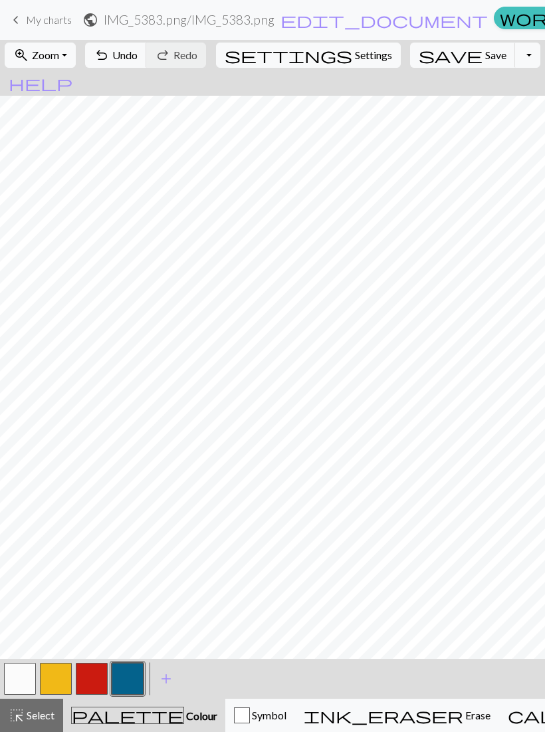
click at [59, 668] on button "button" at bounding box center [56, 679] width 32 height 32
click at [134, 665] on button "button" at bounding box center [128, 679] width 32 height 32
click at [55, 666] on button "button" at bounding box center [56, 679] width 32 height 32
click at [132, 668] on button "button" at bounding box center [128, 679] width 32 height 32
click at [53, 673] on button "button" at bounding box center [56, 679] width 32 height 32
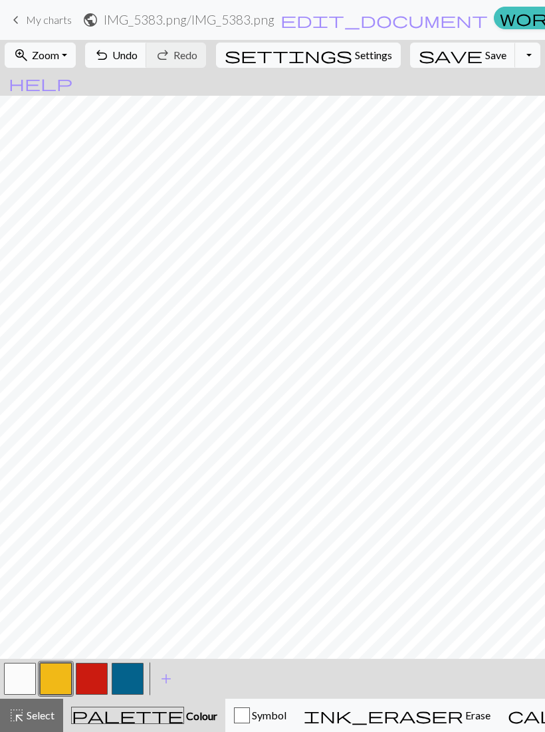
click at [132, 671] on button "button" at bounding box center [128, 679] width 32 height 32
click at [55, 670] on button "button" at bounding box center [56, 679] width 32 height 32
click at [122, 677] on button "button" at bounding box center [128, 679] width 32 height 32
click at [55, 672] on button "button" at bounding box center [56, 679] width 32 height 32
click at [133, 675] on button "button" at bounding box center [128, 679] width 32 height 32
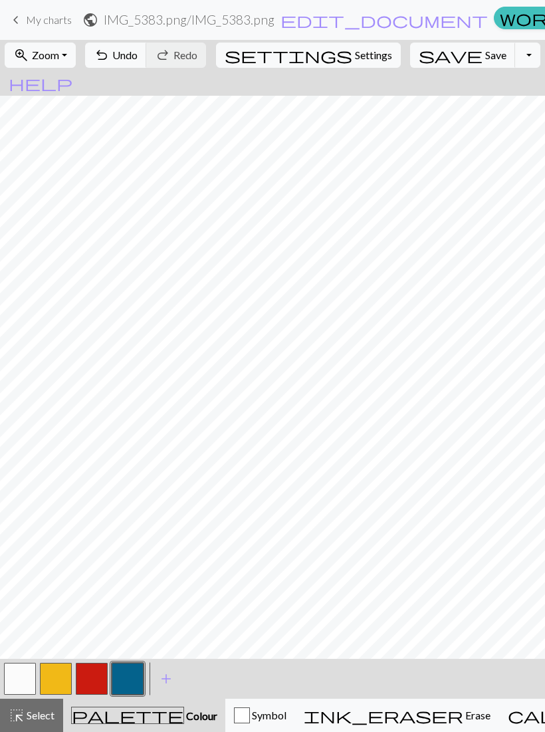
click at [53, 667] on button "button" at bounding box center [56, 679] width 32 height 32
click at [128, 667] on button "button" at bounding box center [128, 679] width 32 height 32
click at [52, 676] on button "button" at bounding box center [56, 679] width 32 height 32
click at [125, 674] on button "button" at bounding box center [128, 679] width 32 height 32
click at [61, 675] on button "button" at bounding box center [56, 679] width 32 height 32
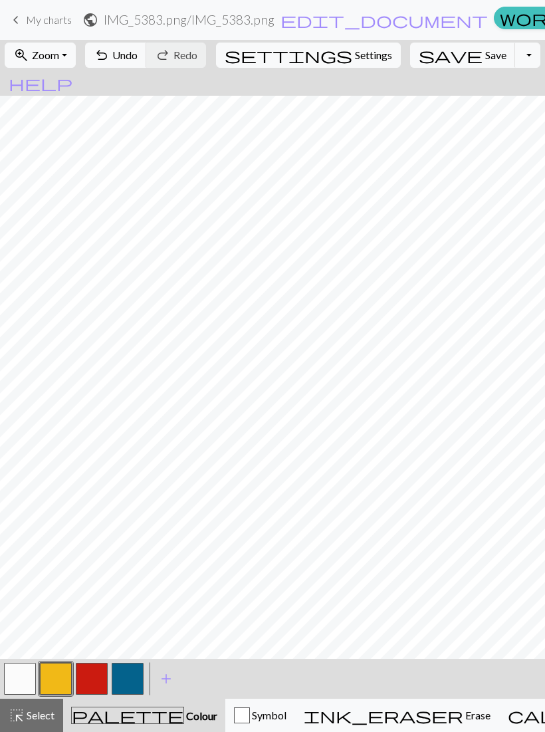
click at [121, 672] on button "button" at bounding box center [128, 679] width 32 height 32
click at [62, 663] on button "button" at bounding box center [56, 679] width 32 height 32
click at [134, 675] on button "button" at bounding box center [128, 679] width 32 height 32
click at [57, 673] on button "button" at bounding box center [56, 679] width 32 height 32
click at [120, 676] on button "button" at bounding box center [128, 679] width 32 height 32
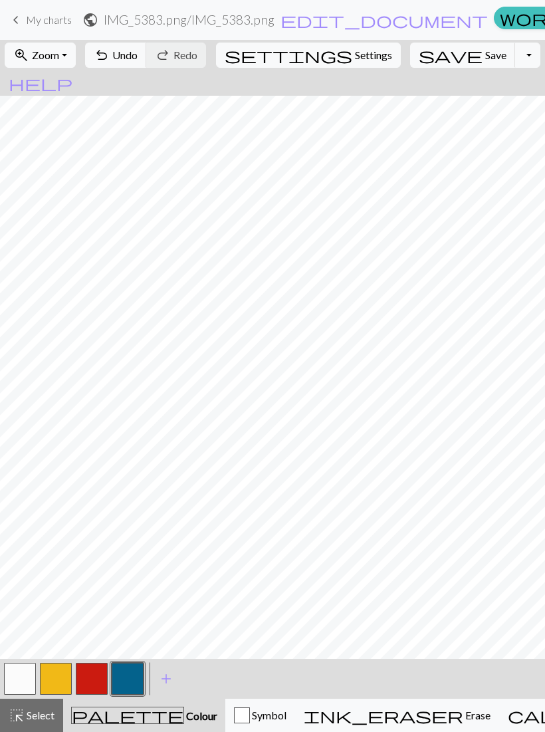
click at [60, 669] on button "button" at bounding box center [56, 679] width 32 height 32
click at [130, 671] on button "button" at bounding box center [128, 679] width 32 height 32
click at [55, 668] on button "button" at bounding box center [56, 679] width 32 height 32
click at [124, 675] on button "button" at bounding box center [128, 679] width 32 height 32
click at [52, 672] on button "button" at bounding box center [56, 679] width 32 height 32
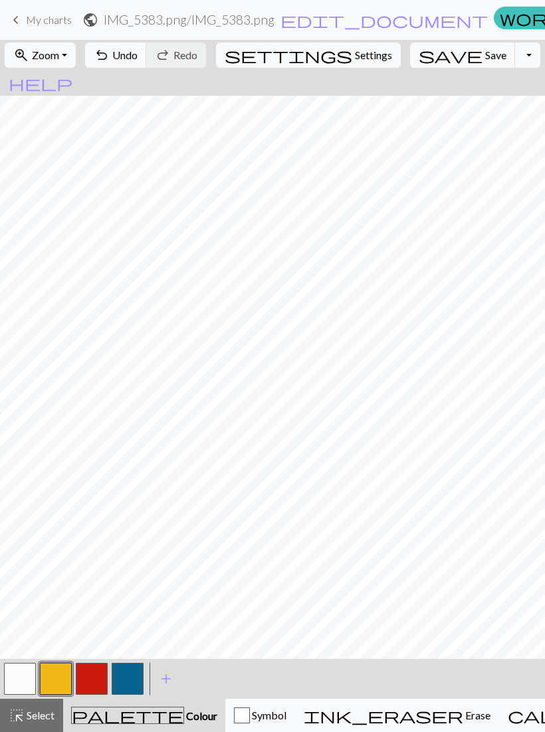
click at [122, 687] on button "button" at bounding box center [128, 679] width 32 height 32
click at [59, 672] on button "button" at bounding box center [56, 679] width 32 height 32
click at [134, 667] on button "button" at bounding box center [128, 679] width 32 height 32
click at [55, 683] on button "button" at bounding box center [56, 679] width 32 height 32
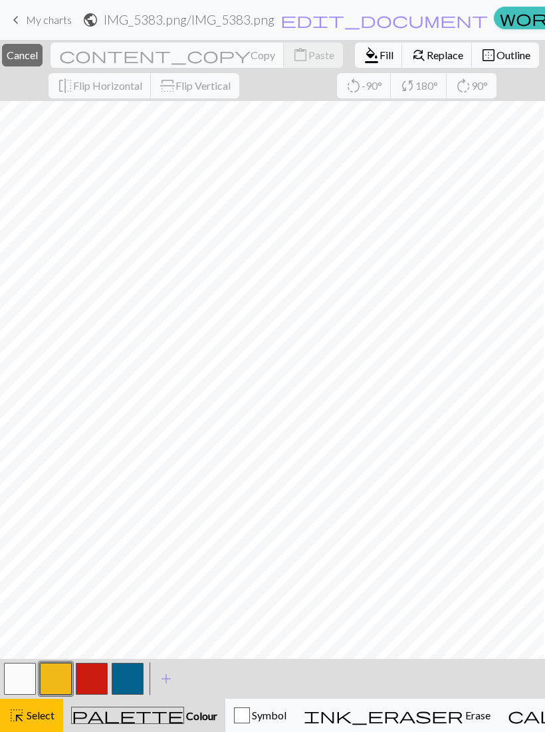
scroll to position [0, 84]
click at [130, 671] on button "button" at bounding box center [128, 679] width 32 height 32
click at [219, 672] on div "< > add Add a colour" at bounding box center [272, 679] width 545 height 40
click at [60, 671] on button "button" at bounding box center [56, 679] width 32 height 32
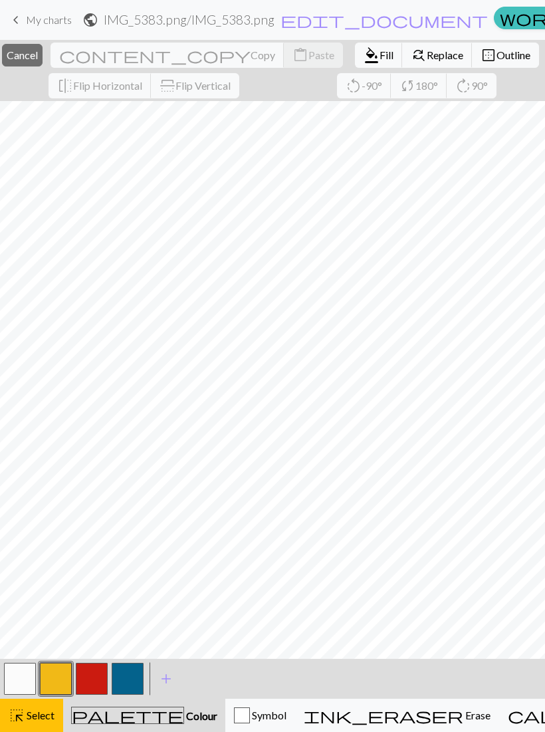
click at [50, 714] on span "Select" at bounding box center [40, 715] width 30 height 13
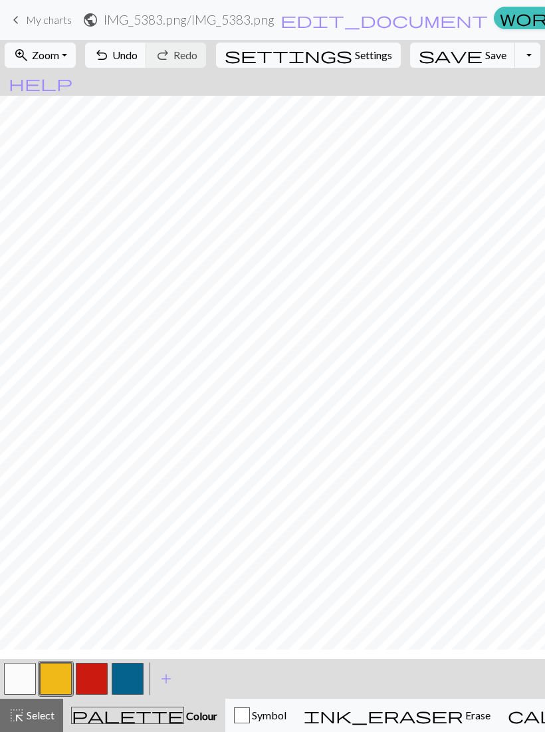
scroll to position [0, 154]
click at [123, 669] on button "button" at bounding box center [128, 679] width 32 height 32
click at [56, 677] on button "button" at bounding box center [56, 679] width 32 height 32
click at [128, 674] on button "button" at bounding box center [128, 679] width 32 height 32
click at [58, 680] on button "button" at bounding box center [56, 679] width 32 height 32
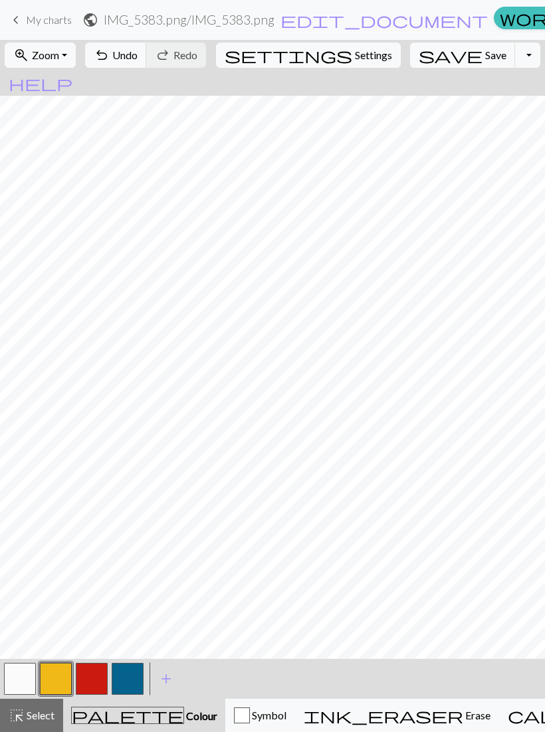
click at [128, 672] on button "button" at bounding box center [128, 679] width 32 height 32
click at [59, 675] on button "button" at bounding box center [56, 679] width 32 height 32
click at [124, 673] on button "button" at bounding box center [128, 679] width 32 height 32
click at [56, 674] on button "button" at bounding box center [56, 679] width 32 height 32
click at [139, 675] on button "button" at bounding box center [128, 679] width 32 height 32
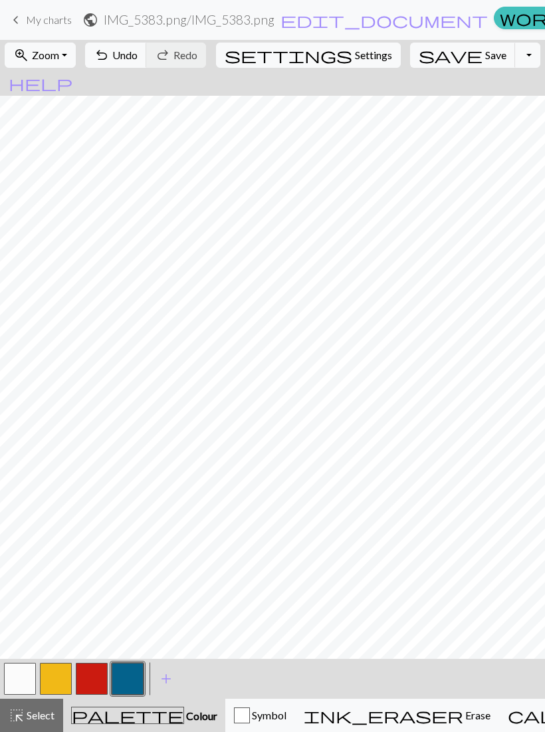
scroll to position [63, 104]
click at [63, 675] on button "button" at bounding box center [56, 679] width 32 height 32
click at [132, 675] on button "button" at bounding box center [128, 679] width 32 height 32
click at [57, 672] on button "button" at bounding box center [56, 679] width 32 height 32
click at [130, 672] on button "button" at bounding box center [128, 679] width 32 height 32
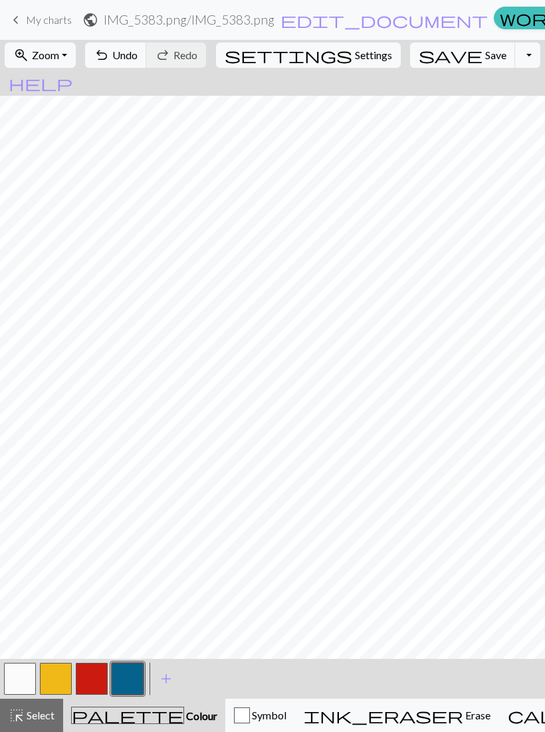
click at [62, 673] on button "button" at bounding box center [56, 679] width 32 height 32
click at [134, 677] on button "button" at bounding box center [128, 679] width 32 height 32
click at [66, 672] on button "button" at bounding box center [56, 679] width 32 height 32
click at [122, 678] on button "button" at bounding box center [128, 679] width 32 height 32
click at [61, 665] on button "button" at bounding box center [56, 679] width 32 height 32
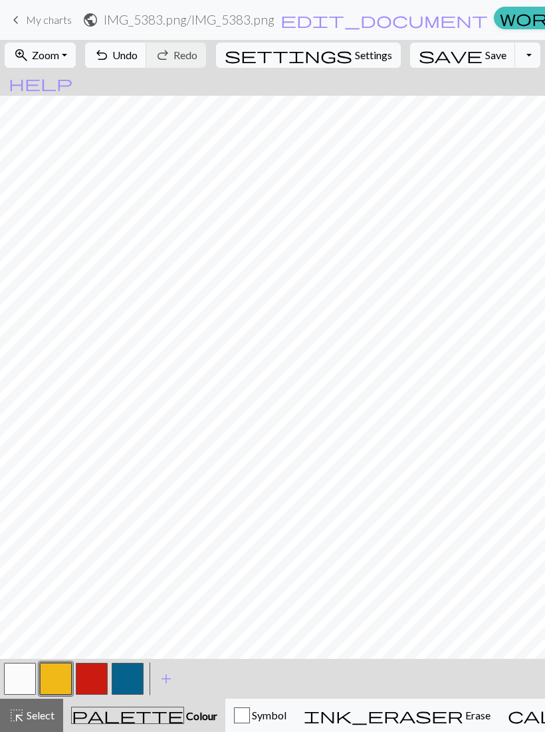
click at [134, 676] on button "button" at bounding box center [128, 679] width 32 height 32
click at [54, 667] on button "button" at bounding box center [56, 679] width 32 height 32
click at [133, 673] on button "button" at bounding box center [128, 679] width 32 height 32
click at [58, 671] on button "button" at bounding box center [56, 679] width 32 height 32
click at [122, 675] on button "button" at bounding box center [128, 679] width 32 height 32
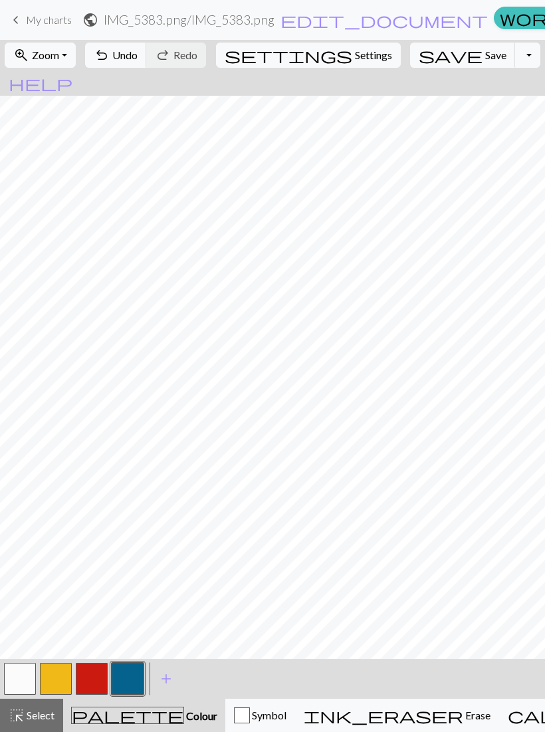
click at [55, 671] on button "button" at bounding box center [56, 679] width 32 height 32
click at [132, 677] on button "button" at bounding box center [128, 679] width 32 height 32
click at [56, 675] on button "button" at bounding box center [56, 679] width 32 height 32
click at [130, 667] on button "button" at bounding box center [128, 679] width 32 height 32
click at [66, 673] on button "button" at bounding box center [56, 679] width 32 height 32
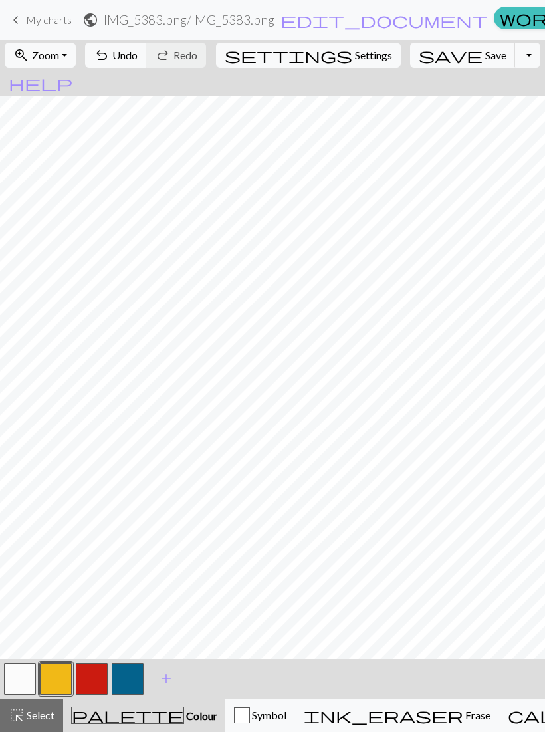
click at [138, 676] on button "button" at bounding box center [128, 679] width 32 height 32
click at [55, 671] on button "button" at bounding box center [56, 679] width 32 height 32
click at [126, 672] on button "button" at bounding box center [128, 679] width 32 height 32
click at [55, 675] on button "button" at bounding box center [56, 679] width 32 height 32
click at [134, 681] on button "button" at bounding box center [128, 679] width 32 height 32
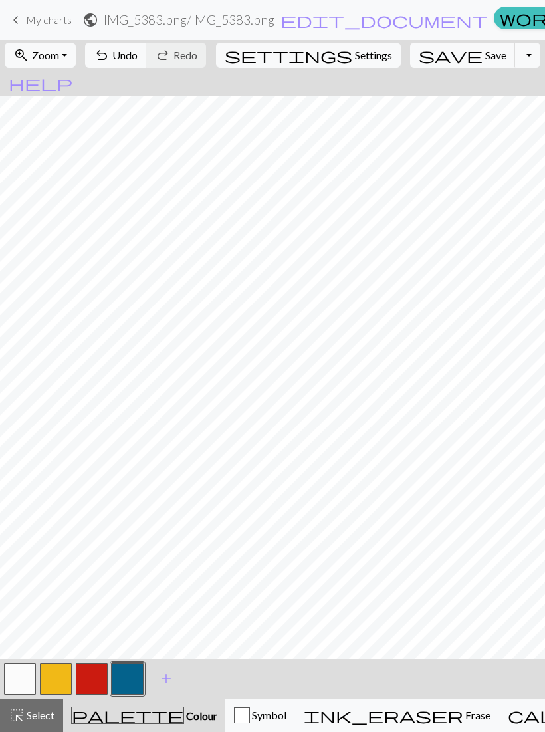
click at [62, 670] on button "button" at bounding box center [56, 679] width 32 height 32
click at [137, 681] on button "button" at bounding box center [128, 679] width 32 height 32
click at [57, 670] on button "button" at bounding box center [56, 679] width 32 height 32
click at [132, 667] on button "button" at bounding box center [128, 679] width 32 height 32
click at [57, 670] on button "button" at bounding box center [56, 679] width 32 height 32
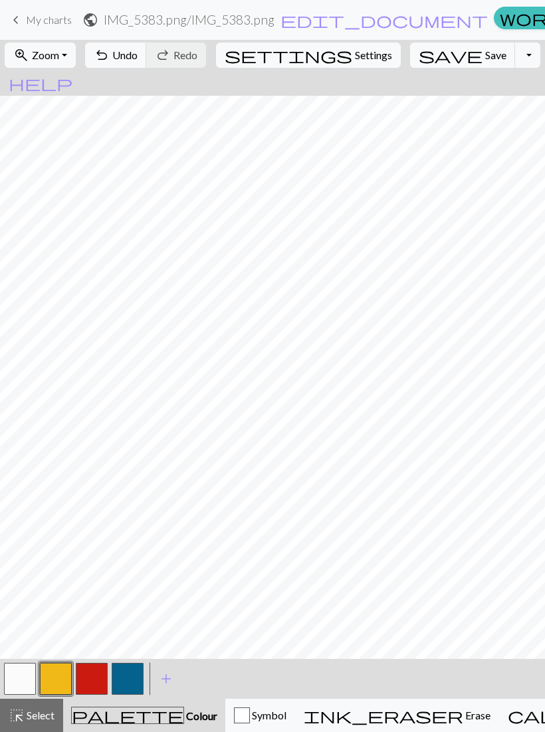
click at [139, 675] on button "button" at bounding box center [128, 679] width 32 height 32
click at [53, 667] on button "button" at bounding box center [56, 679] width 32 height 32
click at [130, 677] on button "button" at bounding box center [128, 679] width 32 height 32
click at [62, 677] on button "button" at bounding box center [56, 679] width 32 height 32
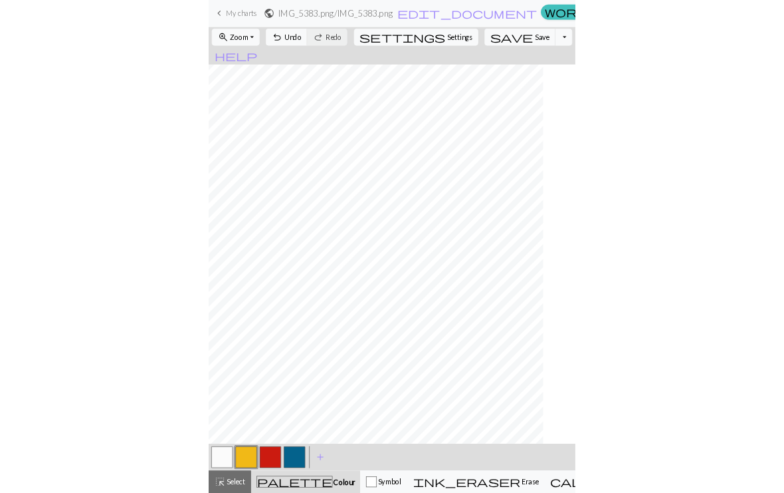
scroll to position [0, 14]
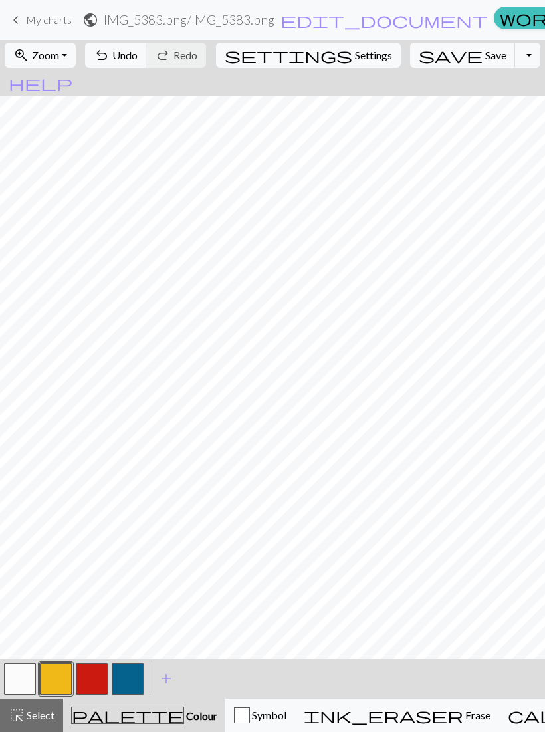
click at [125, 677] on button "button" at bounding box center [128, 679] width 32 height 32
click at [32, 676] on button "button" at bounding box center [20, 679] width 32 height 32
click at [271, 709] on div "Symbol" at bounding box center [260, 715] width 53 height 16
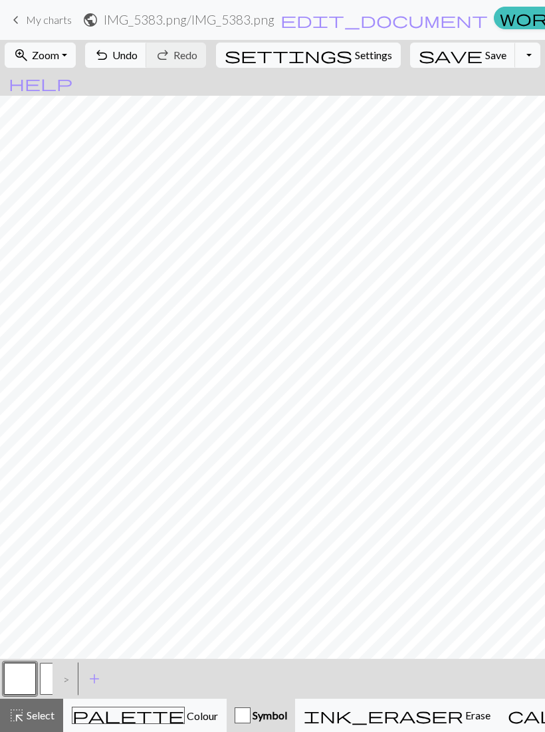
click at [19, 671] on button "button" at bounding box center [20, 679] width 32 height 32
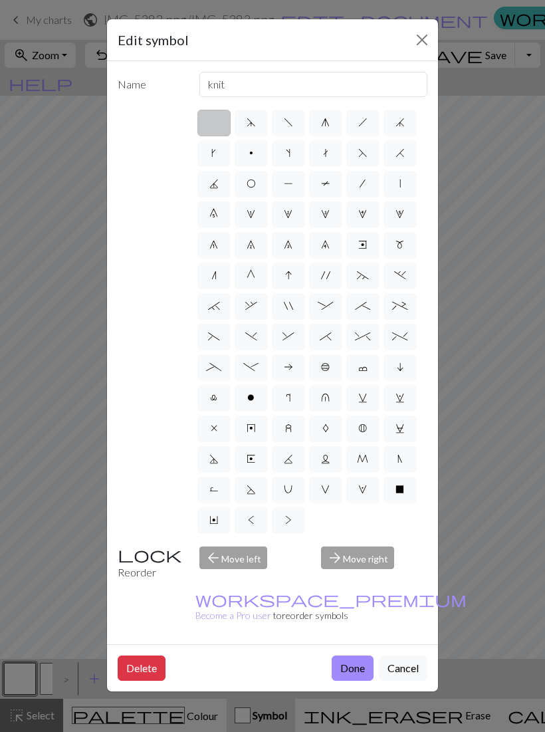
click at [358, 318] on label ";" at bounding box center [362, 306] width 33 height 27
click at [358, 306] on input ";" at bounding box center [359, 302] width 9 height 9
radio input "true"
type input "right part of 4+ stitch cable wyib"
click at [461, 558] on div "Edit symbol Name right part of 4+ stitch cable wyib d f g h j k p s t F H J O P…" at bounding box center [272, 366] width 545 height 732
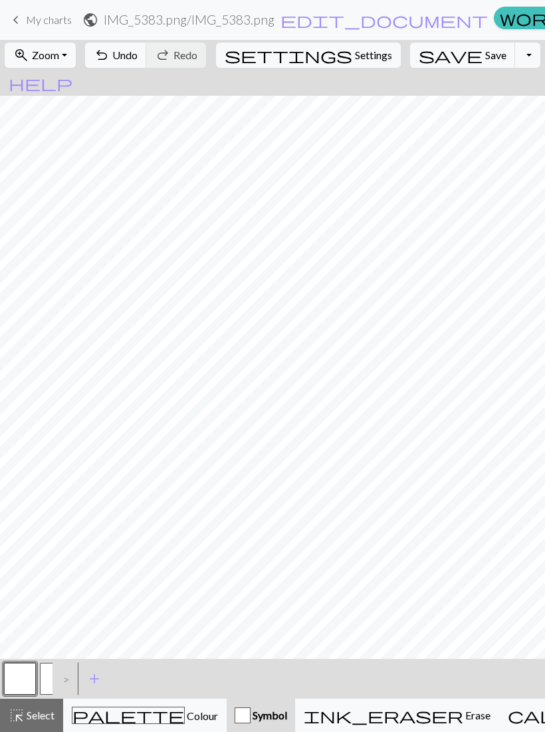
click at [29, 671] on button "button" at bounding box center [20, 679] width 32 height 32
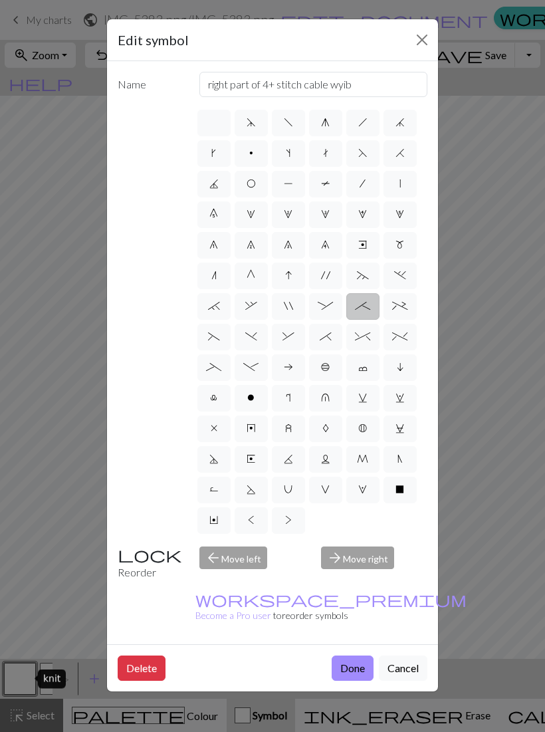
click at [377, 564] on div "arrow_forward Move right" at bounding box center [374, 563] width 122 height 34
click at [360, 551] on div "arrow_forward Move right" at bounding box center [374, 563] width 122 height 34
click at [425, 50] on button "Close" at bounding box center [422, 39] width 21 height 21
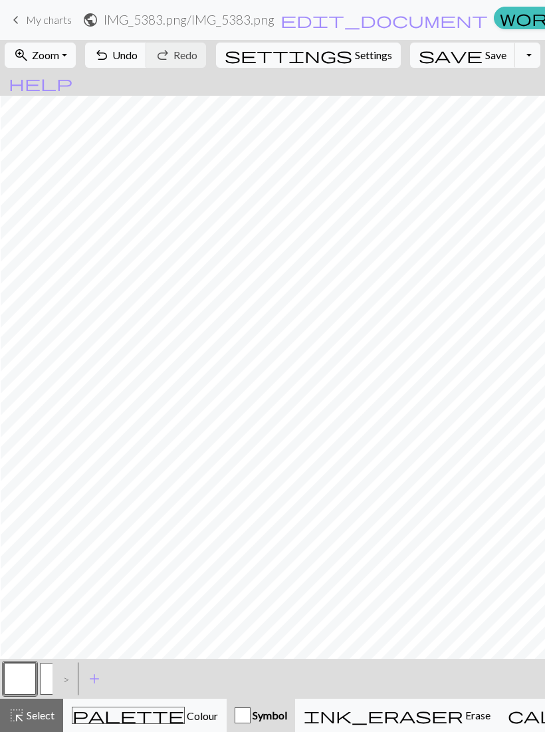
scroll to position [0, 15]
click at [515, 53] on button "Toggle Dropdown" at bounding box center [527, 55] width 25 height 25
click at [485, 53] on span "Save" at bounding box center [495, 55] width 21 height 13
click at [485, 56] on span "Save" at bounding box center [495, 55] width 21 height 13
click at [515, 57] on button "Toggle Dropdown" at bounding box center [527, 55] width 25 height 25
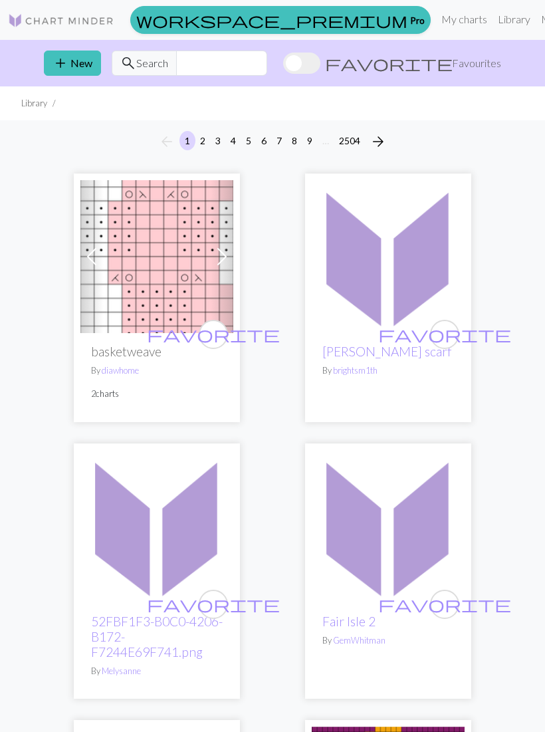
click at [231, 14] on div "workspace_premium Pro My charts Library Manual Hi Fonsin Account settings Logout" at bounding box center [382, 20] width 515 height 28
click at [436, 20] on link "My charts" at bounding box center [464, 19] width 57 height 27
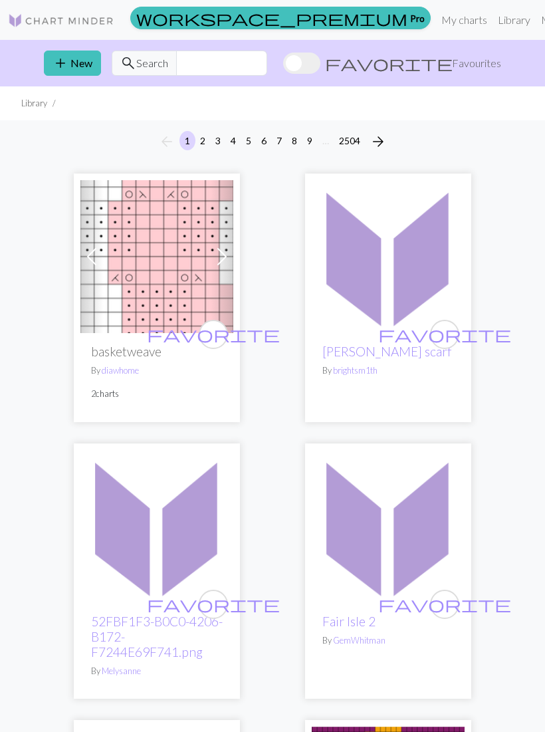
click at [110, 13] on img at bounding box center [61, 21] width 106 height 16
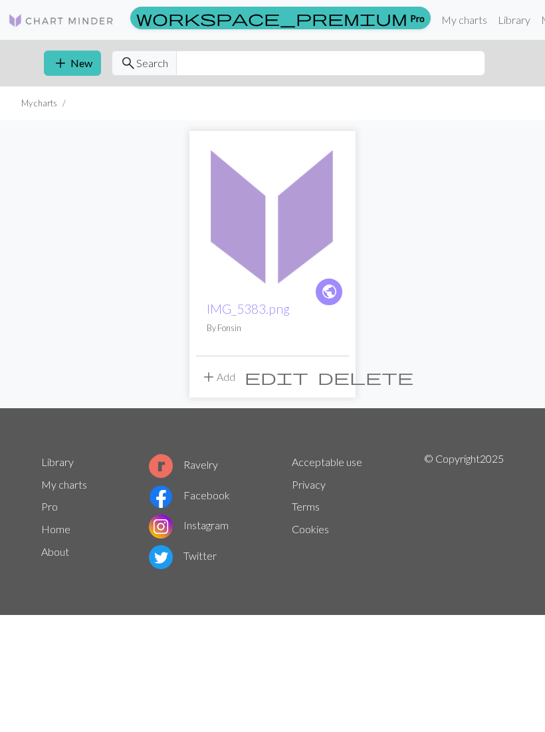
click at [308, 203] on img at bounding box center [272, 214] width 153 height 153
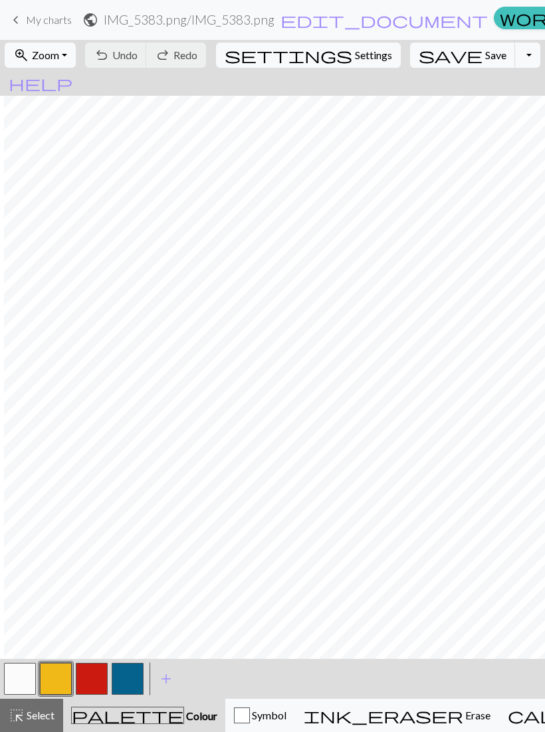
scroll to position [0, 4]
click at [229, 24] on h2 "IMG_5383.png / IMG_5383.png" at bounding box center [189, 19] width 171 height 15
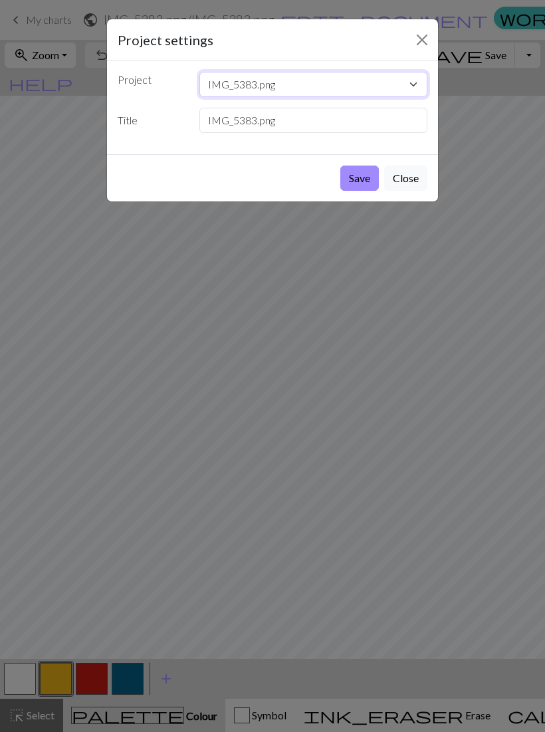
click at [298, 81] on select "IMG_5383.png" at bounding box center [313, 84] width 229 height 25
click at [401, 84] on select "IMG_5383.png" at bounding box center [313, 84] width 229 height 25
click at [351, 119] on input "IMG_5383.png" at bounding box center [313, 120] width 229 height 25
type input "Logo JEFFERSON BONES.png"
click at [361, 181] on button "Save" at bounding box center [359, 178] width 39 height 25
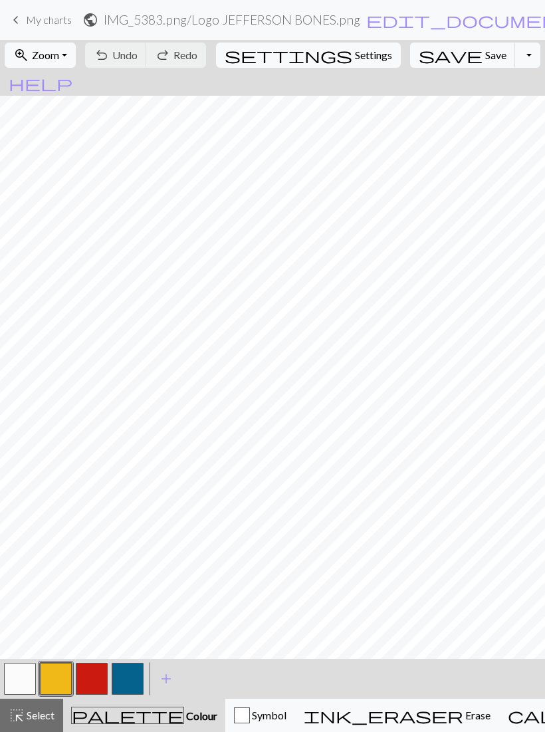
click at [37, 18] on span "My charts" at bounding box center [49, 19] width 46 height 13
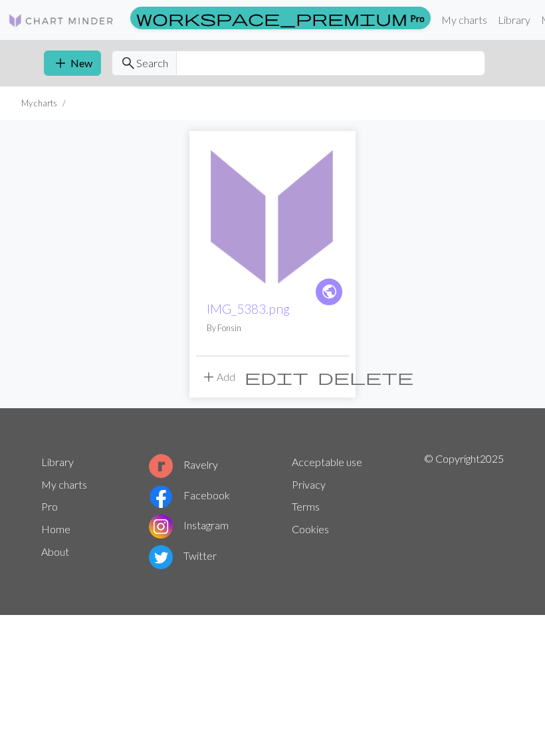
click at [86, 57] on button "add New" at bounding box center [72, 63] width 57 height 25
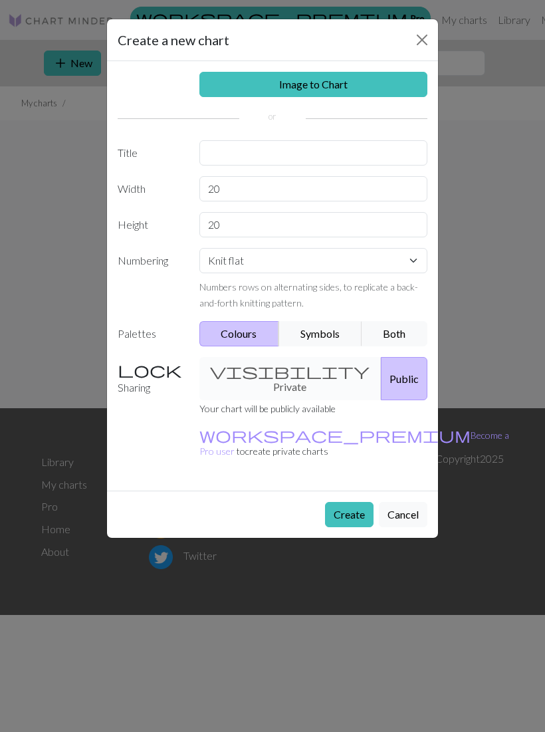
click at [346, 78] on link "Image to Chart" at bounding box center [313, 84] width 229 height 25
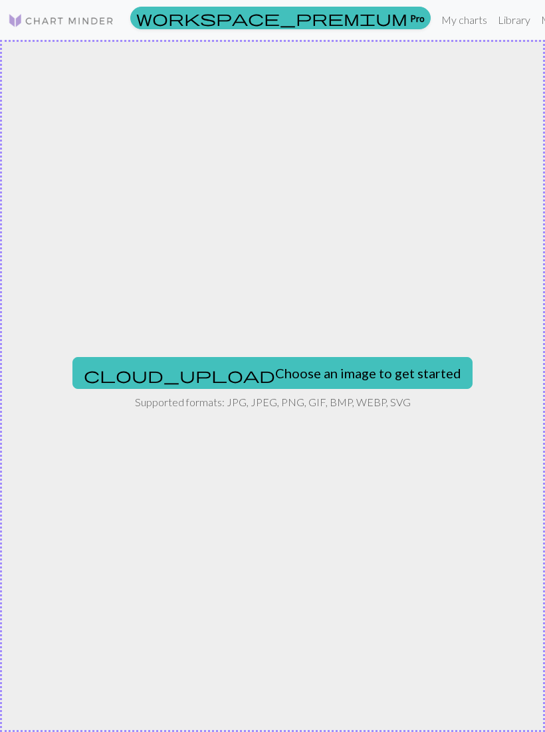
click at [306, 364] on button "cloud_upload Choose an image to get started" at bounding box center [272, 373] width 400 height 32
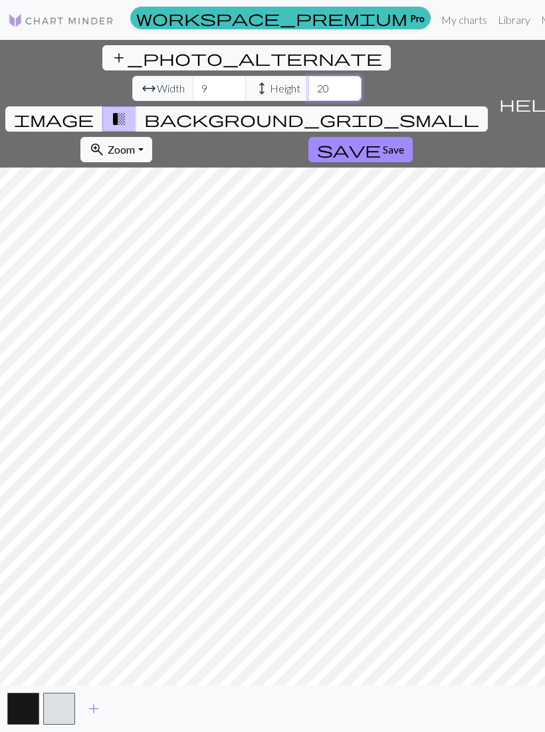
click at [308, 76] on input "20" at bounding box center [334, 88] width 53 height 25
type input "2"
type input "8"
type input "30"
click at [193, 76] on input "9" at bounding box center [219, 88] width 53 height 25
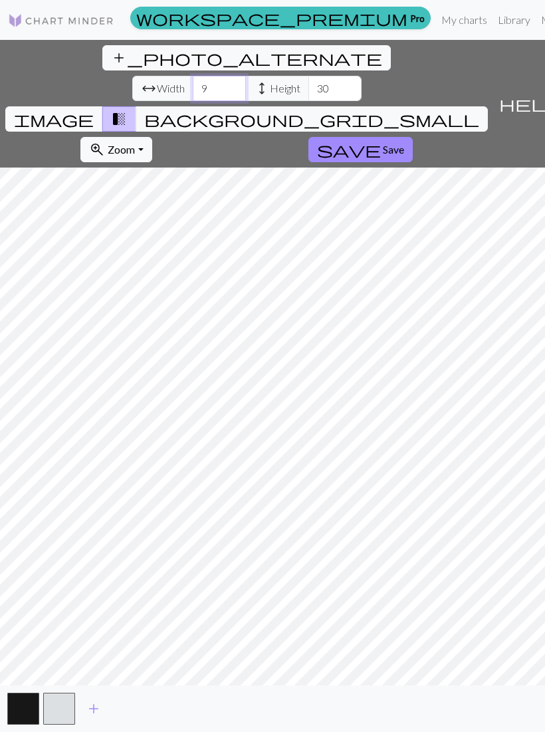
click at [193, 76] on input "9" at bounding box center [219, 88] width 53 height 25
type input "2"
type input "40"
click at [308, 76] on input "30" at bounding box center [334, 88] width 53 height 25
type input "3"
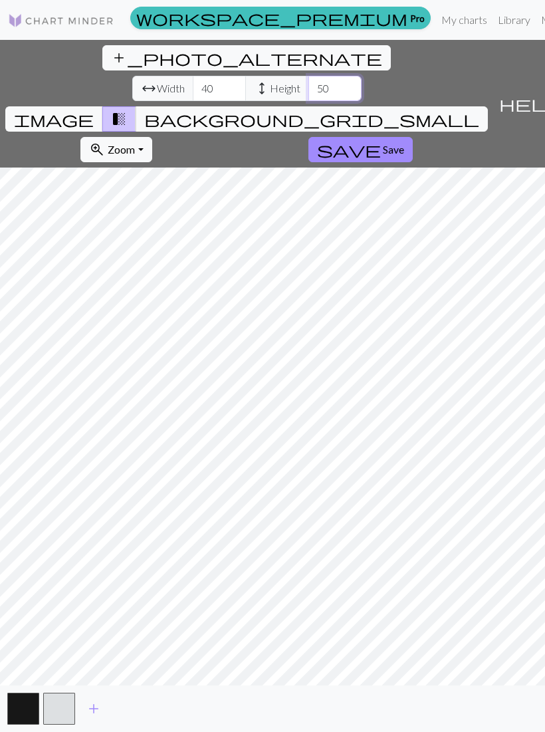
type input "5"
type input "40"
click at [401, 110] on span "background_grid_small" at bounding box center [311, 119] width 335 height 19
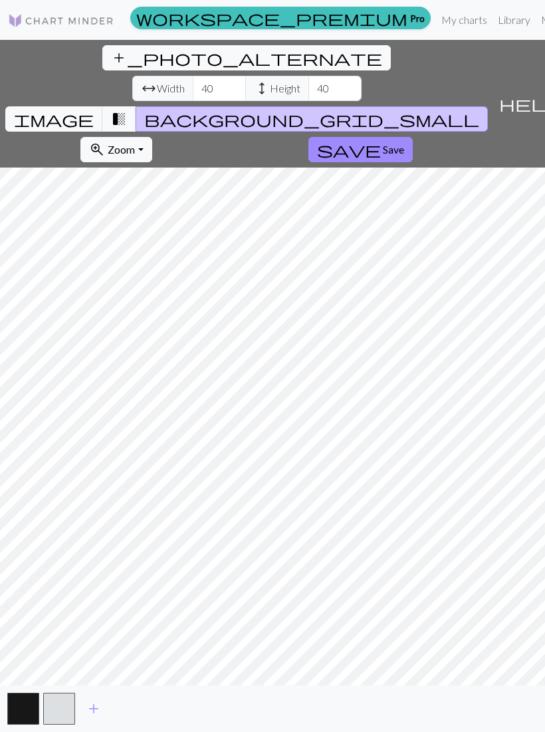
click at [127, 110] on span "transition_fade" at bounding box center [119, 119] width 16 height 19
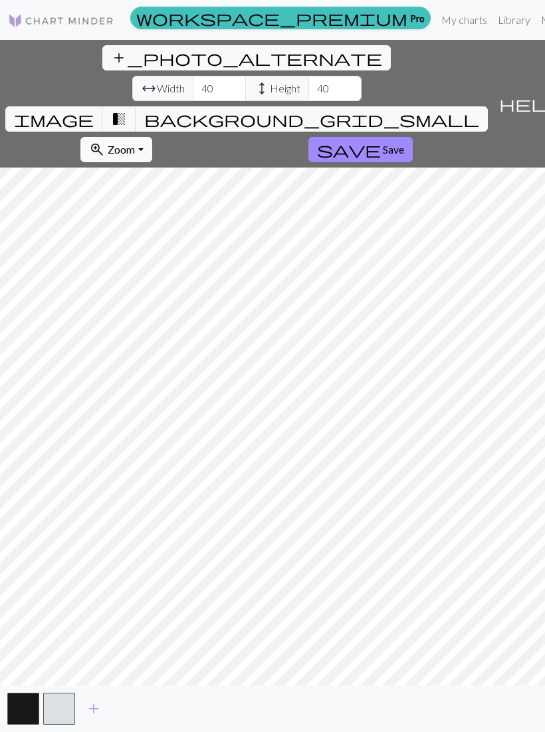
click at [383, 143] on span "Save" at bounding box center [393, 149] width 21 height 13
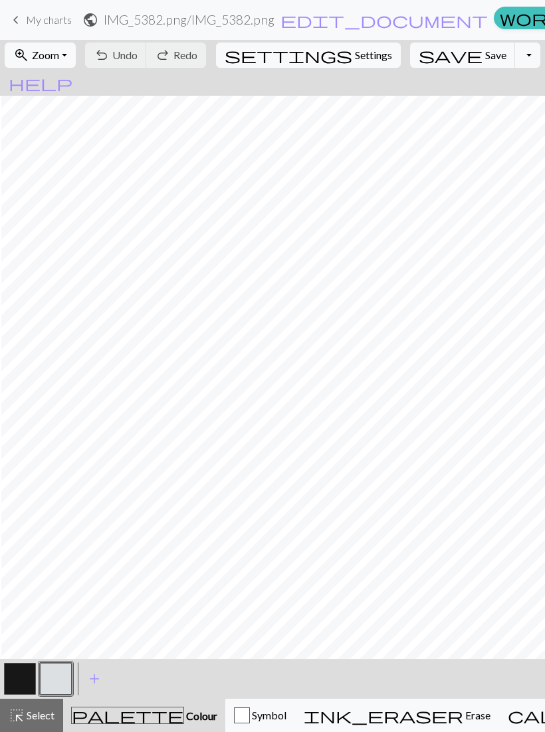
scroll to position [0, 1]
click at [102, 674] on span "add" at bounding box center [94, 678] width 16 height 19
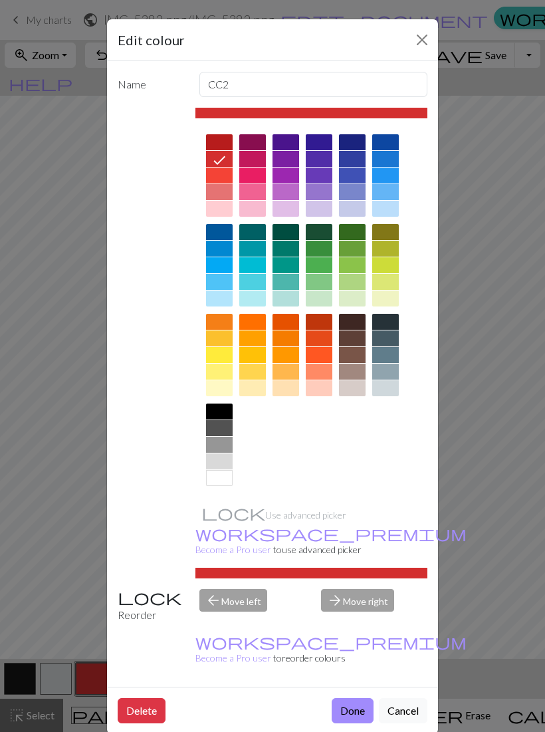
click at [293, 319] on div at bounding box center [286, 322] width 27 height 16
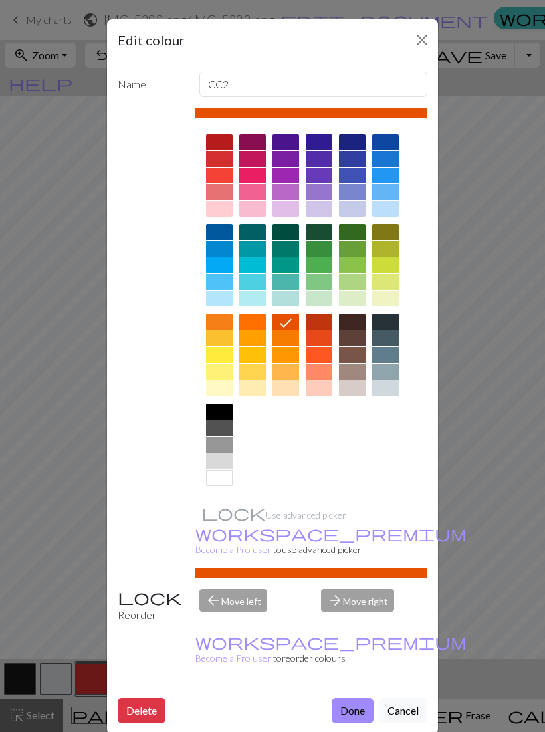
click at [356, 698] on button "Done" at bounding box center [353, 710] width 42 height 25
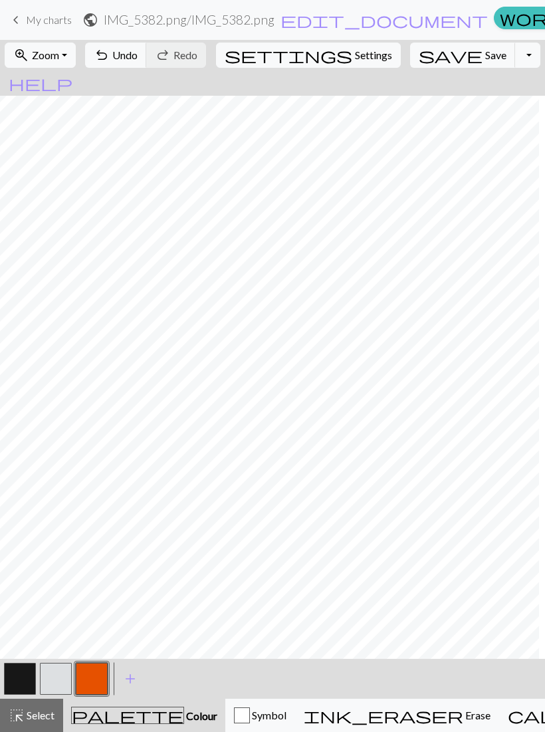
scroll to position [0, 285]
click at [29, 673] on button "button" at bounding box center [20, 679] width 32 height 32
click at [62, 679] on button "button" at bounding box center [56, 679] width 32 height 32
click at [23, 676] on button "button" at bounding box center [20, 679] width 32 height 32
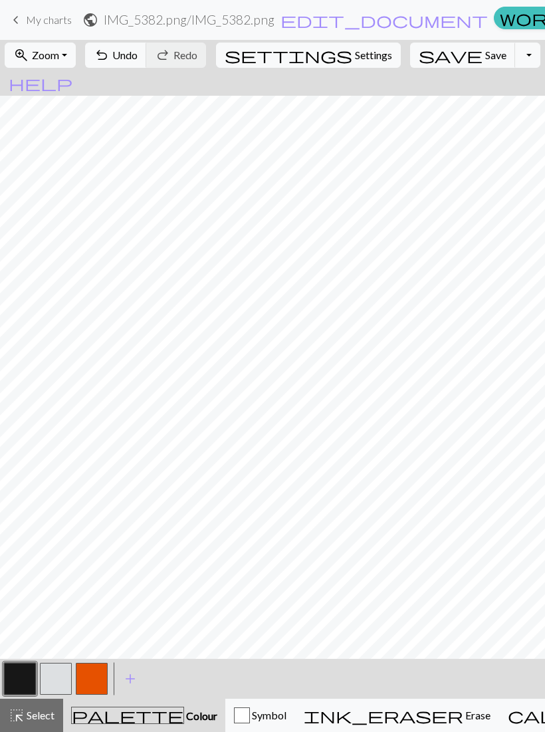
click at [60, 687] on button "button" at bounding box center [56, 679] width 32 height 32
click at [95, 677] on button "button" at bounding box center [92, 679] width 32 height 32
click at [97, 673] on button "button" at bounding box center [92, 679] width 32 height 32
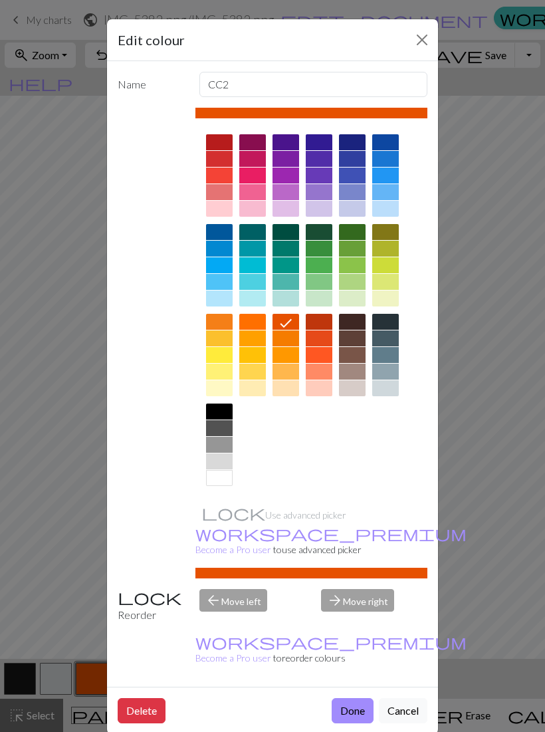
click at [330, 340] on div at bounding box center [319, 338] width 27 height 16
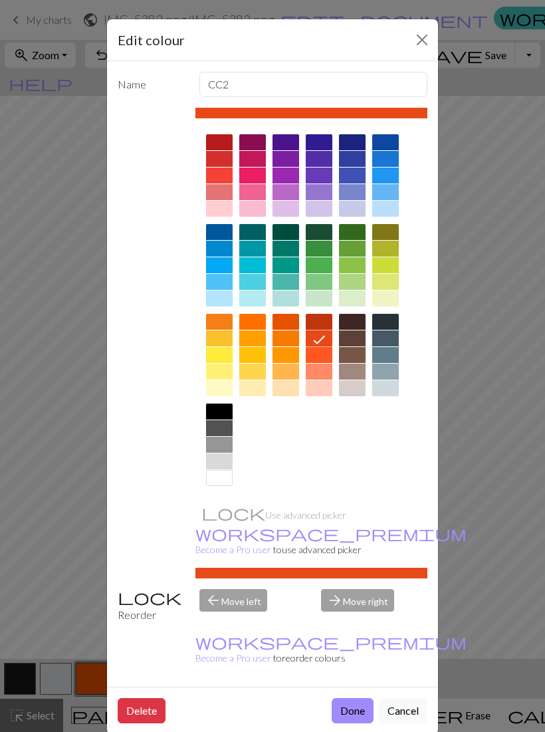
click at [326, 319] on div at bounding box center [319, 322] width 27 height 16
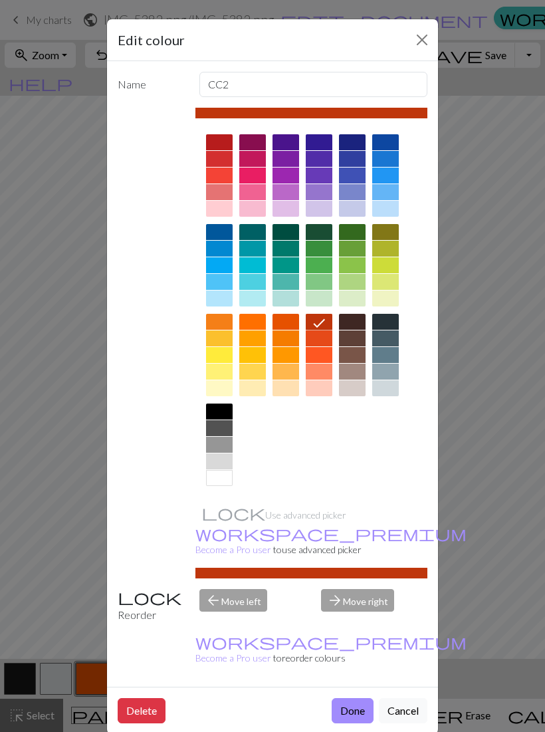
click at [354, 698] on button "Done" at bounding box center [353, 710] width 42 height 25
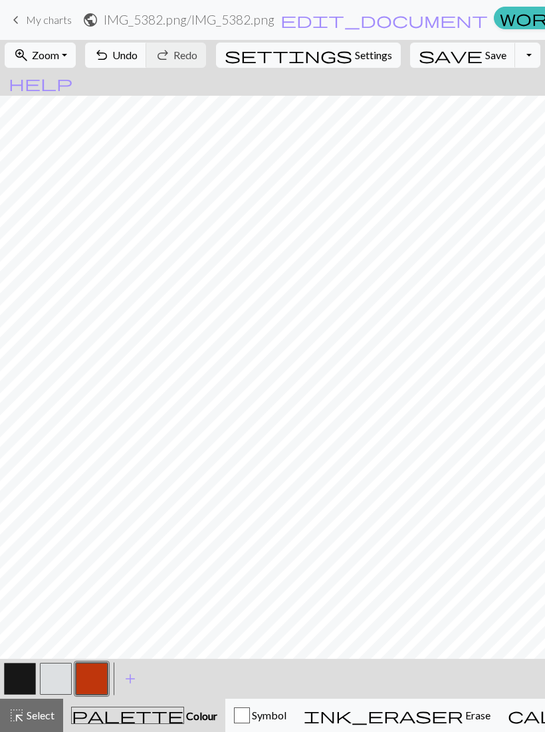
click at [94, 680] on button "button" at bounding box center [92, 679] width 32 height 32
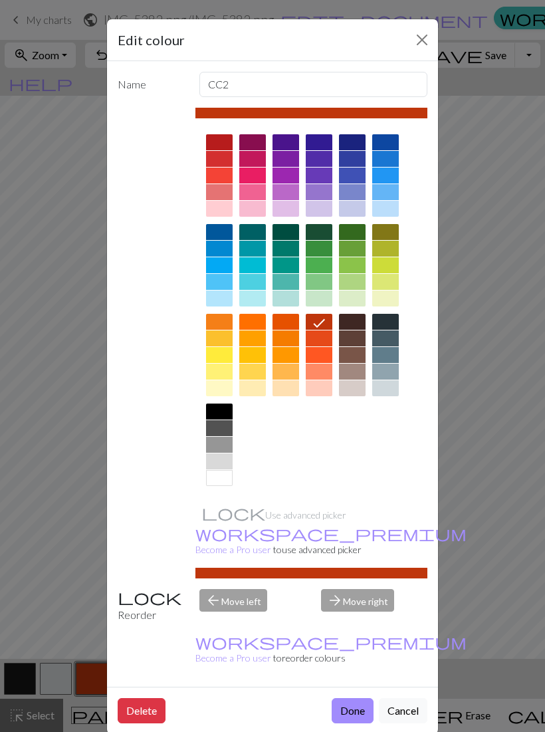
click at [324, 355] on div at bounding box center [319, 355] width 27 height 16
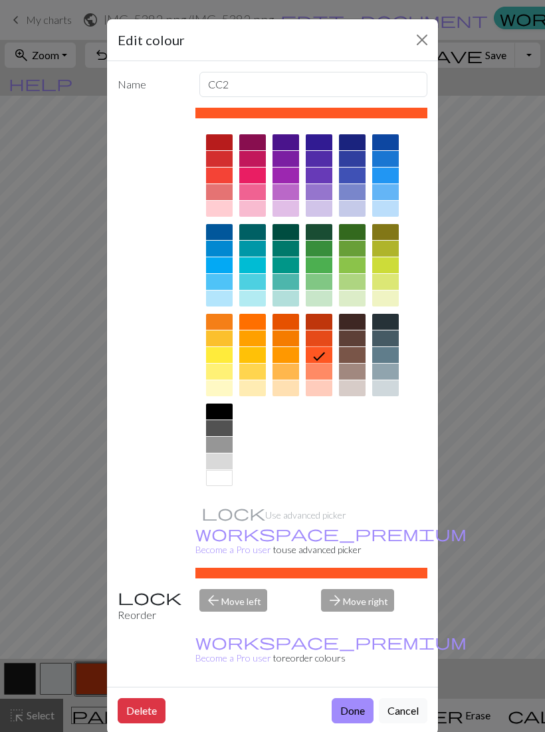
click at [356, 698] on button "Done" at bounding box center [353, 710] width 42 height 25
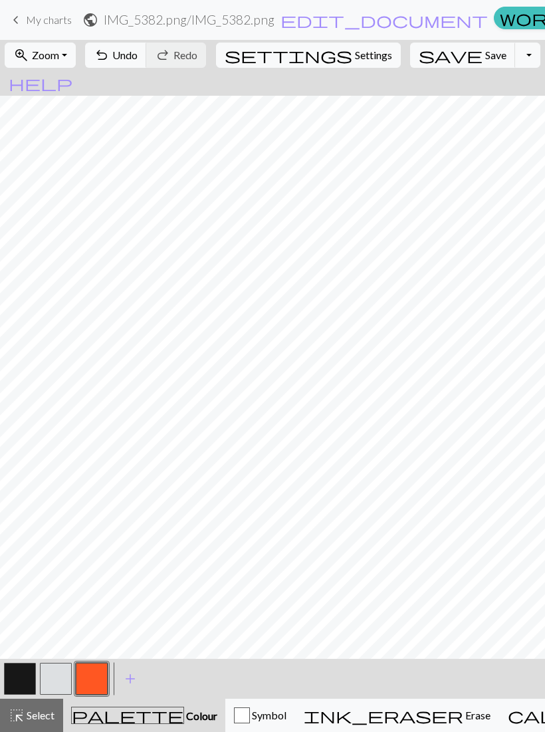
click at [97, 672] on button "button" at bounding box center [92, 679] width 32 height 32
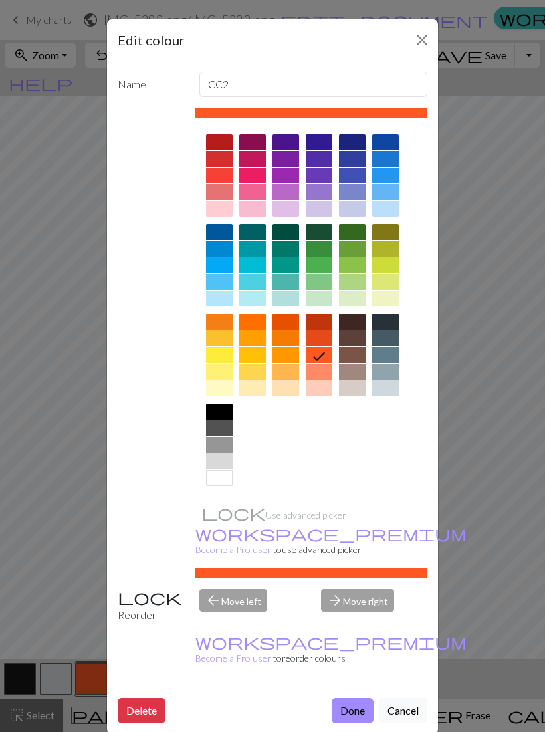
click at [352, 110] on div at bounding box center [311, 113] width 233 height 11
click at [259, 334] on div at bounding box center [252, 338] width 27 height 16
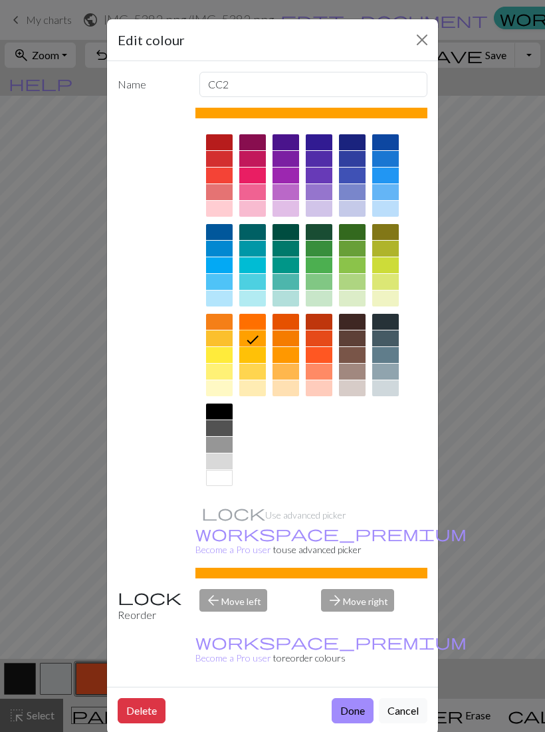
click at [359, 698] on button "Done" at bounding box center [353, 710] width 42 height 25
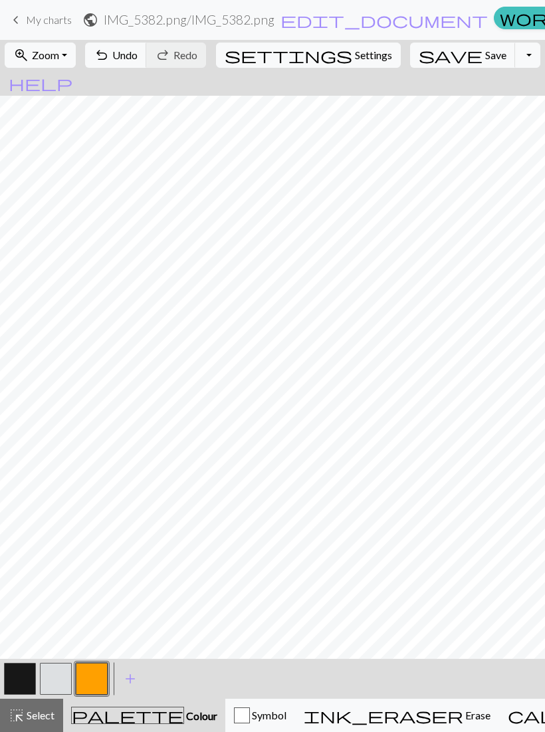
click at [25, 673] on button "button" at bounding box center [20, 679] width 32 height 32
click at [83, 677] on button "button" at bounding box center [92, 679] width 32 height 32
click at [20, 670] on button "button" at bounding box center [20, 679] width 32 height 32
click at [184, 17] on h2 "IMG_5382.png / IMG_5382.png" at bounding box center [189, 19] width 171 height 15
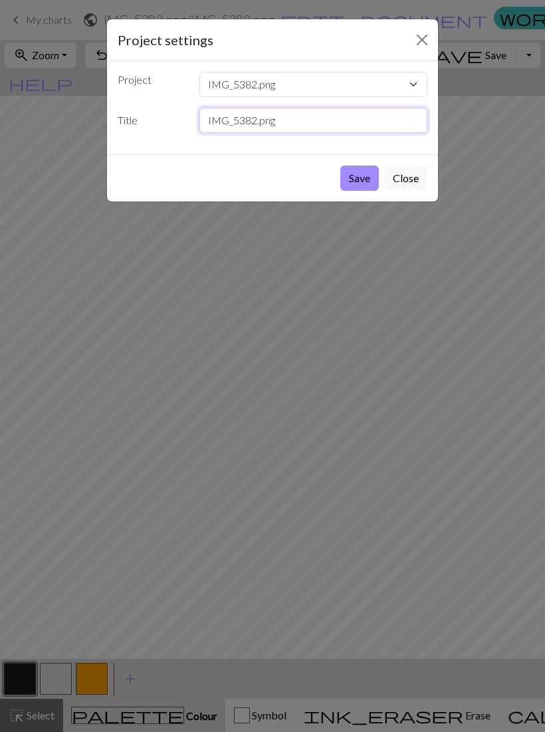
click at [308, 118] on input "IMG_5382.png" at bounding box center [313, 120] width 229 height 25
type input "Logo bones.png"
click at [364, 185] on button "Save" at bounding box center [359, 178] width 39 height 25
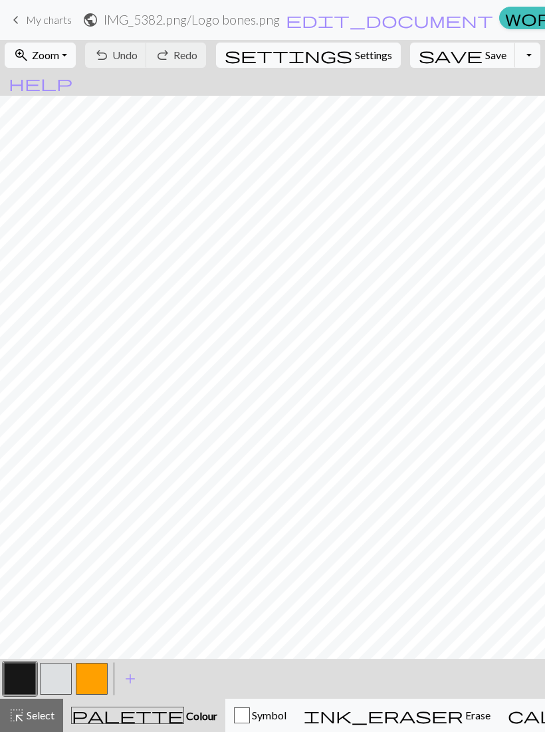
click at [435, 62] on button "save Save Save" at bounding box center [463, 55] width 106 height 25
click at [49, 19] on span "My charts" at bounding box center [49, 19] width 46 height 13
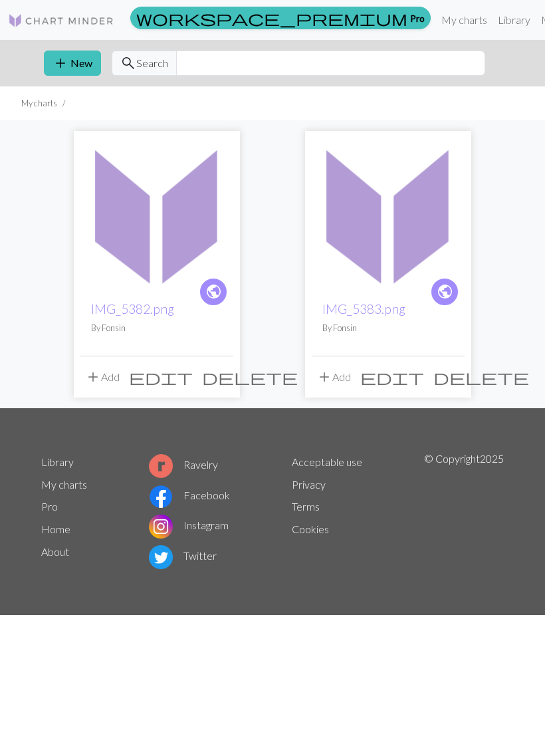
click at [104, 370] on button "add Add" at bounding box center [102, 376] width 44 height 25
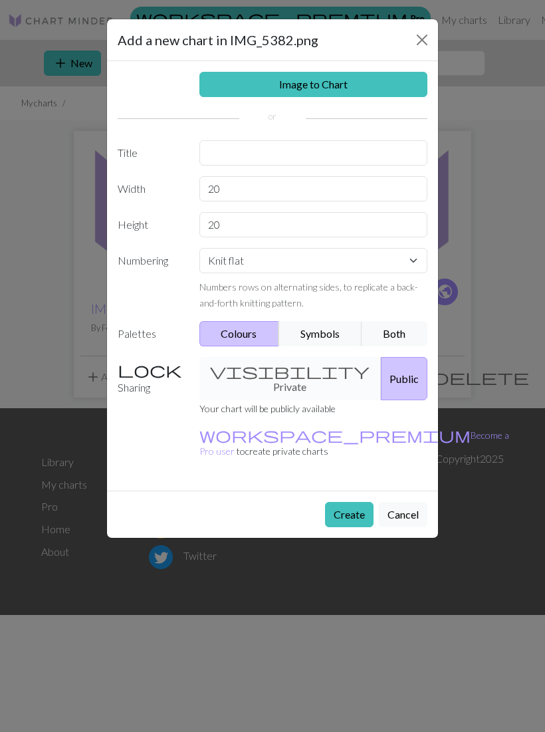
click at [420, 47] on button "Close" at bounding box center [422, 39] width 21 height 21
